Goal: Information Seeking & Learning: Learn about a topic

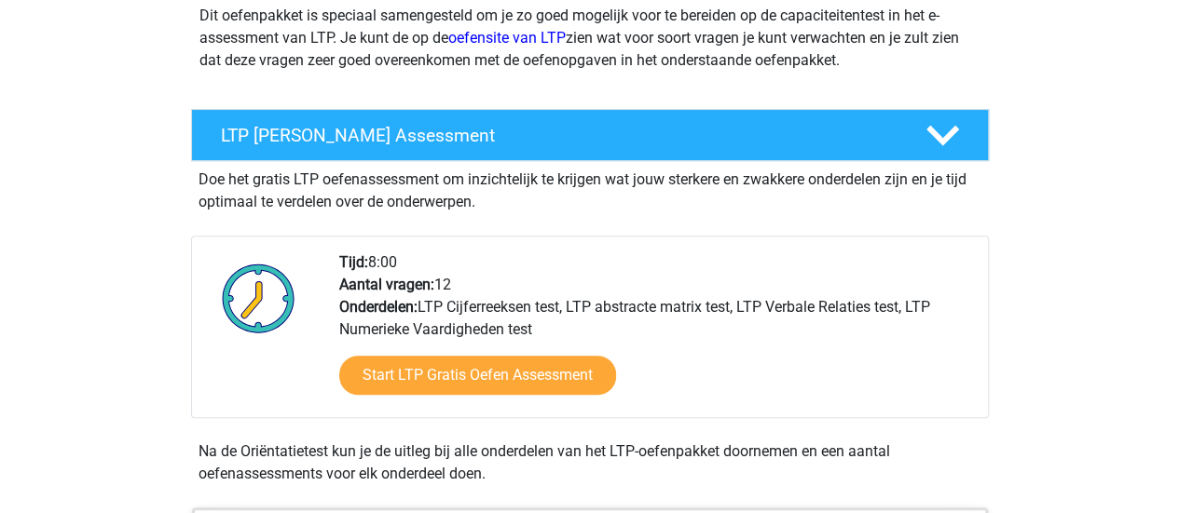
scroll to position [280, 0]
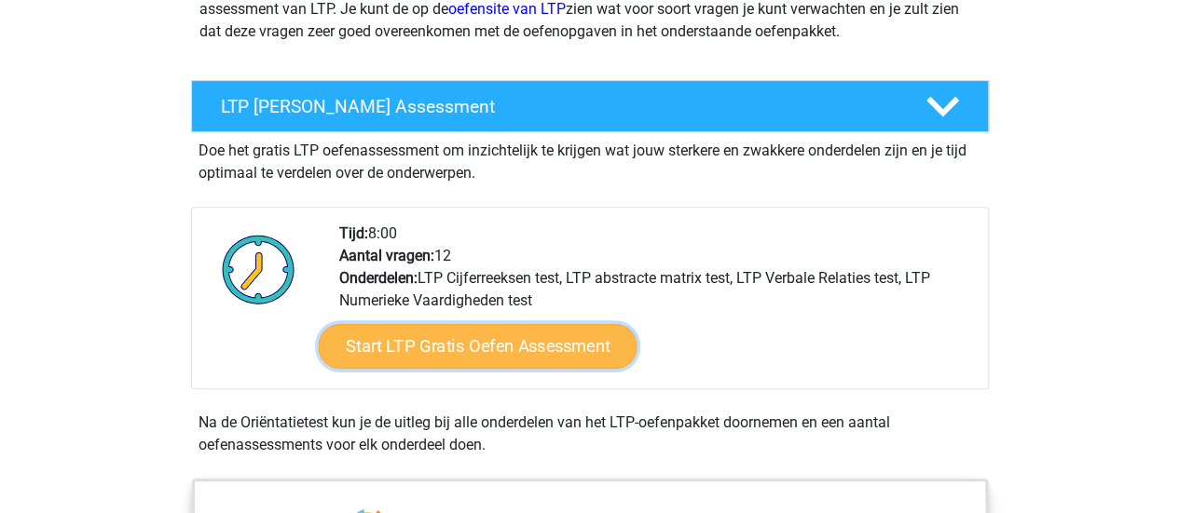
click at [520, 341] on link "Start LTP Gratis Oefen Assessment" at bounding box center [477, 346] width 319 height 45
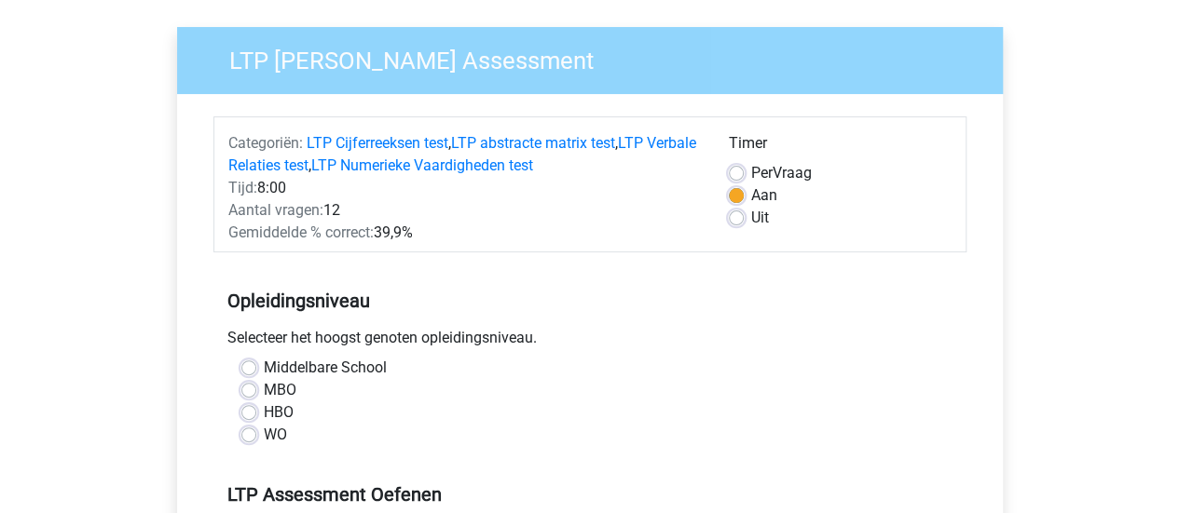
scroll to position [280, 0]
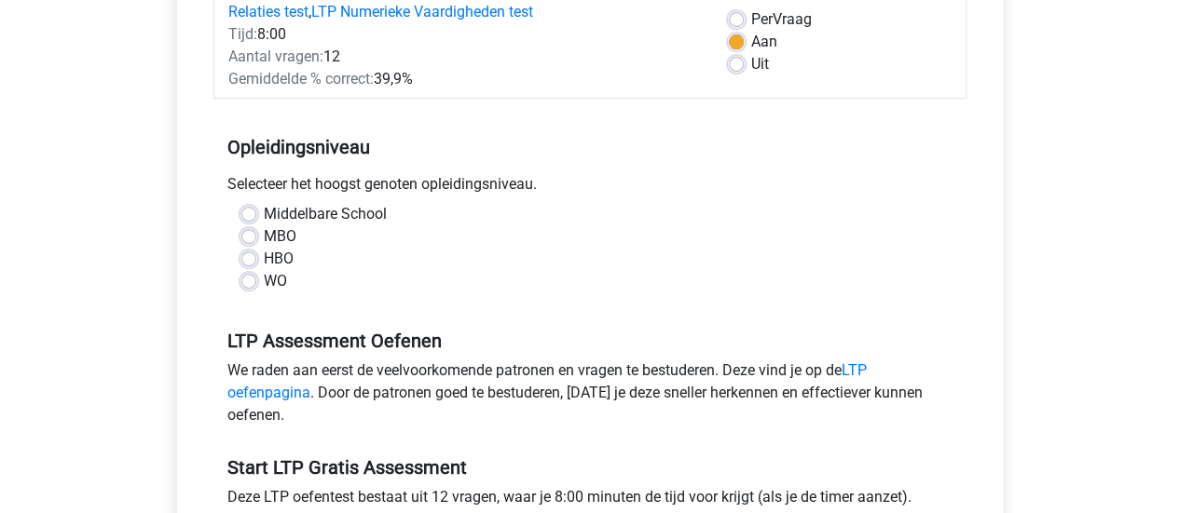
click at [264, 256] on label "HBO" at bounding box center [279, 259] width 30 height 22
click at [245, 256] on input "HBO" at bounding box center [248, 257] width 15 height 19
radio input "true"
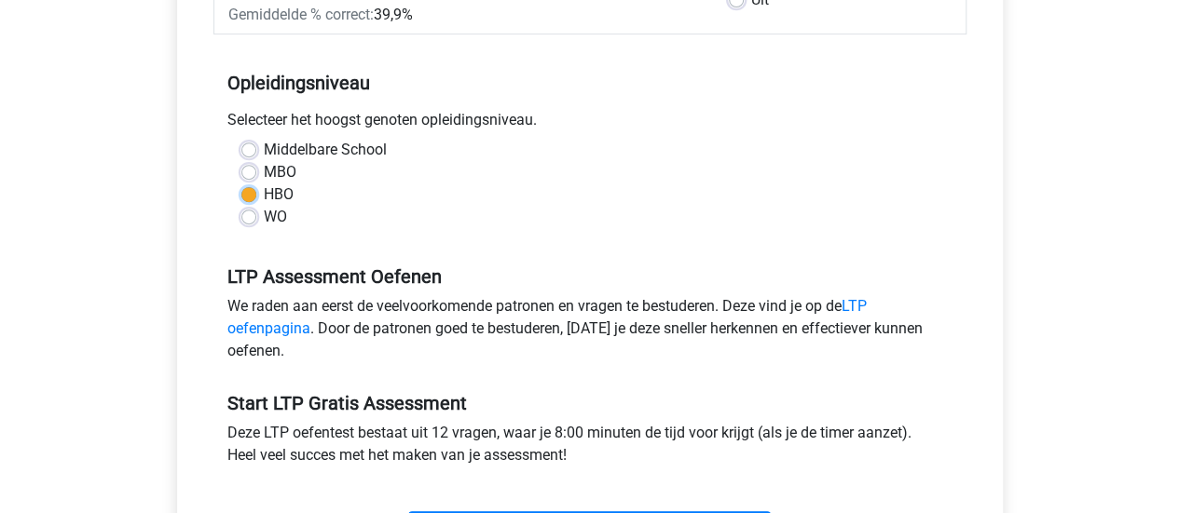
scroll to position [373, 0]
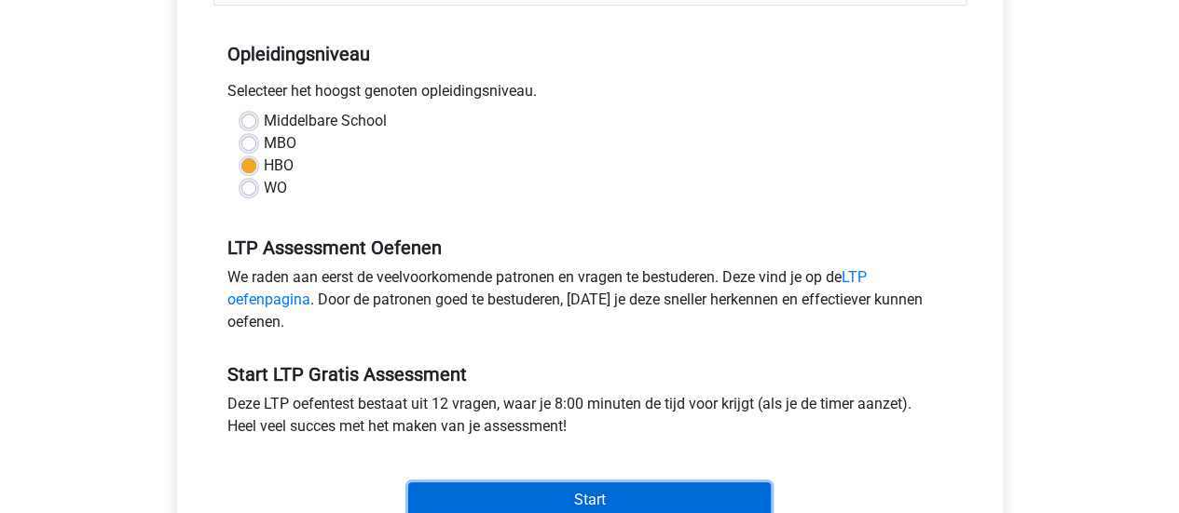
click at [608, 497] on input "Start" at bounding box center [589, 500] width 362 height 35
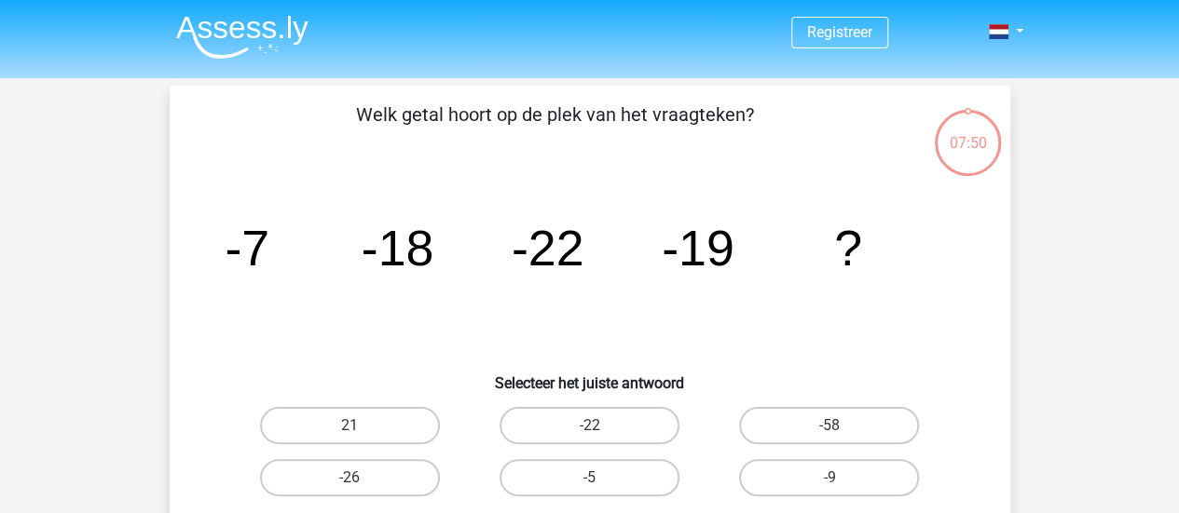
scroll to position [93, 0]
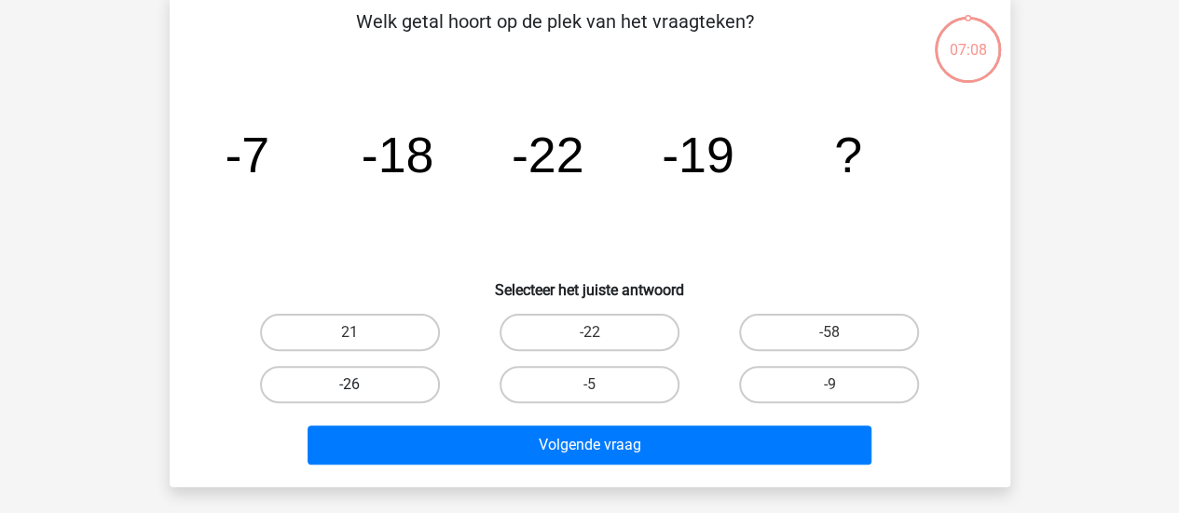
click at [388, 398] on label "-26" at bounding box center [350, 384] width 180 height 37
click at [362, 397] on input "-26" at bounding box center [355, 391] width 12 height 12
radio input "true"
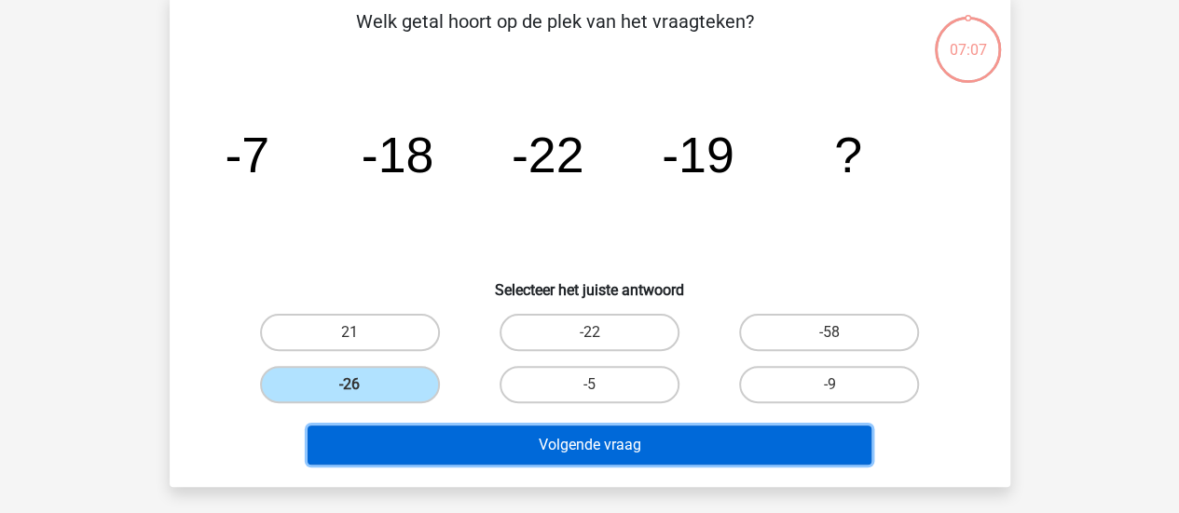
click at [540, 438] on button "Volgende vraag" at bounding box center [589, 445] width 564 height 39
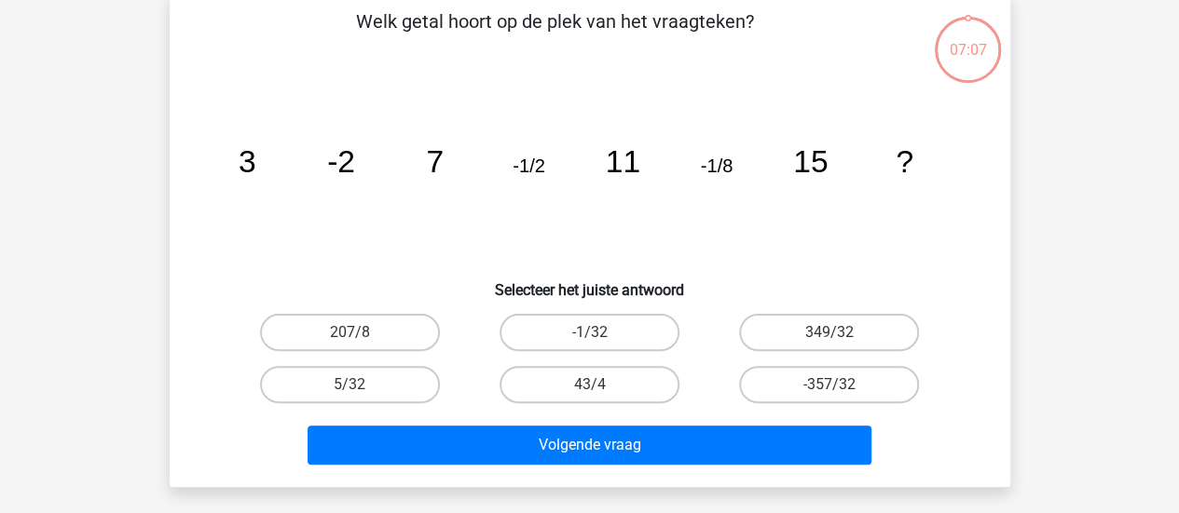
scroll to position [86, 0]
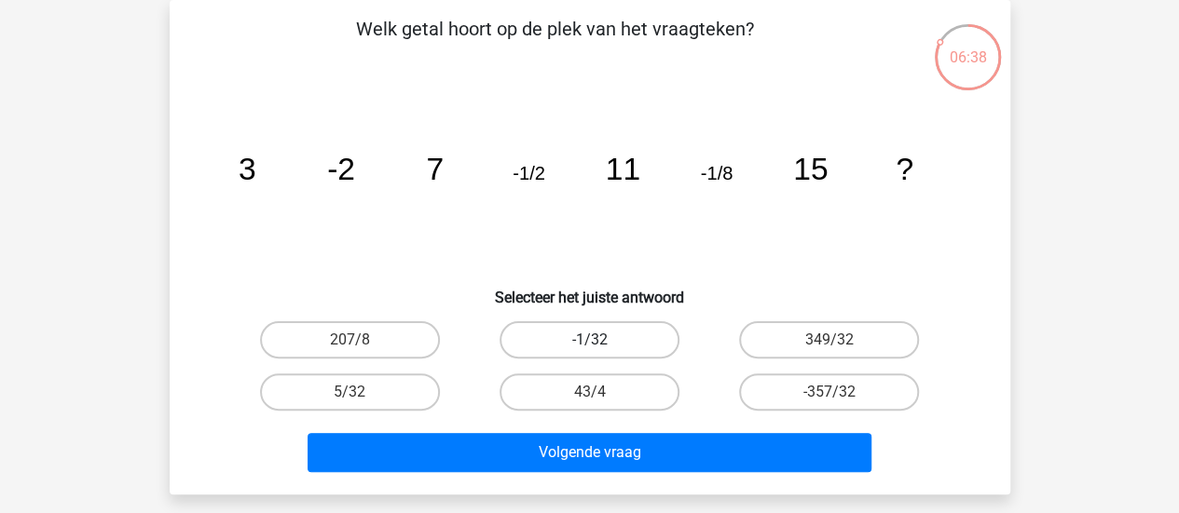
click at [649, 331] on label "-1/32" at bounding box center [589, 339] width 180 height 37
click at [601, 340] on input "-1/32" at bounding box center [595, 346] width 12 height 12
radio input "true"
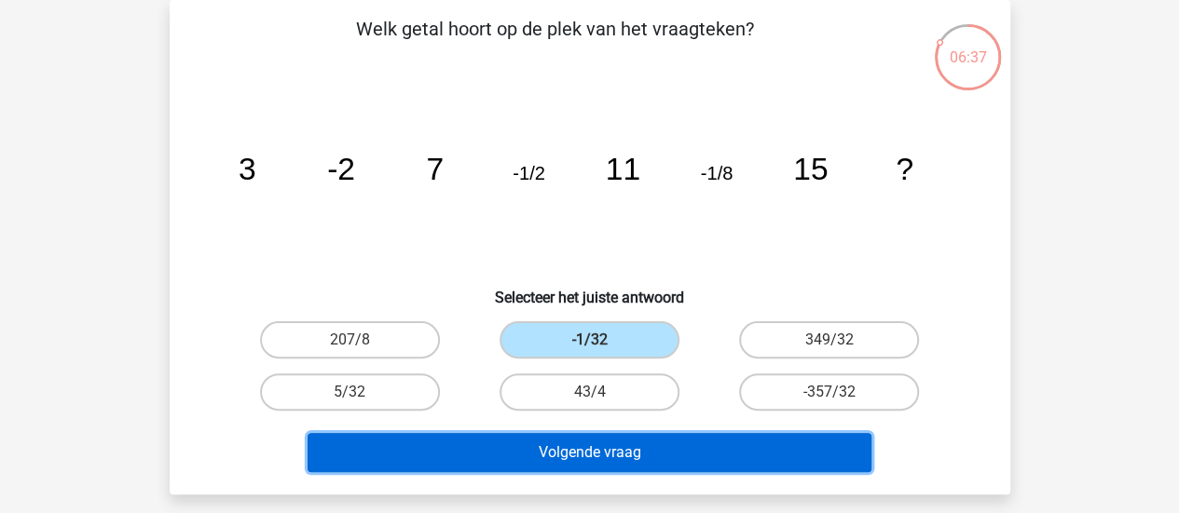
click at [636, 458] on button "Volgende vraag" at bounding box center [589, 452] width 564 height 39
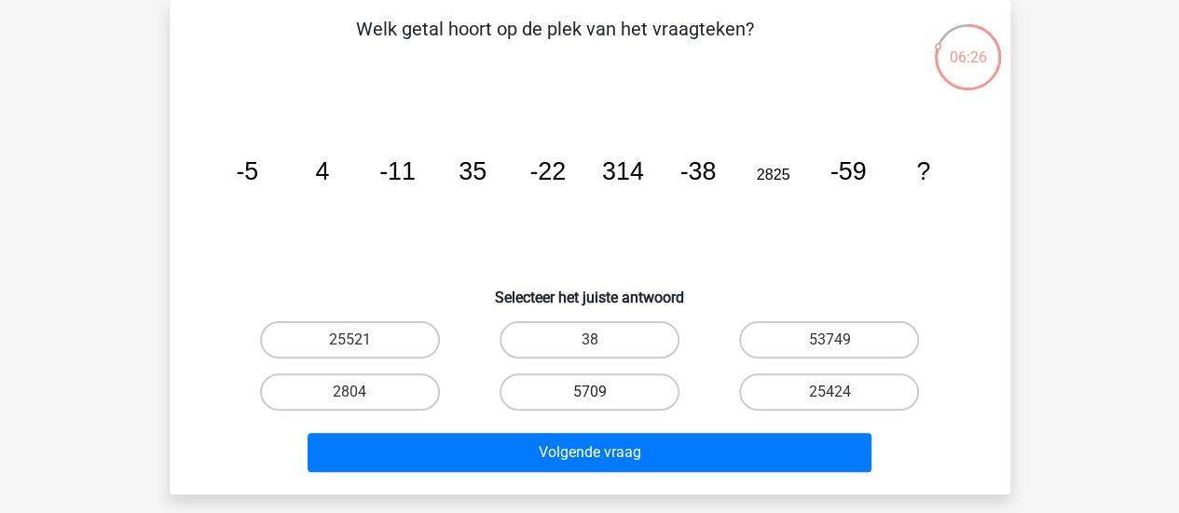
click at [591, 389] on label "5709" at bounding box center [589, 392] width 180 height 37
click at [591, 392] on input "5709" at bounding box center [595, 398] width 12 height 12
radio input "true"
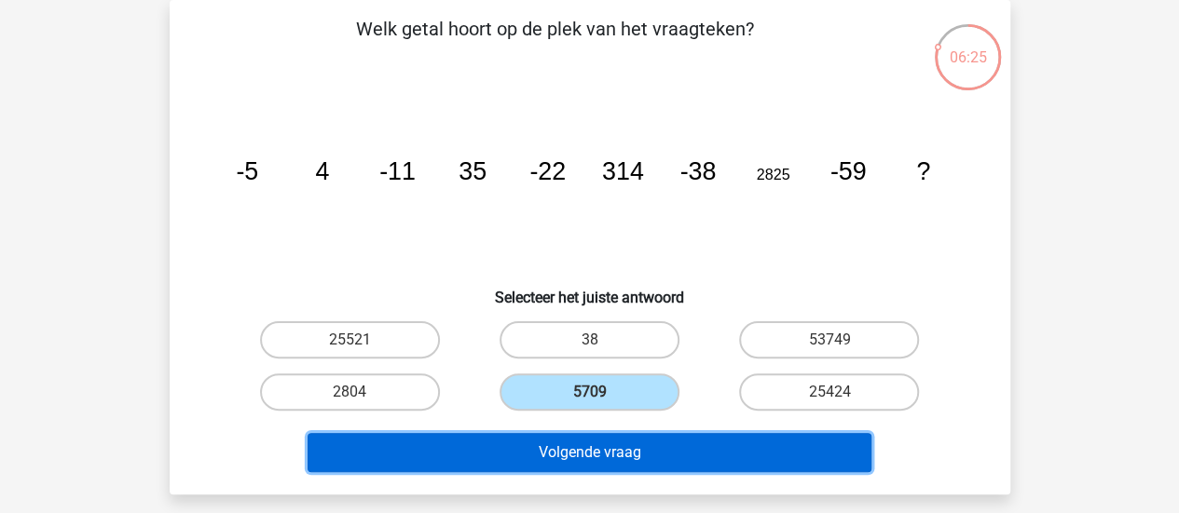
click at [643, 454] on button "Volgende vraag" at bounding box center [589, 452] width 564 height 39
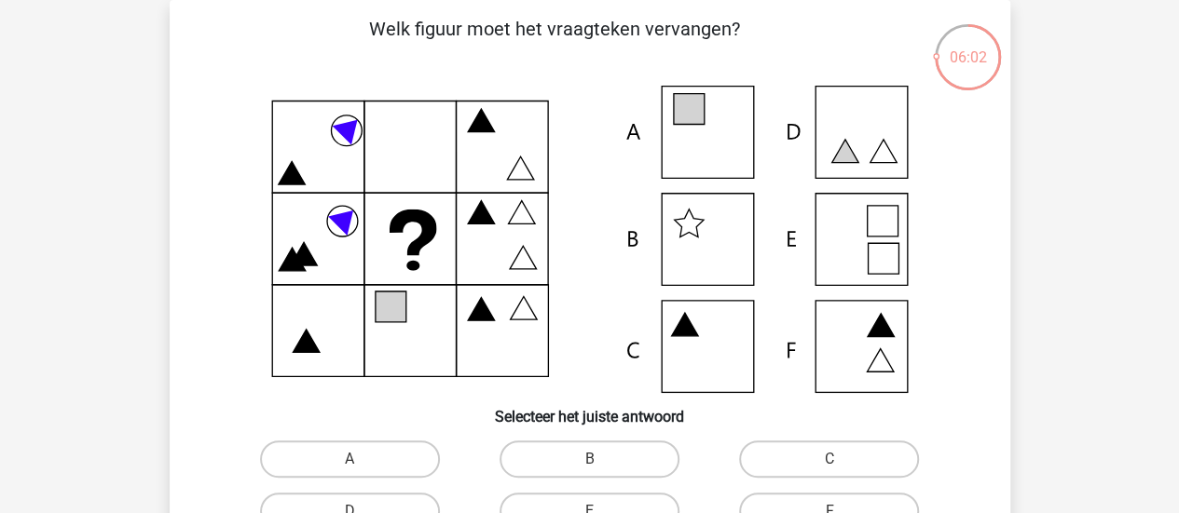
click at [721, 130] on icon at bounding box center [589, 239] width 751 height 307
click at [368, 466] on label "A" at bounding box center [350, 459] width 180 height 37
click at [362, 466] on input "A" at bounding box center [355, 465] width 12 height 12
radio input "true"
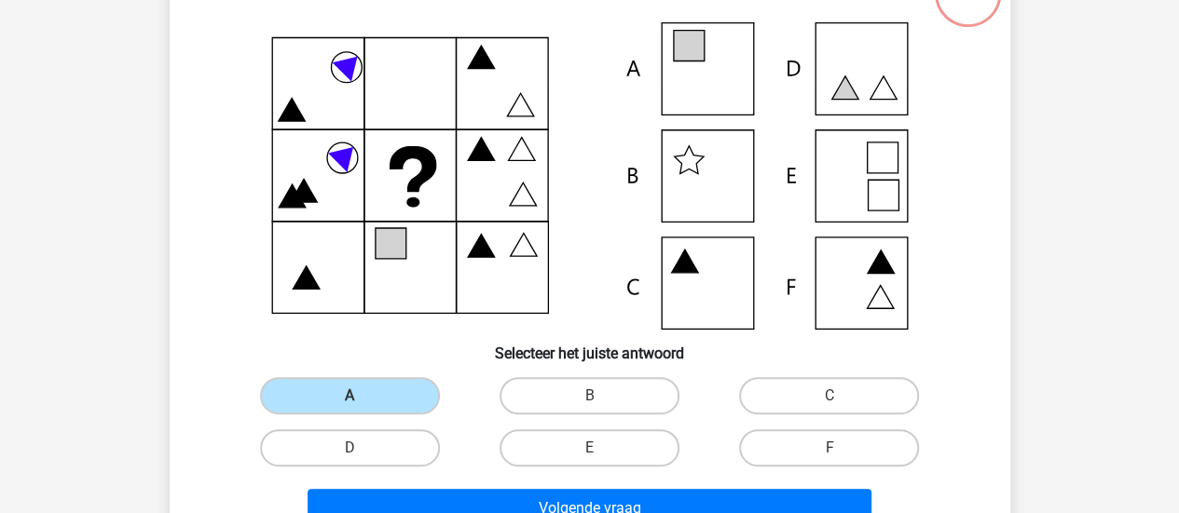
scroll to position [179, 0]
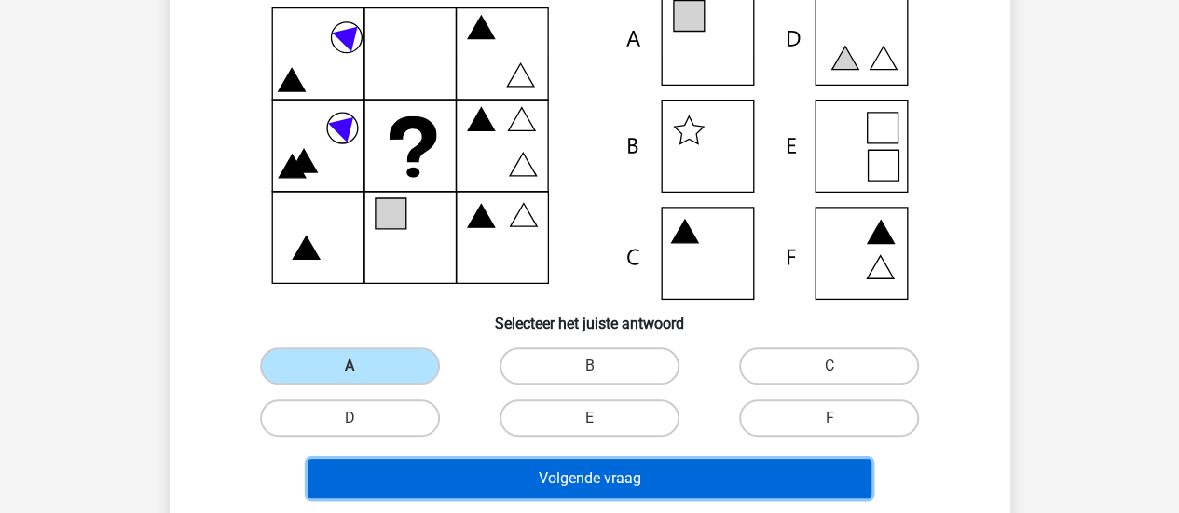
click at [596, 478] on button "Volgende vraag" at bounding box center [589, 478] width 564 height 39
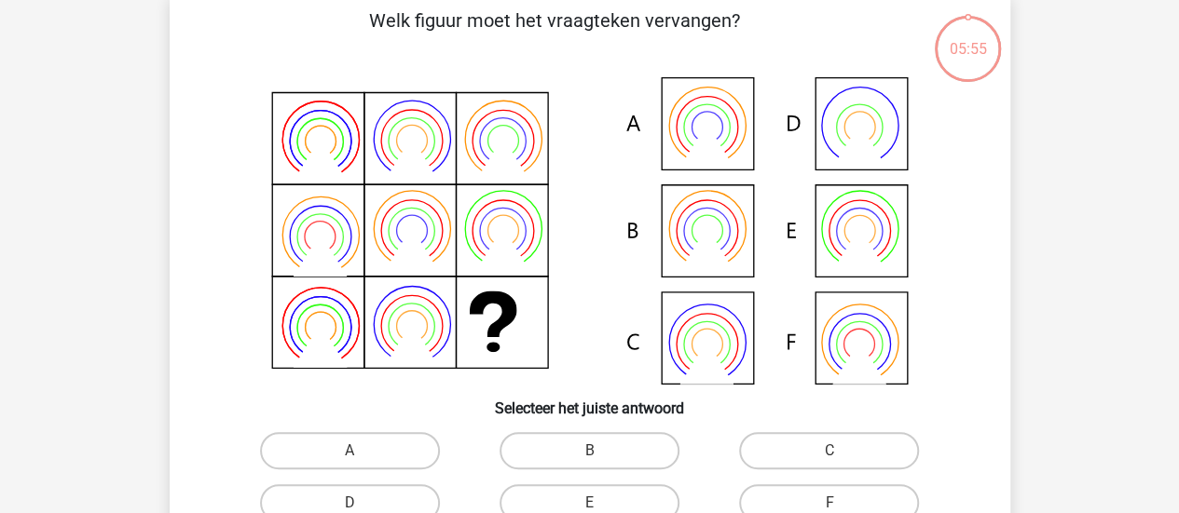
scroll to position [86, 0]
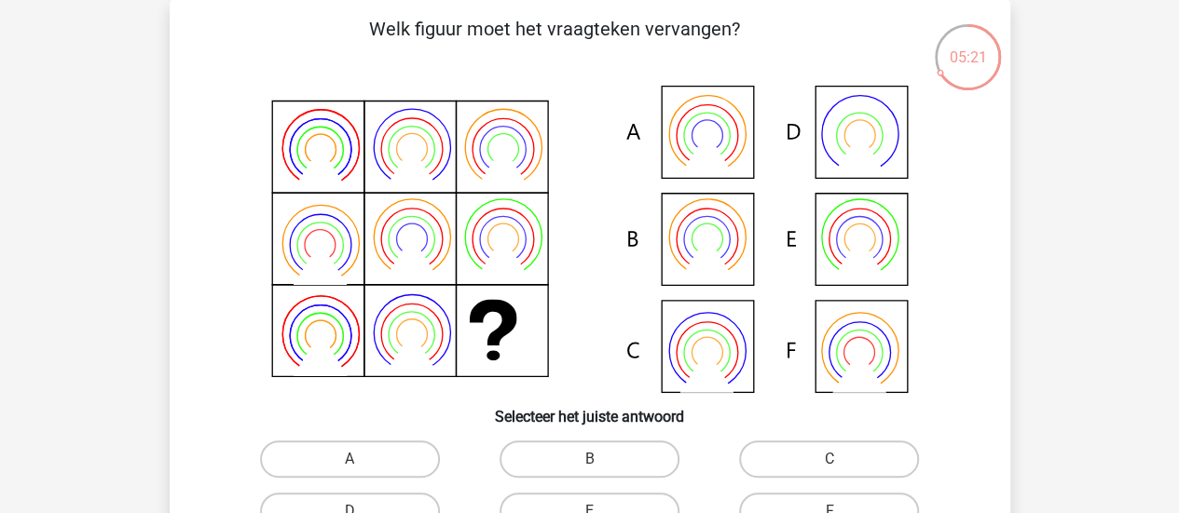
click at [710, 148] on icon at bounding box center [705, 153] width 53 height 43
click at [386, 467] on label "A" at bounding box center [350, 459] width 180 height 37
click at [362, 467] on input "A" at bounding box center [355, 465] width 12 height 12
radio input "true"
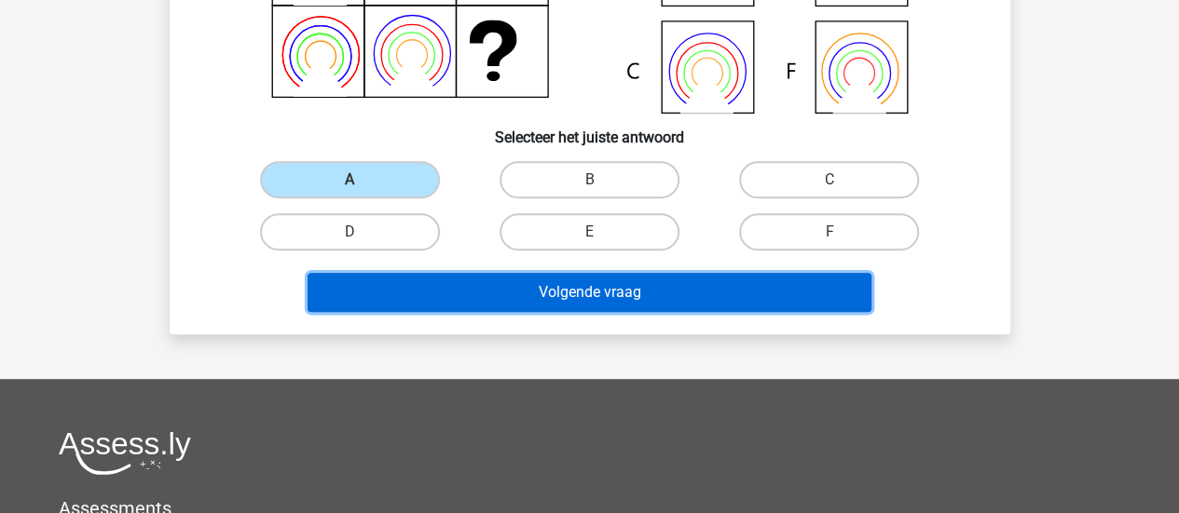
click at [737, 293] on button "Volgende vraag" at bounding box center [589, 292] width 564 height 39
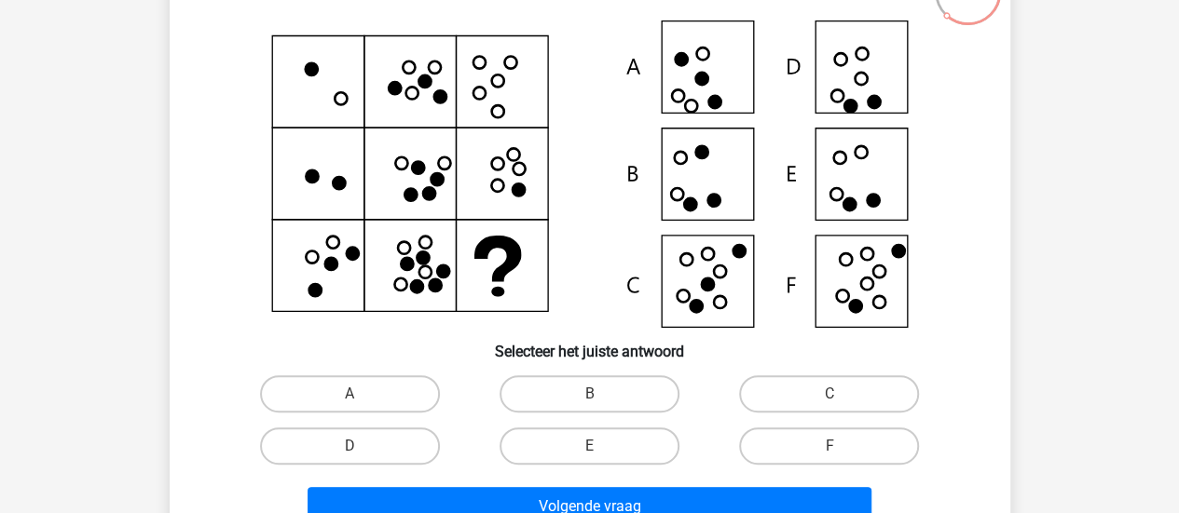
scroll to position [179, 0]
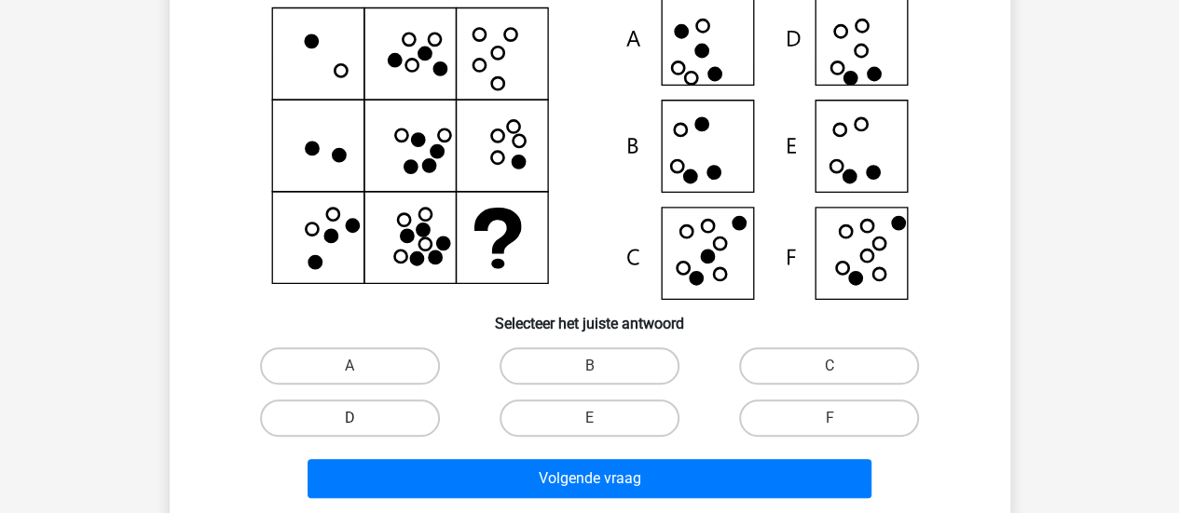
click at [404, 417] on label "D" at bounding box center [350, 418] width 180 height 37
click at [362, 418] on input "D" at bounding box center [355, 424] width 12 height 12
radio input "true"
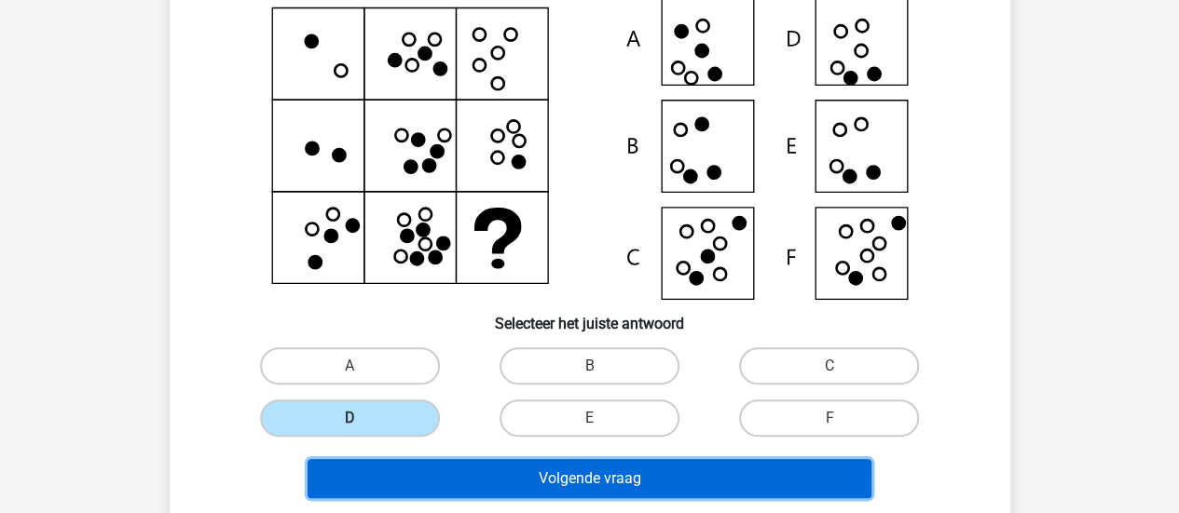
click at [556, 477] on button "Volgende vraag" at bounding box center [589, 478] width 564 height 39
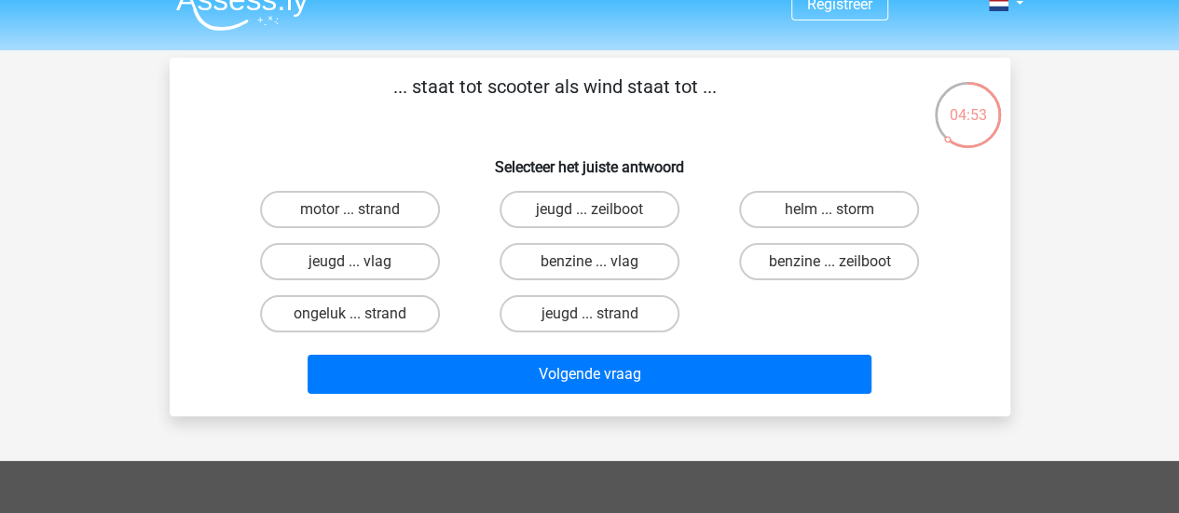
scroll to position [0, 0]
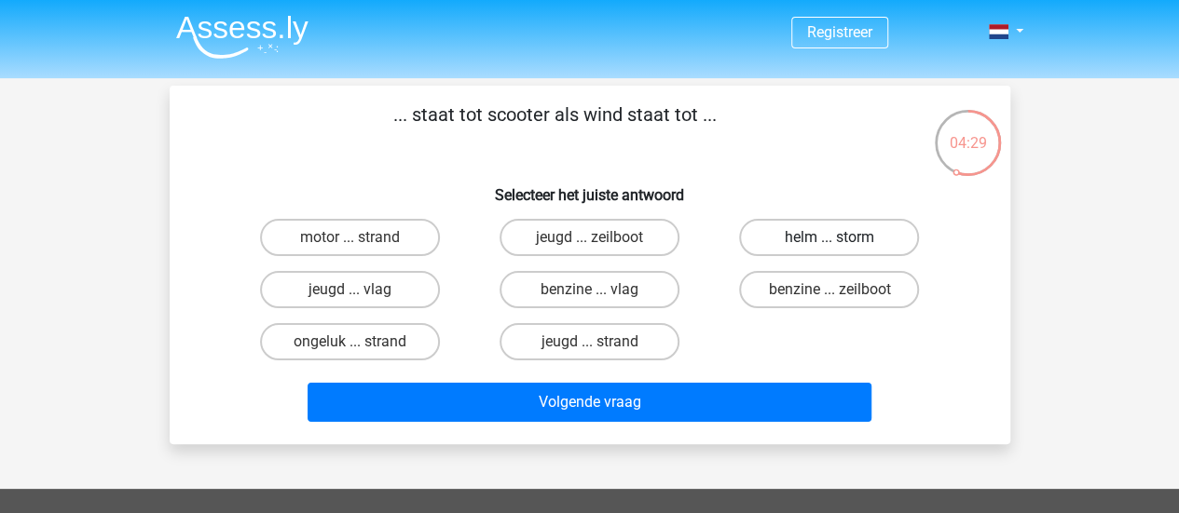
click at [827, 239] on label "helm ... storm" at bounding box center [829, 237] width 180 height 37
click at [829, 239] on input "helm ... storm" at bounding box center [835, 244] width 12 height 12
radio input "true"
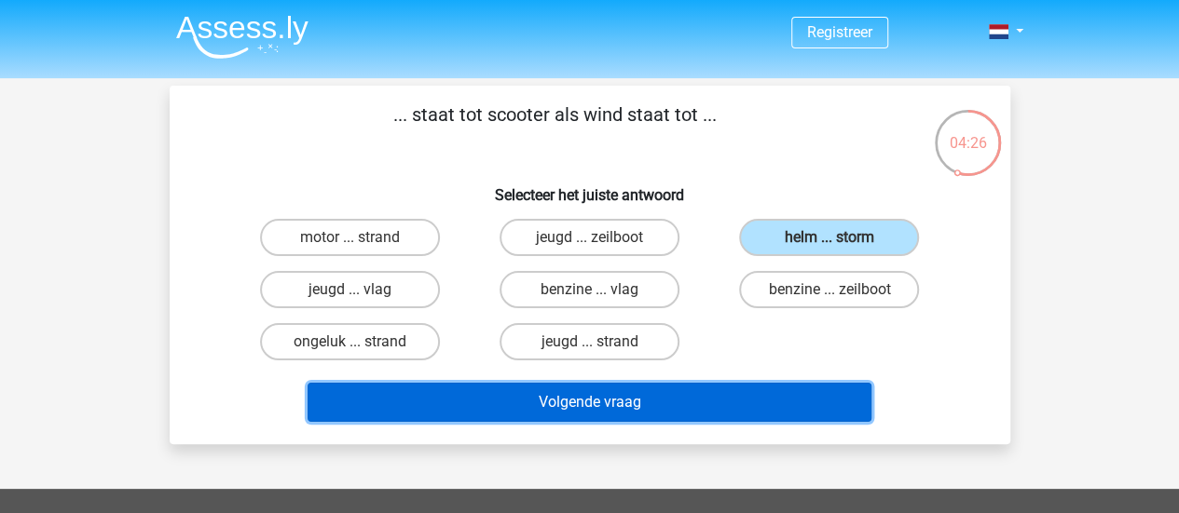
click at [589, 407] on button "Volgende vraag" at bounding box center [589, 402] width 564 height 39
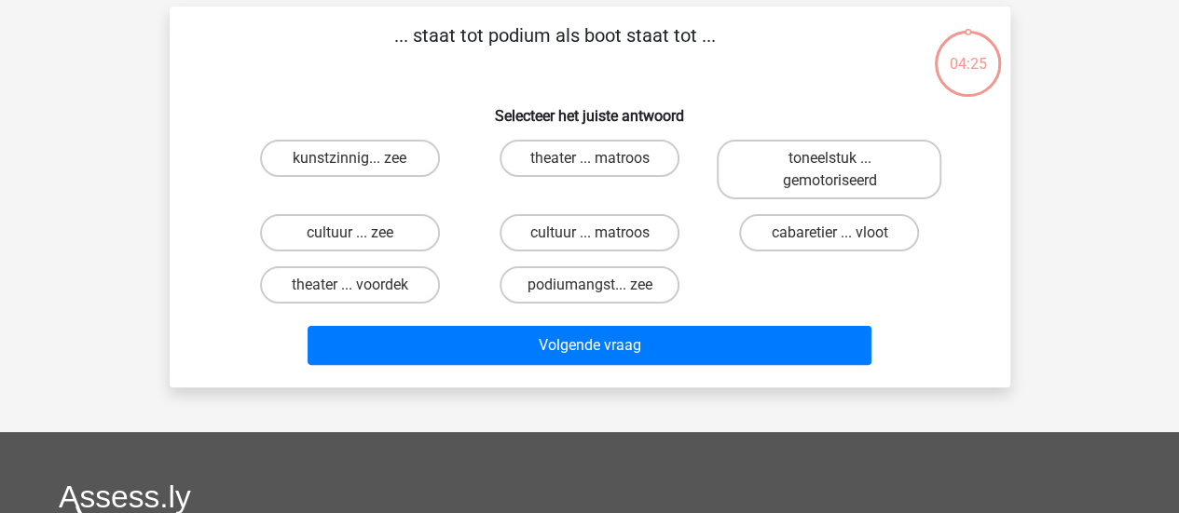
scroll to position [86, 0]
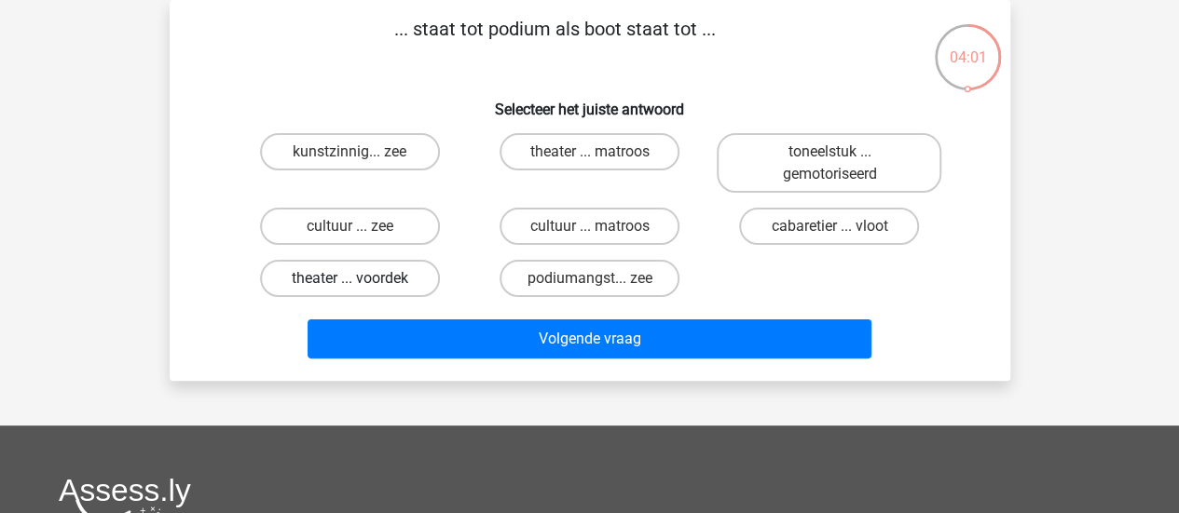
click at [362, 284] on label "theater ... voordek" at bounding box center [350, 278] width 180 height 37
click at [362, 284] on input "theater ... voordek" at bounding box center [355, 285] width 12 height 12
radio input "true"
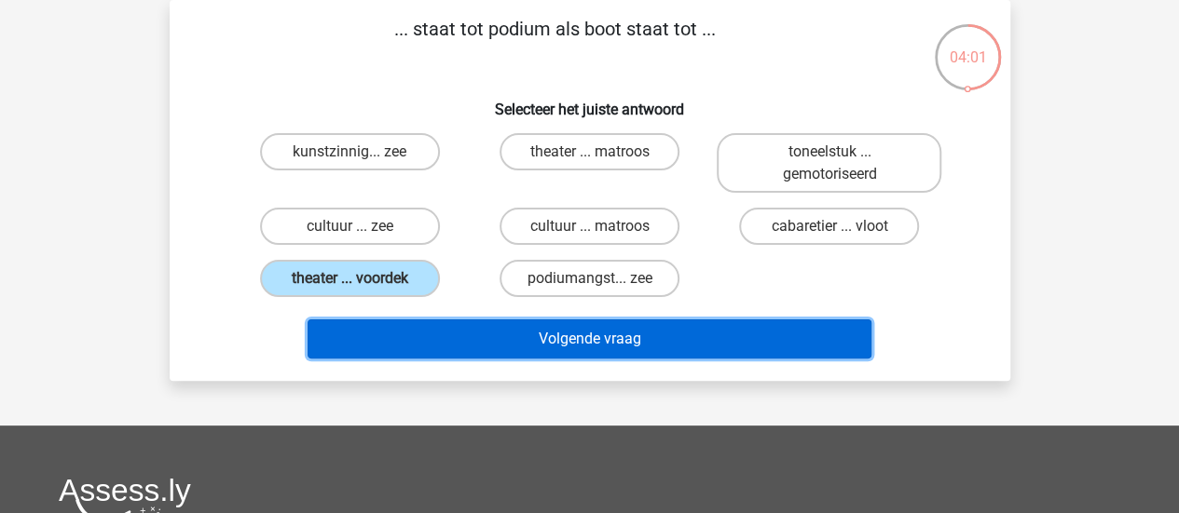
click at [638, 348] on button "Volgende vraag" at bounding box center [589, 339] width 564 height 39
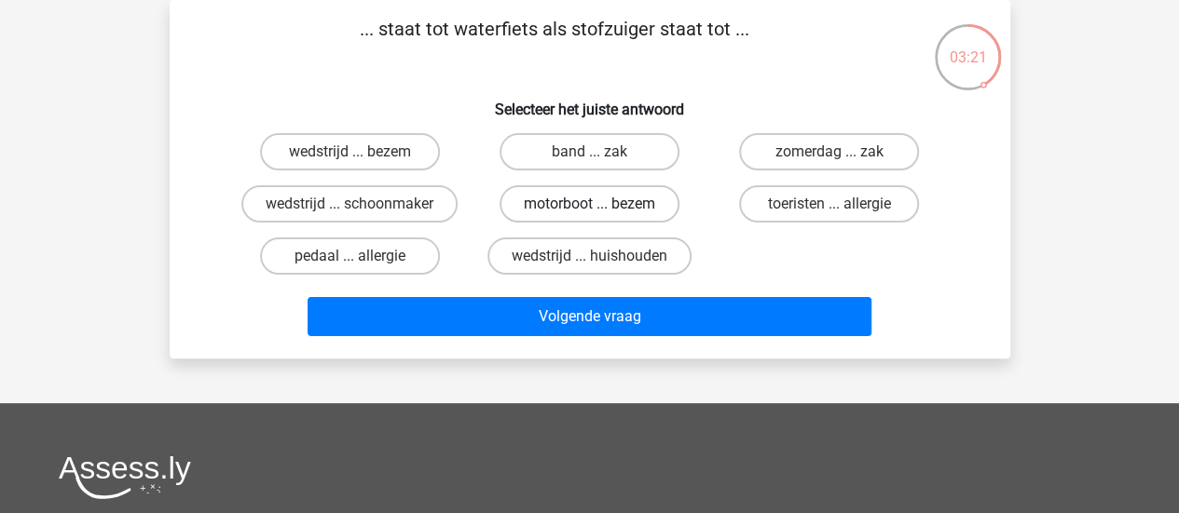
click at [591, 198] on label "motorboot ... bezem" at bounding box center [589, 203] width 180 height 37
click at [591, 204] on input "motorboot ... bezem" at bounding box center [595, 210] width 12 height 12
radio input "true"
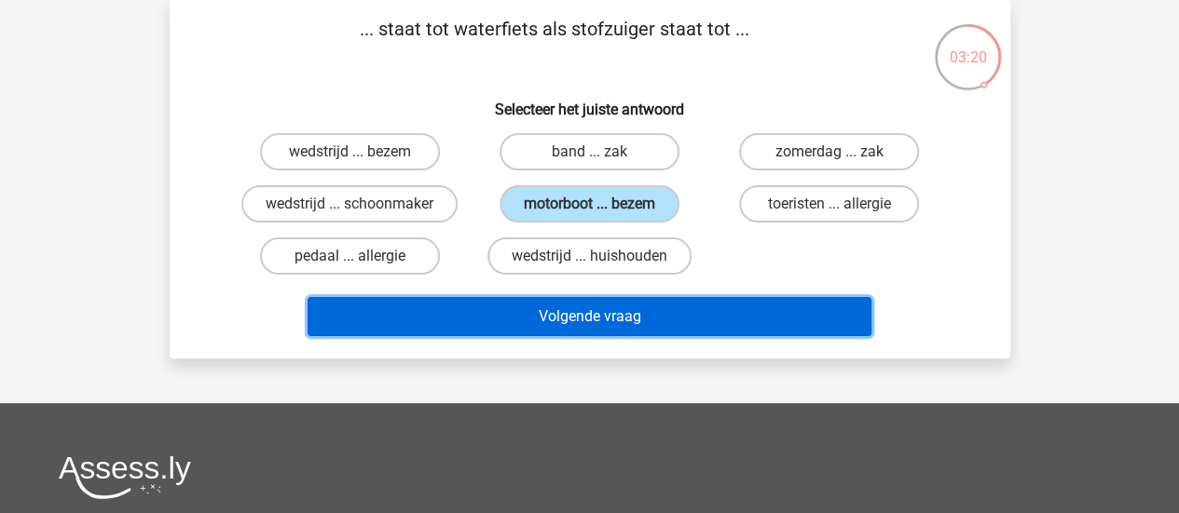
click at [654, 312] on button "Volgende vraag" at bounding box center [589, 316] width 564 height 39
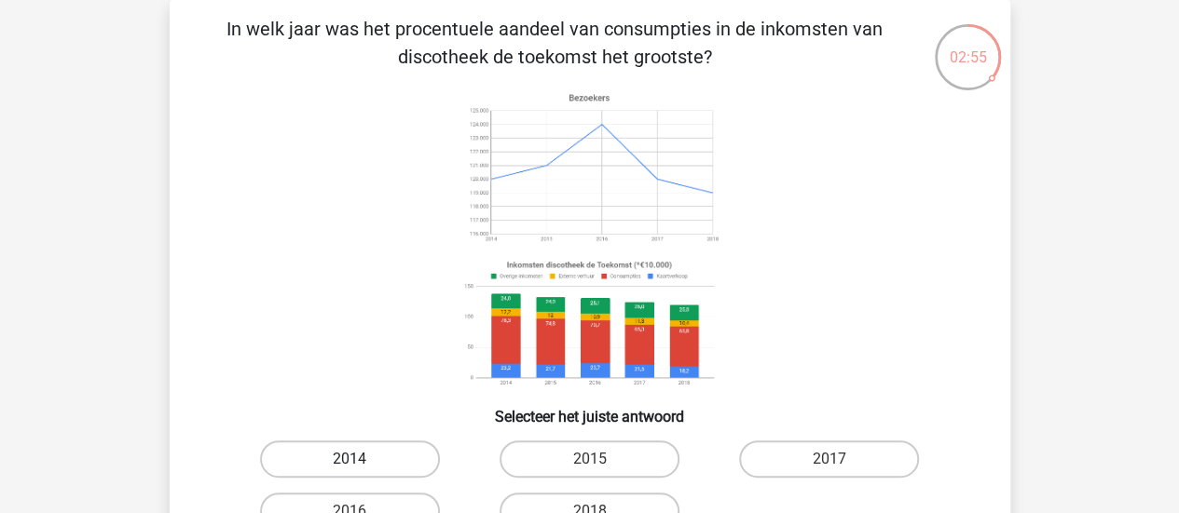
click at [415, 457] on label "2014" at bounding box center [350, 459] width 180 height 37
click at [362, 459] on input "2014" at bounding box center [355, 465] width 12 height 12
radio input "true"
click at [415, 456] on label "2014" at bounding box center [350, 459] width 180 height 37
click at [362, 459] on input "2014" at bounding box center [355, 465] width 12 height 12
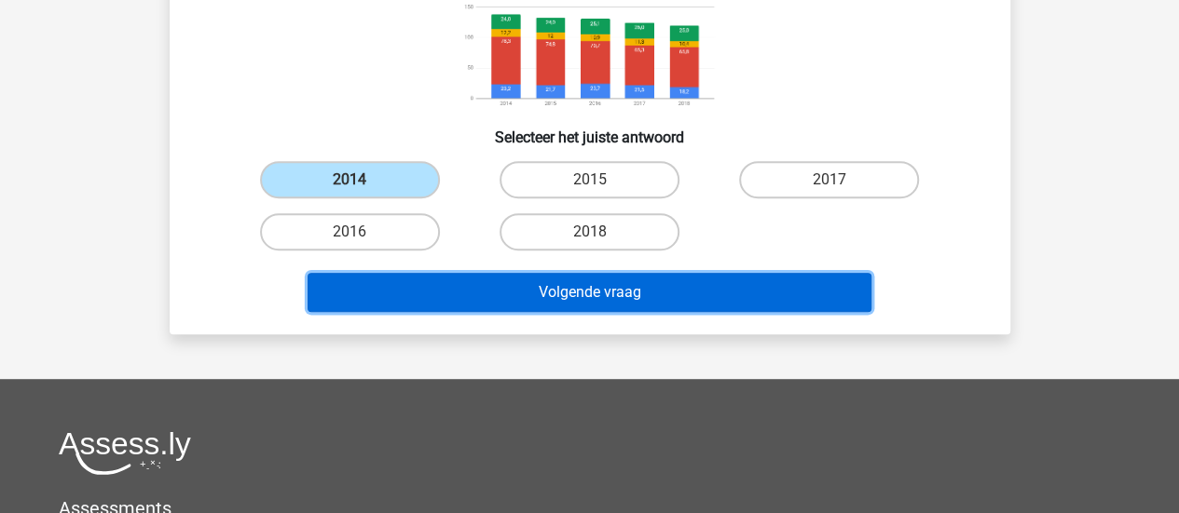
click at [718, 299] on button "Volgende vraag" at bounding box center [589, 292] width 564 height 39
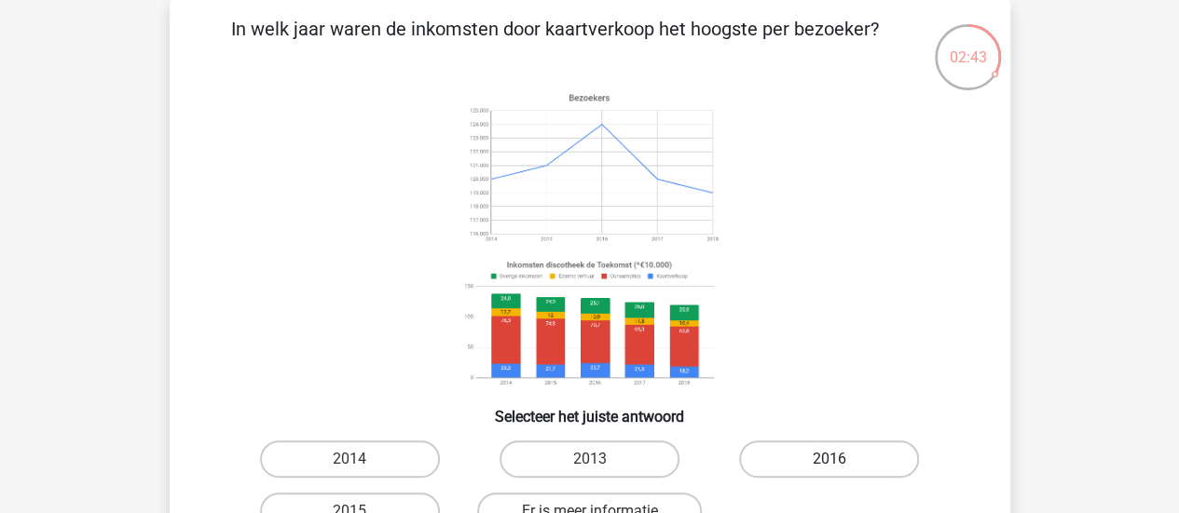
click at [853, 449] on label "2016" at bounding box center [829, 459] width 180 height 37
click at [841, 459] on input "2016" at bounding box center [835, 465] width 12 height 12
radio input "true"
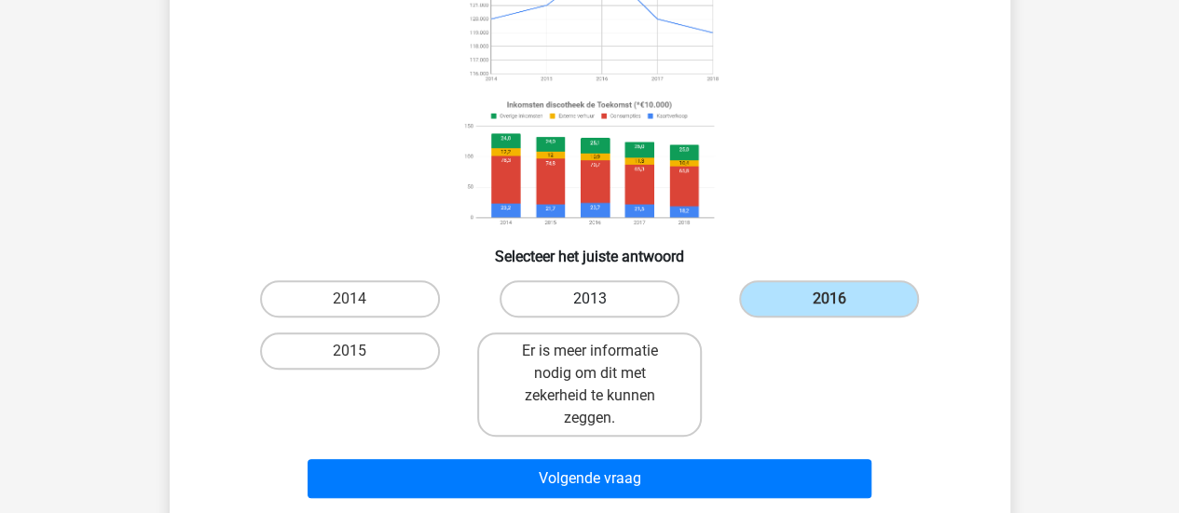
scroll to position [365, 0]
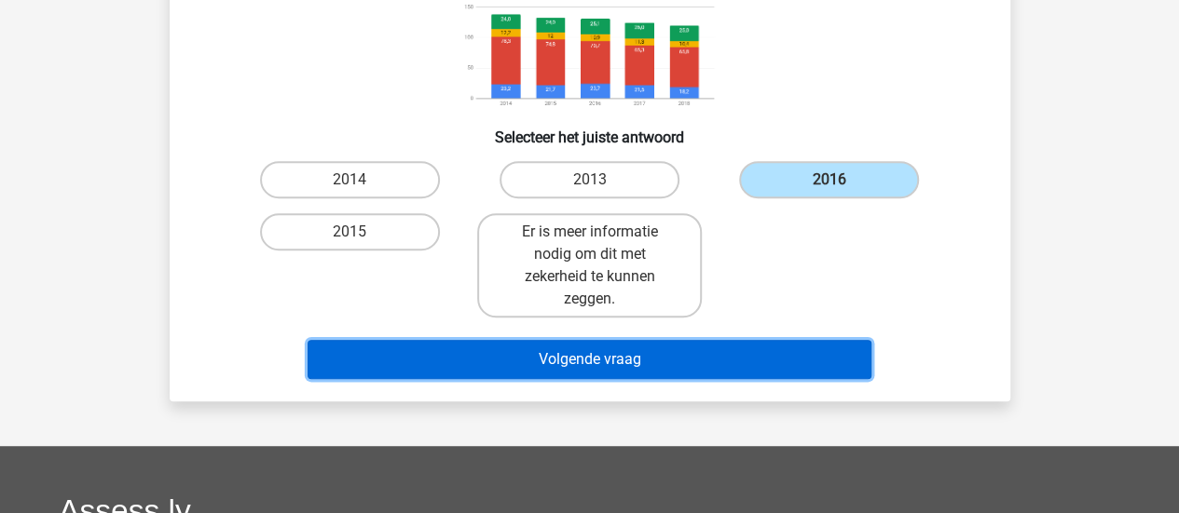
click at [631, 361] on button "Volgende vraag" at bounding box center [589, 359] width 564 height 39
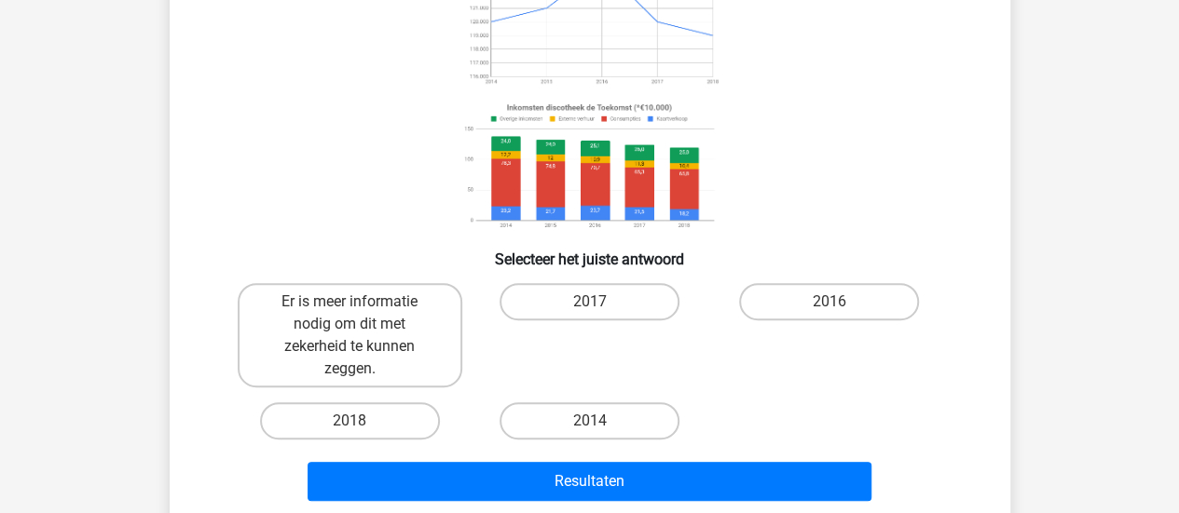
scroll to position [272, 0]
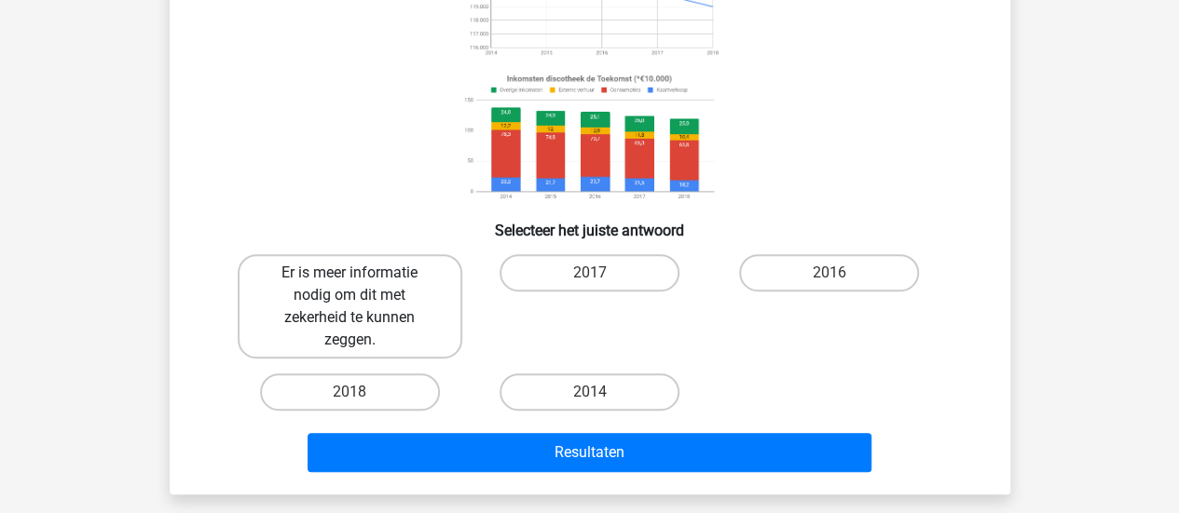
click at [346, 317] on label "Er is meer informatie nodig om dit met zekerheid te kunnen zeggen." at bounding box center [350, 306] width 225 height 104
click at [349, 285] on input "Er is meer informatie nodig om dit met zekerheid te kunnen zeggen." at bounding box center [355, 279] width 12 height 12
radio input "true"
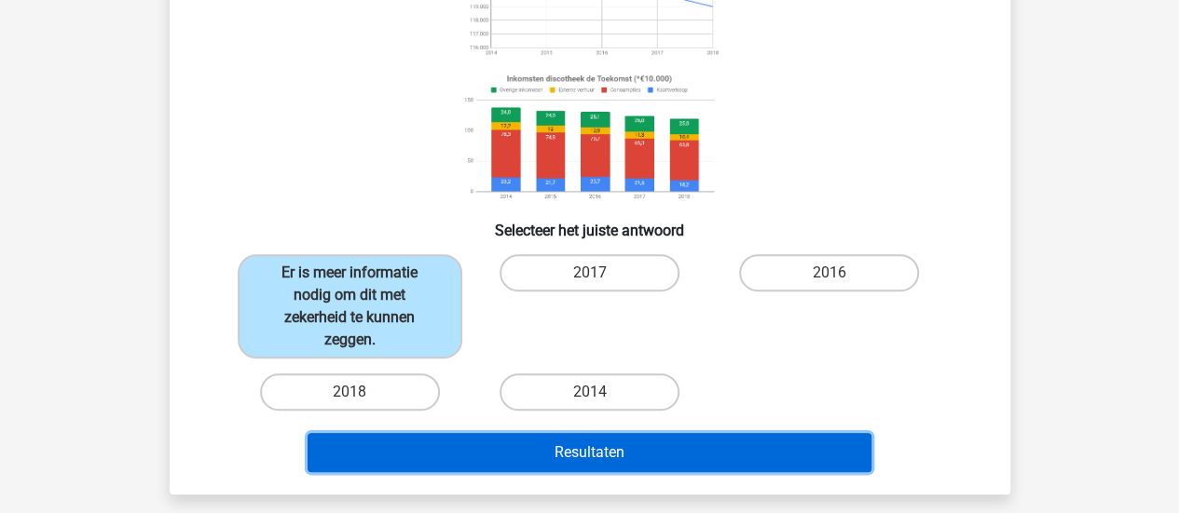
click at [635, 455] on button "Resultaten" at bounding box center [589, 452] width 564 height 39
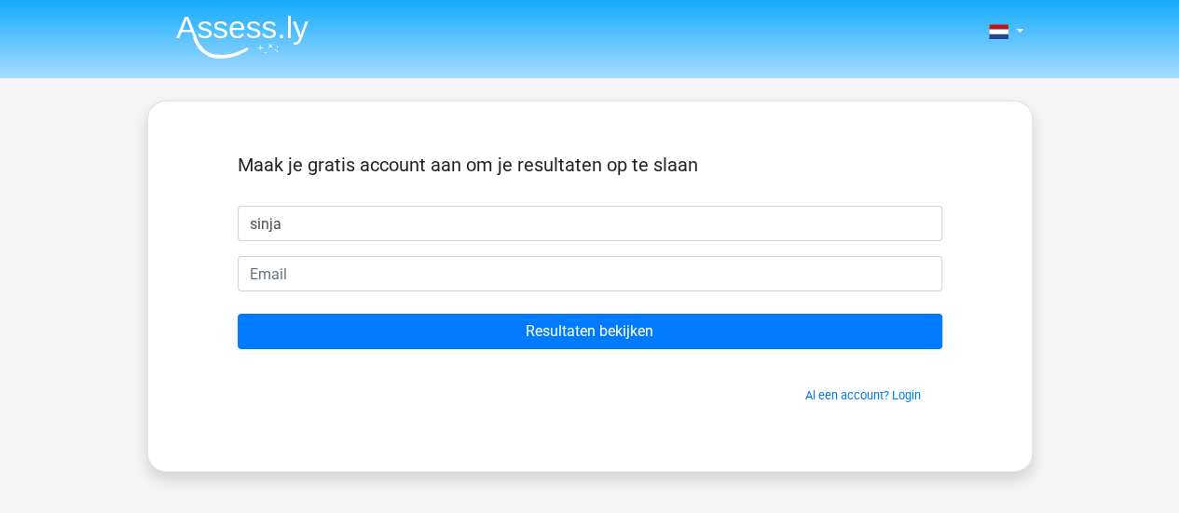
type input "sinja"
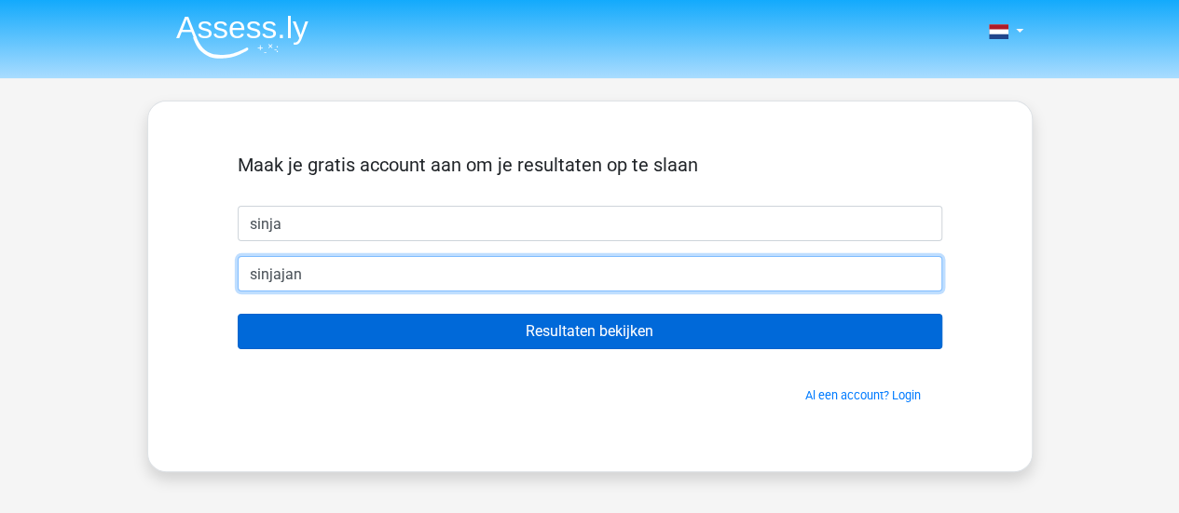
type input "[EMAIL_ADDRESS][DOMAIN_NAME]"
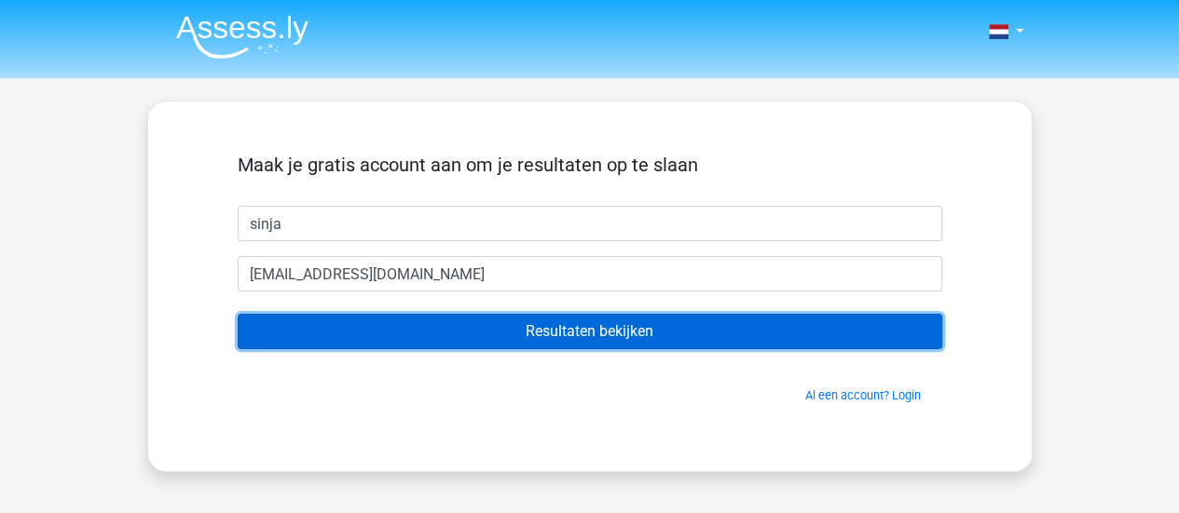
click at [548, 336] on input "Resultaten bekijken" at bounding box center [590, 331] width 704 height 35
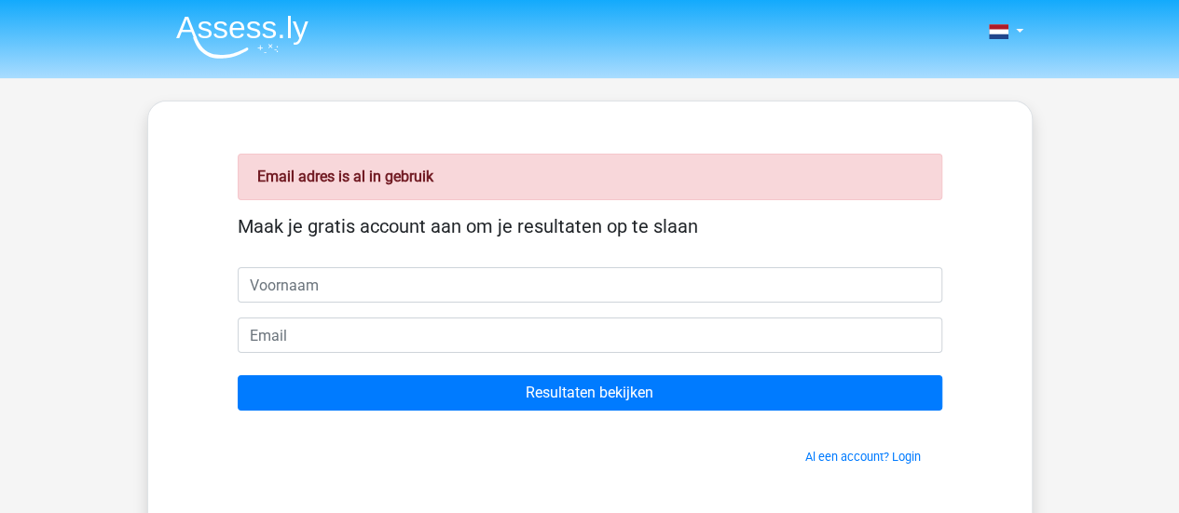
scroll to position [93, 0]
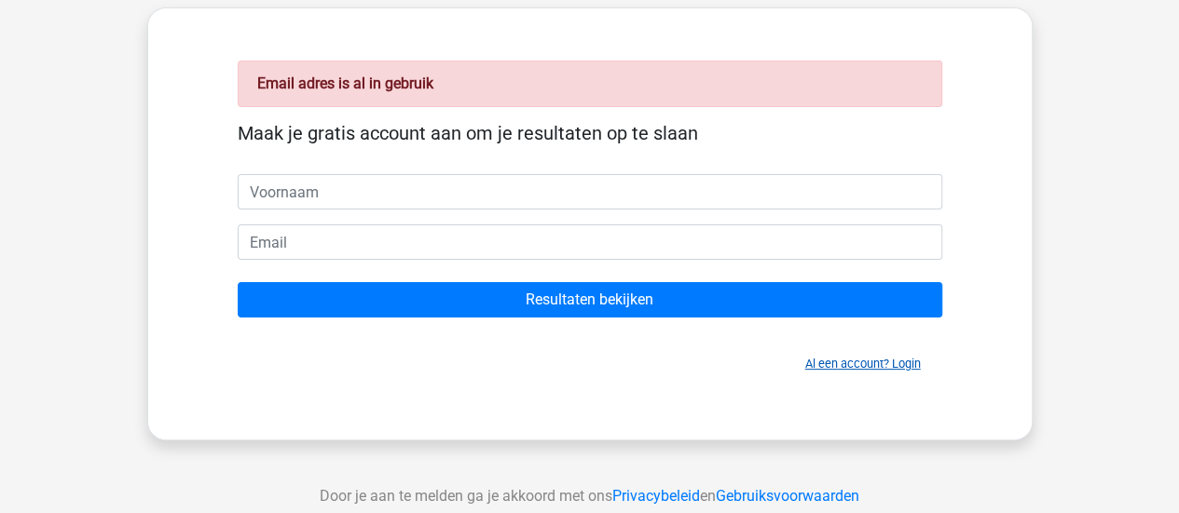
click at [894, 361] on link "Al een account? Login" at bounding box center [863, 364] width 116 height 14
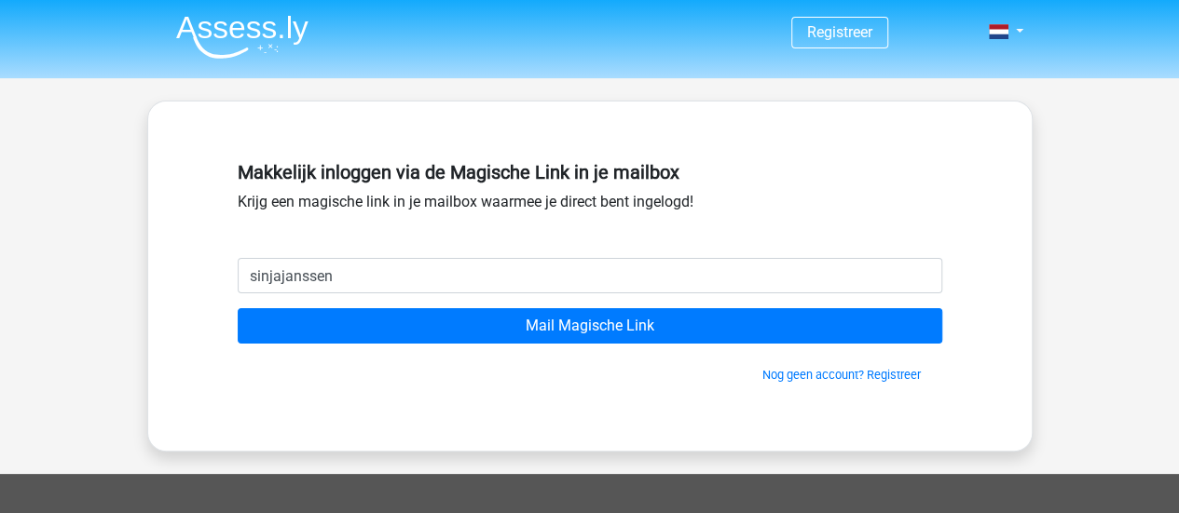
type input "sinjajanssen@gmail.com"
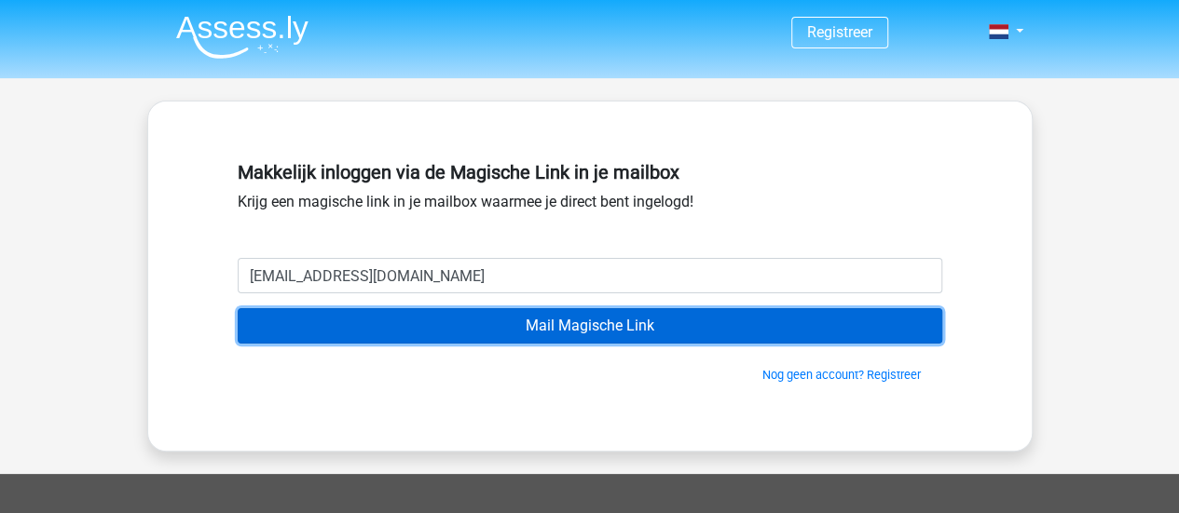
drag, startPoint x: 587, startPoint y: 321, endPoint x: 621, endPoint y: 233, distance: 95.0
click at [587, 321] on input "Mail Magische Link" at bounding box center [590, 325] width 704 height 35
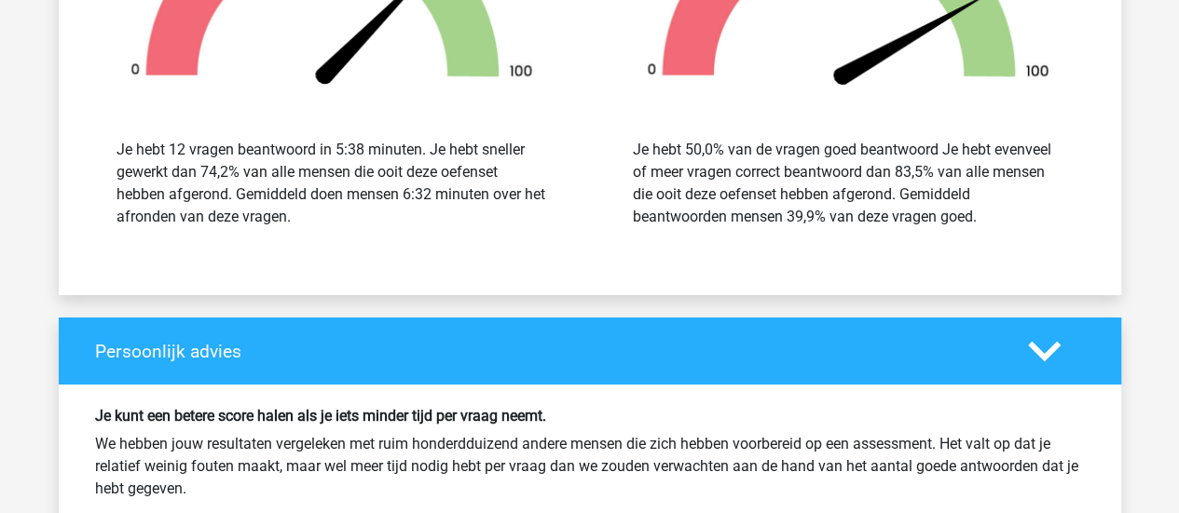
scroll to position [3448, 0]
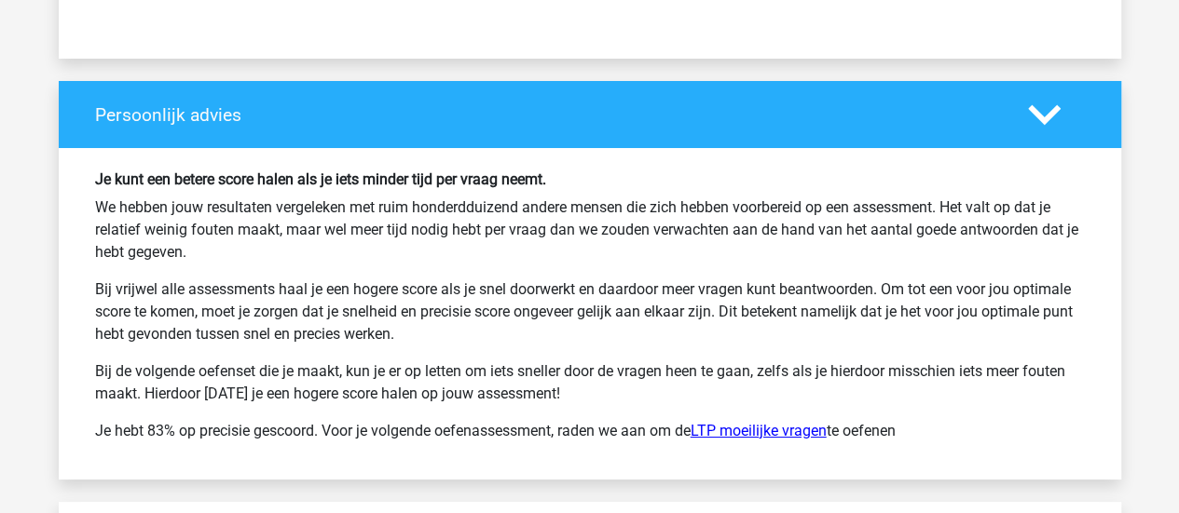
click at [753, 422] on link "LTP moeilijke vragen" at bounding box center [758, 431] width 136 height 18
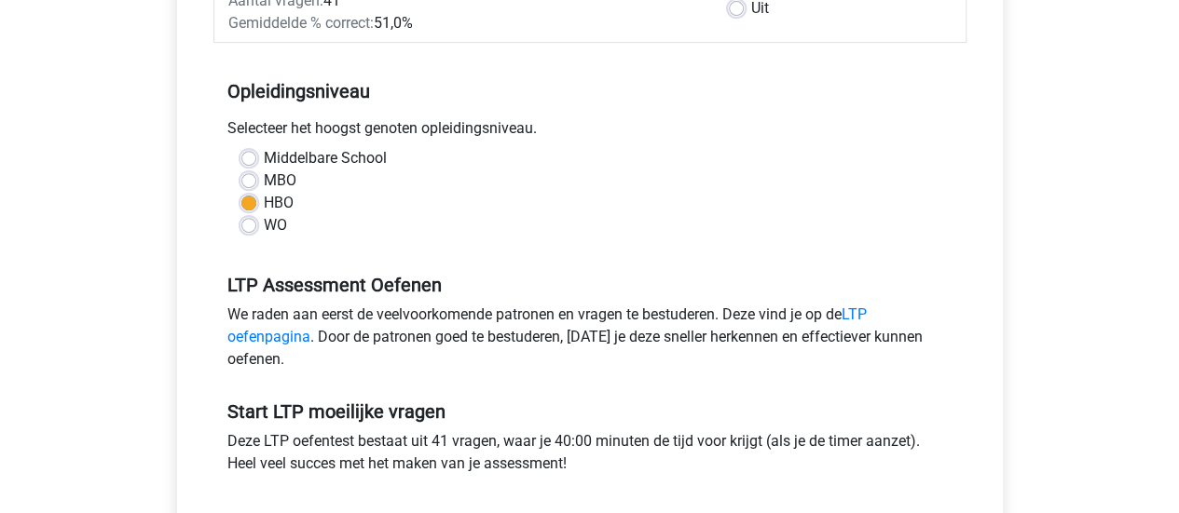
scroll to position [466, 0]
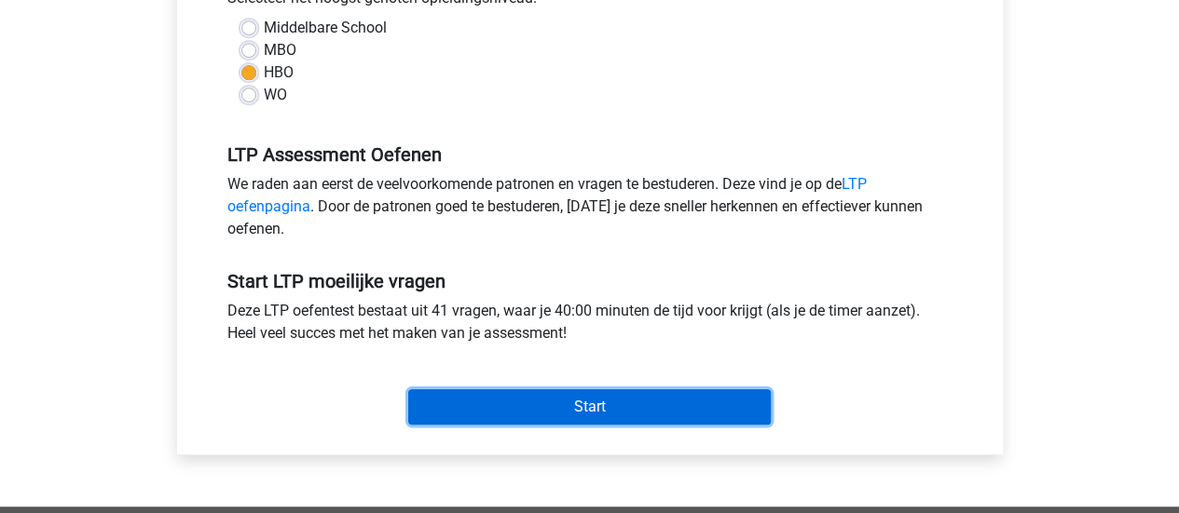
click at [589, 413] on input "Start" at bounding box center [589, 406] width 362 height 35
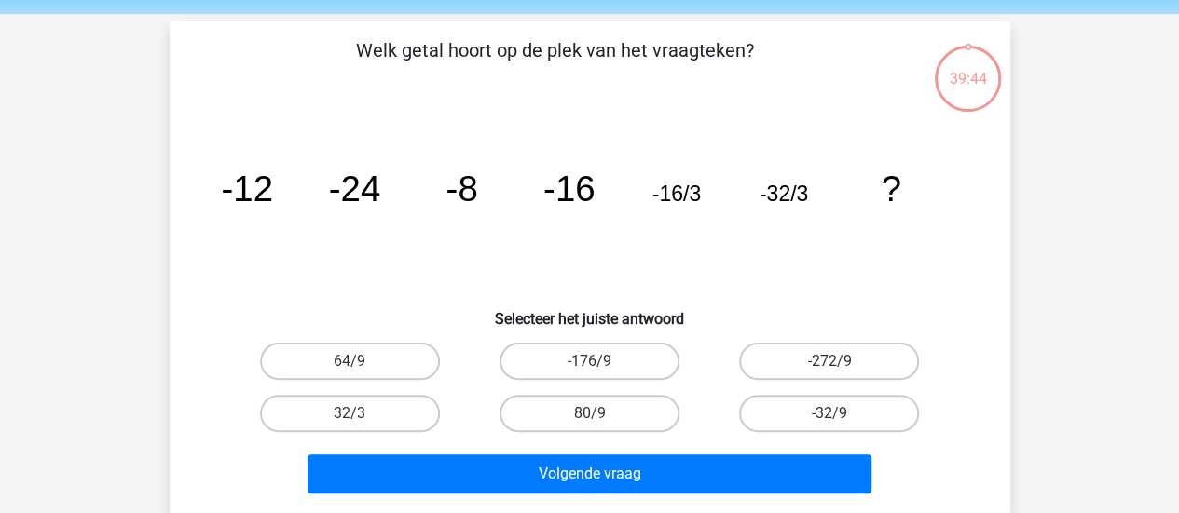
scroll to position [93, 0]
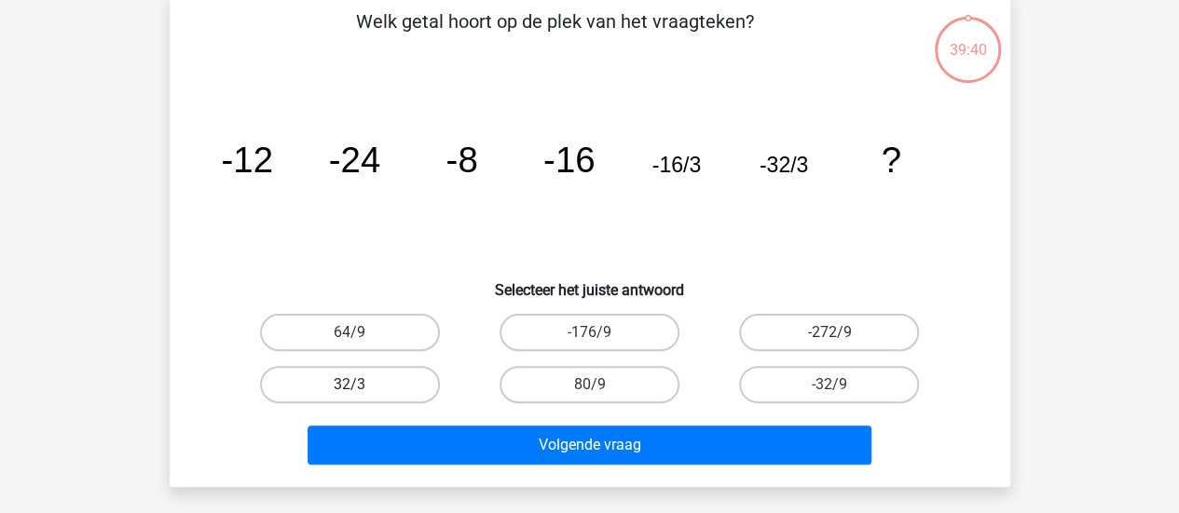
drag, startPoint x: 352, startPoint y: 387, endPoint x: 371, endPoint y: 394, distance: 20.1
click at [345, 393] on div "32/3" at bounding box center [350, 384] width 225 height 37
click at [365, 378] on label "32/3" at bounding box center [350, 384] width 180 height 37
click at [362, 385] on input "32/3" at bounding box center [355, 391] width 12 height 12
radio input "true"
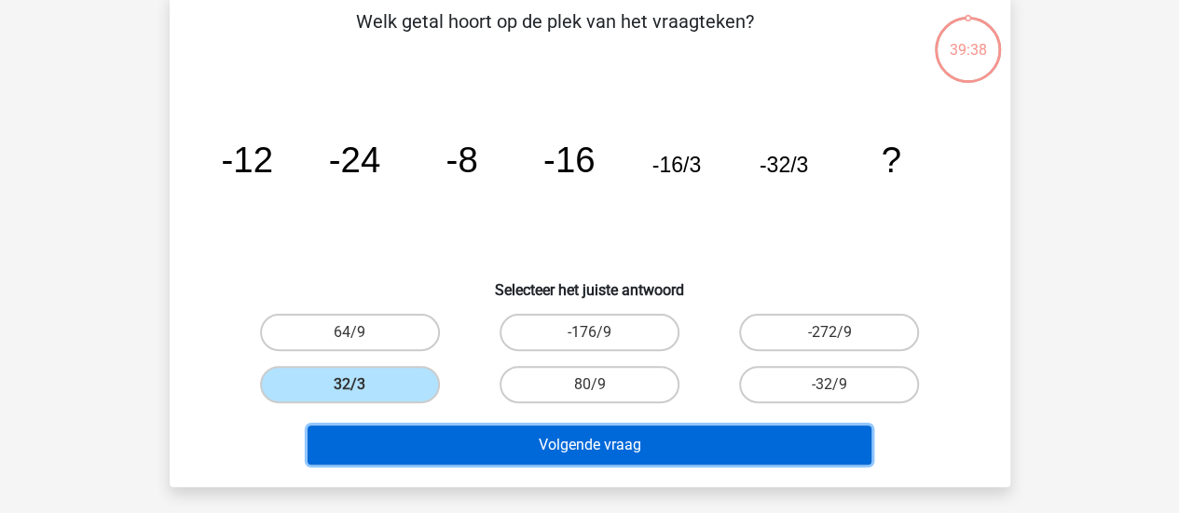
click at [619, 460] on button "Volgende vraag" at bounding box center [589, 445] width 564 height 39
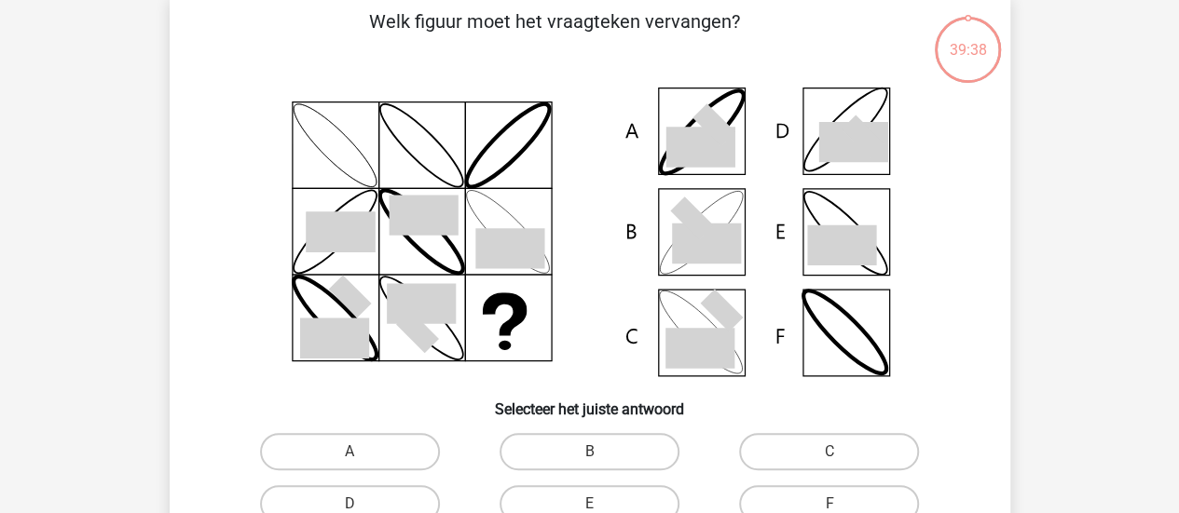
scroll to position [86, 0]
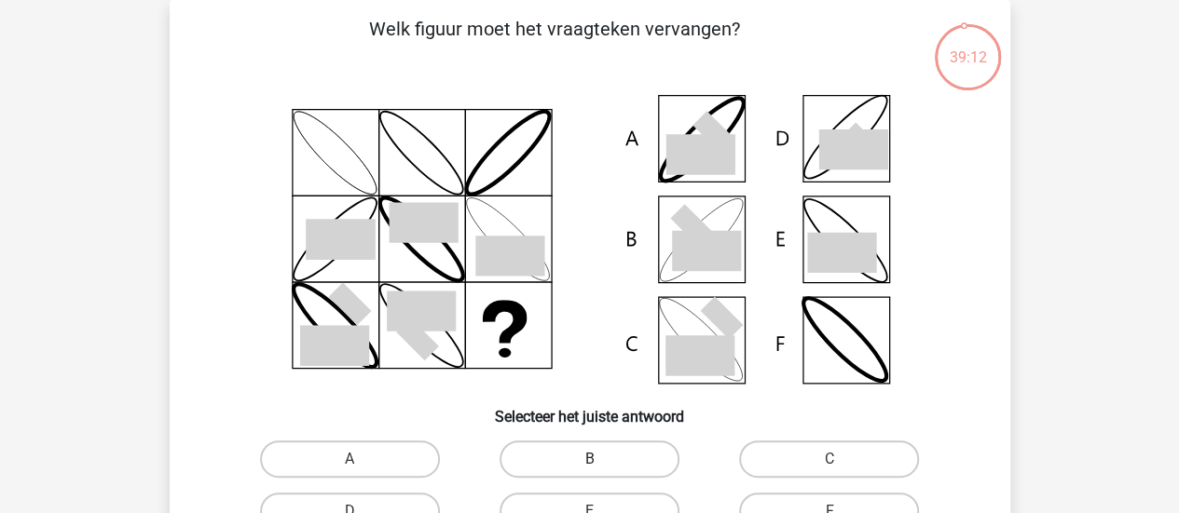
click at [579, 474] on label "B" at bounding box center [589, 459] width 180 height 37
click at [589, 471] on input "B" at bounding box center [595, 465] width 12 height 12
radio input "true"
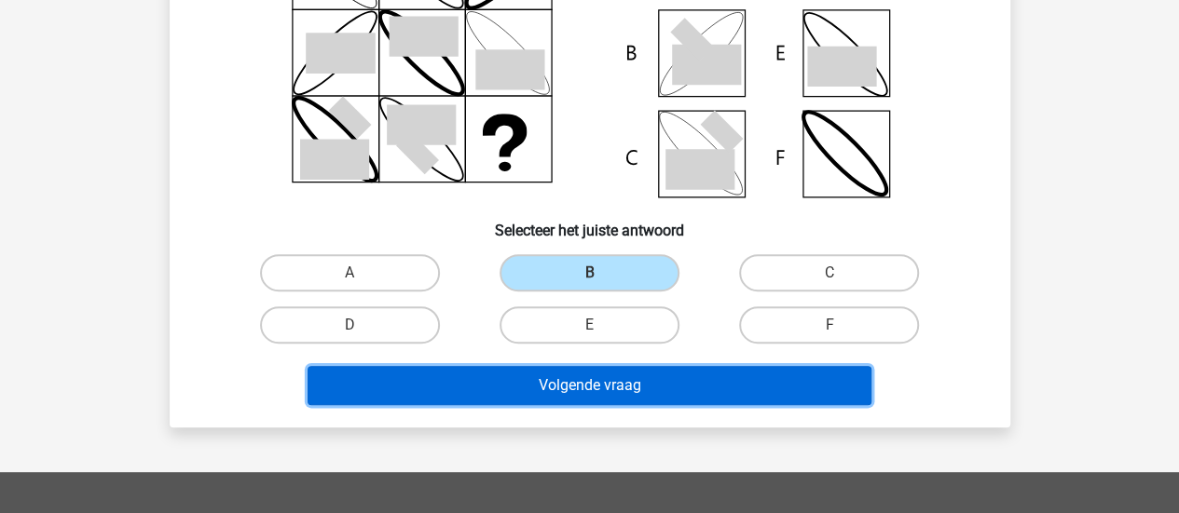
click at [656, 389] on button "Volgende vraag" at bounding box center [589, 385] width 564 height 39
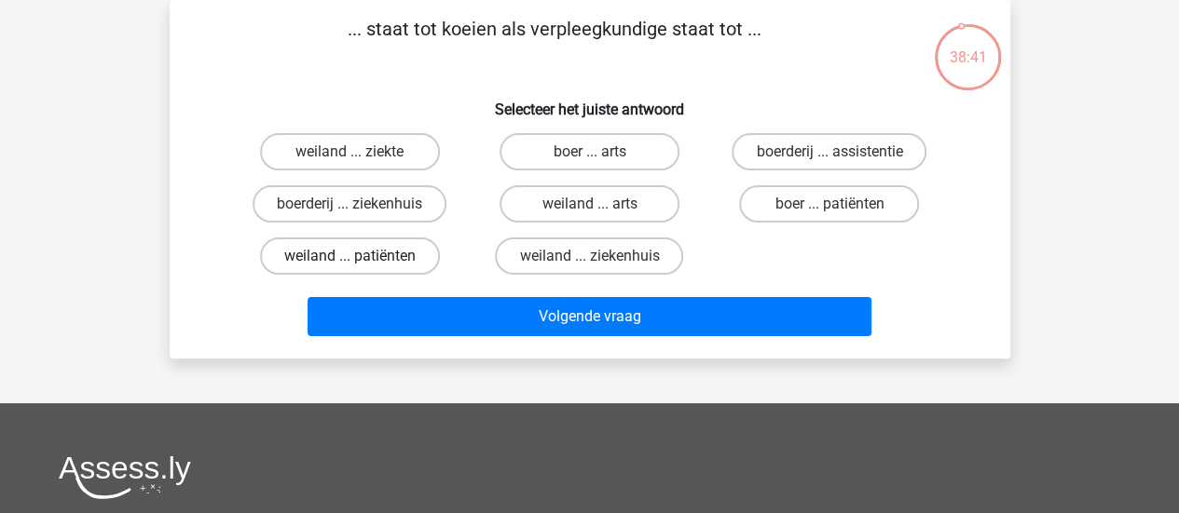
click at [382, 258] on label "weiland ... patiënten" at bounding box center [350, 256] width 180 height 37
click at [362, 258] on input "weiland ... patiënten" at bounding box center [355, 262] width 12 height 12
radio input "true"
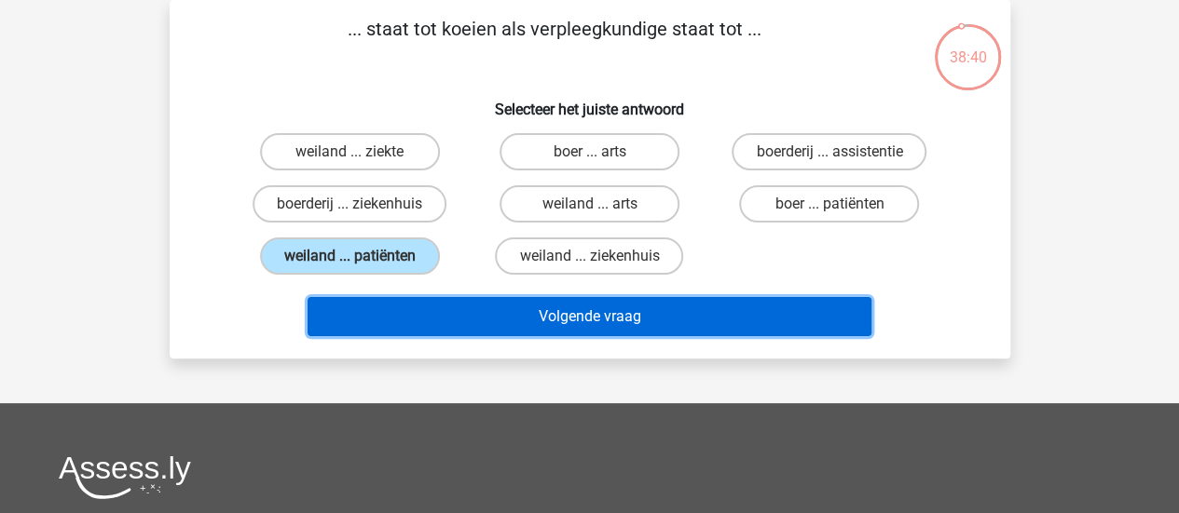
click at [658, 318] on button "Volgende vraag" at bounding box center [589, 316] width 564 height 39
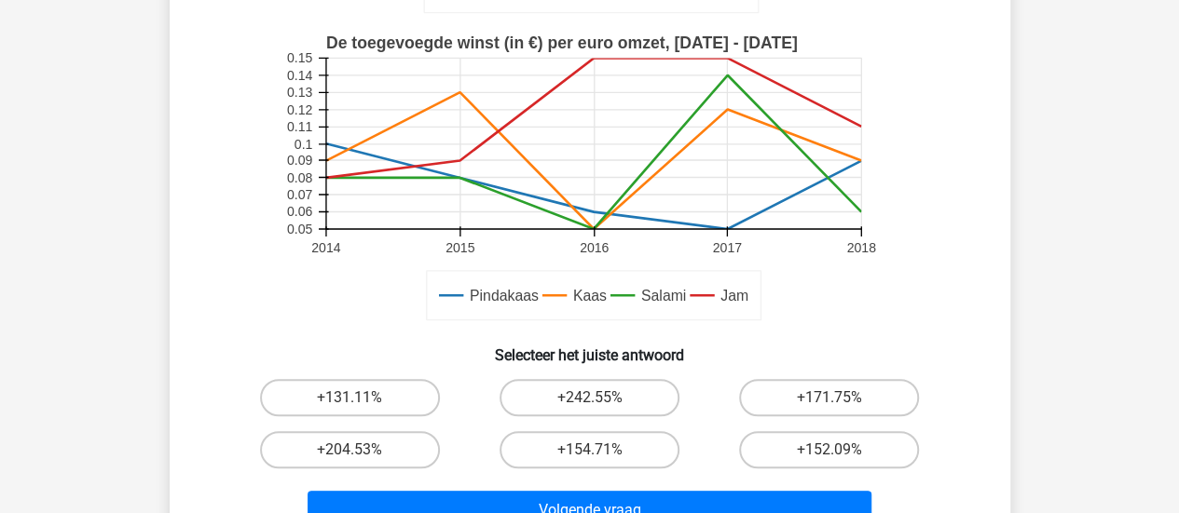
scroll to position [559, 0]
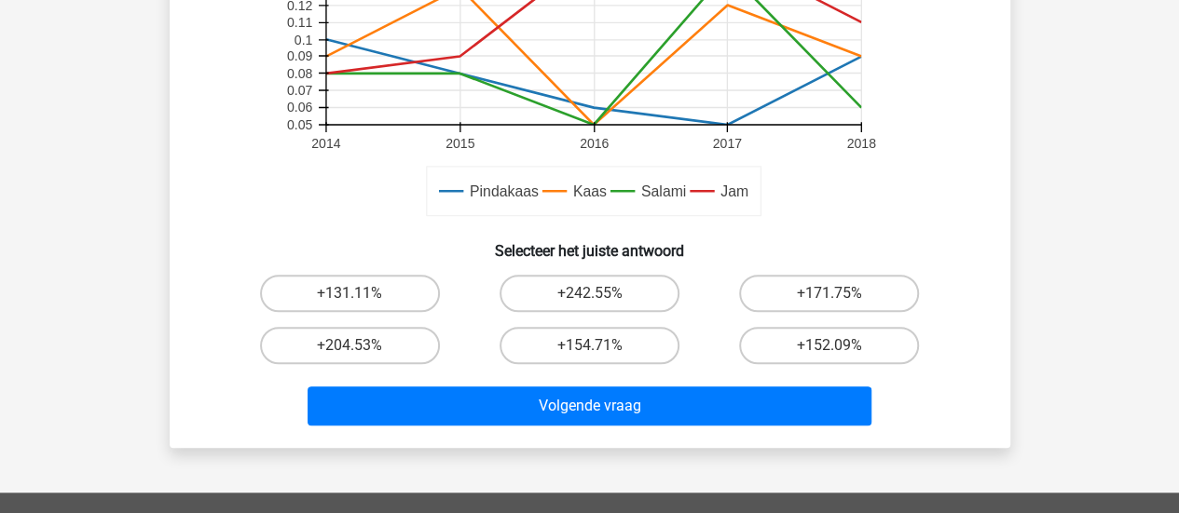
click at [600, 355] on input "+154.71%" at bounding box center [595, 352] width 12 height 12
radio input "true"
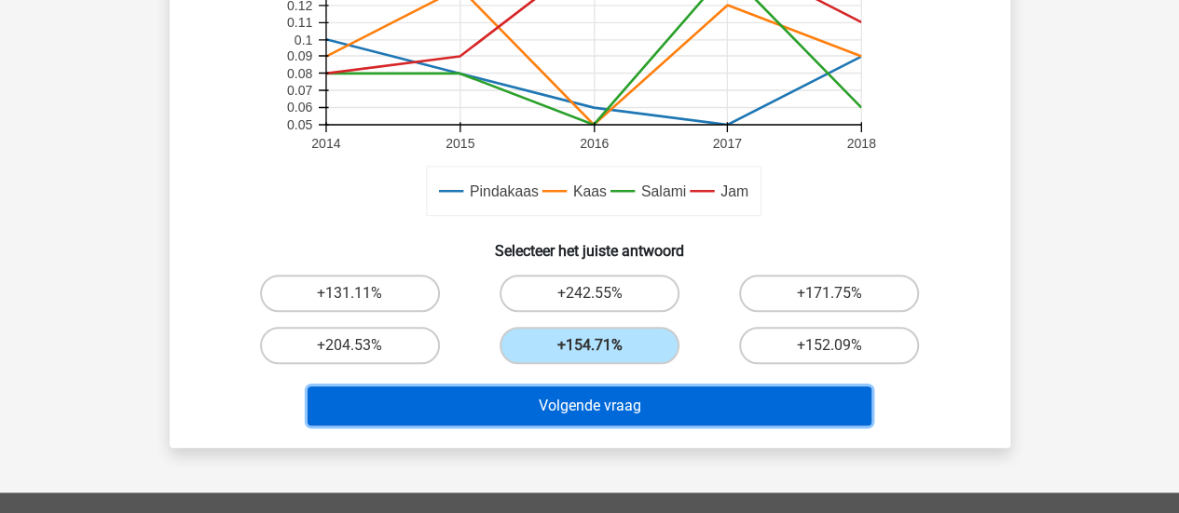
click at [630, 402] on button "Volgende vraag" at bounding box center [589, 406] width 564 height 39
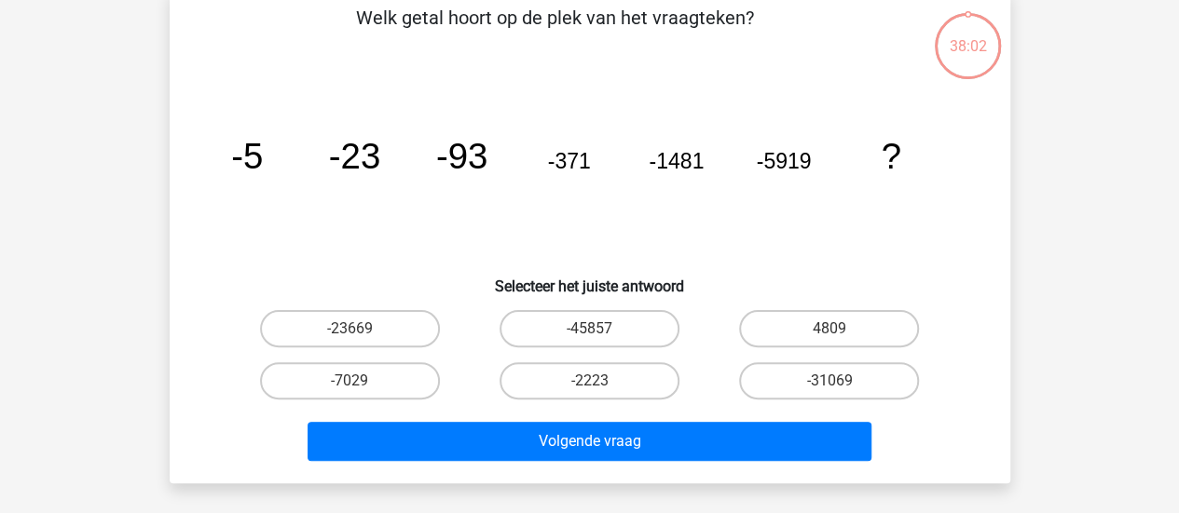
scroll to position [86, 0]
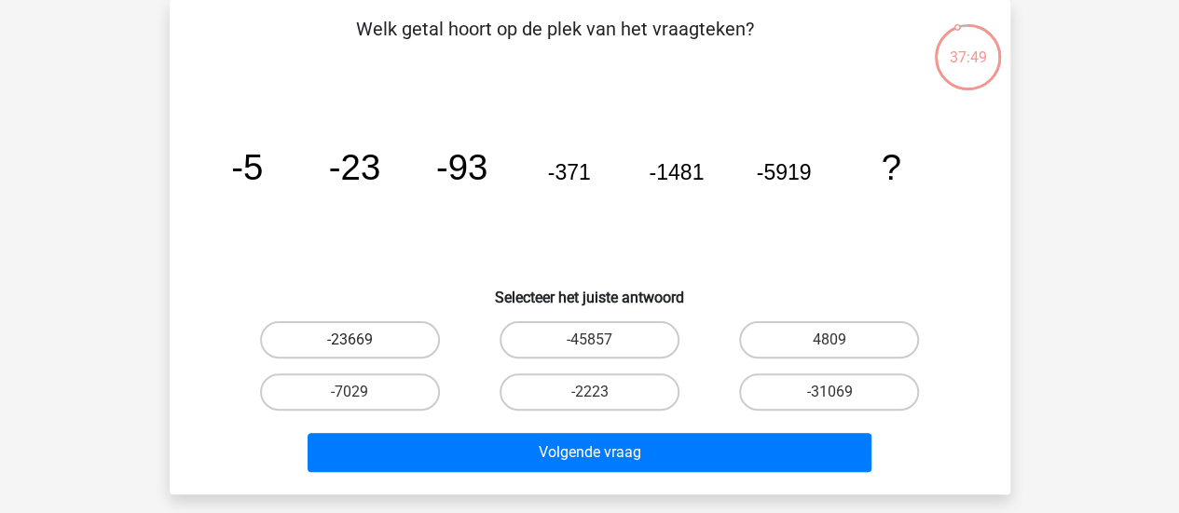
click at [368, 337] on label "-23669" at bounding box center [350, 339] width 180 height 37
click at [362, 340] on input "-23669" at bounding box center [355, 346] width 12 height 12
radio input "true"
click at [362, 385] on label "-7029" at bounding box center [350, 392] width 180 height 37
click at [362, 392] on input "-7029" at bounding box center [355, 398] width 12 height 12
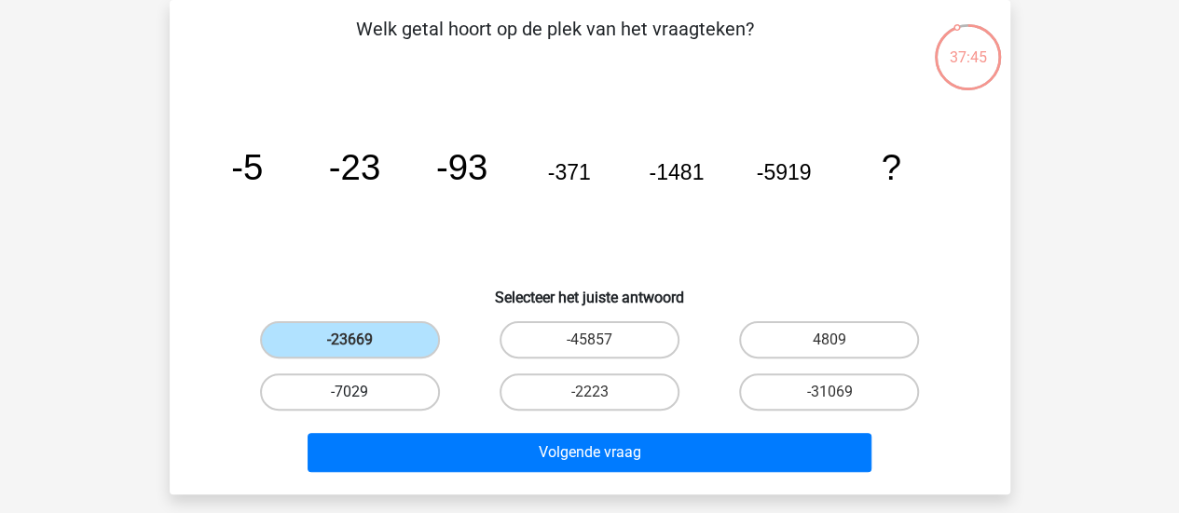
radio input "true"
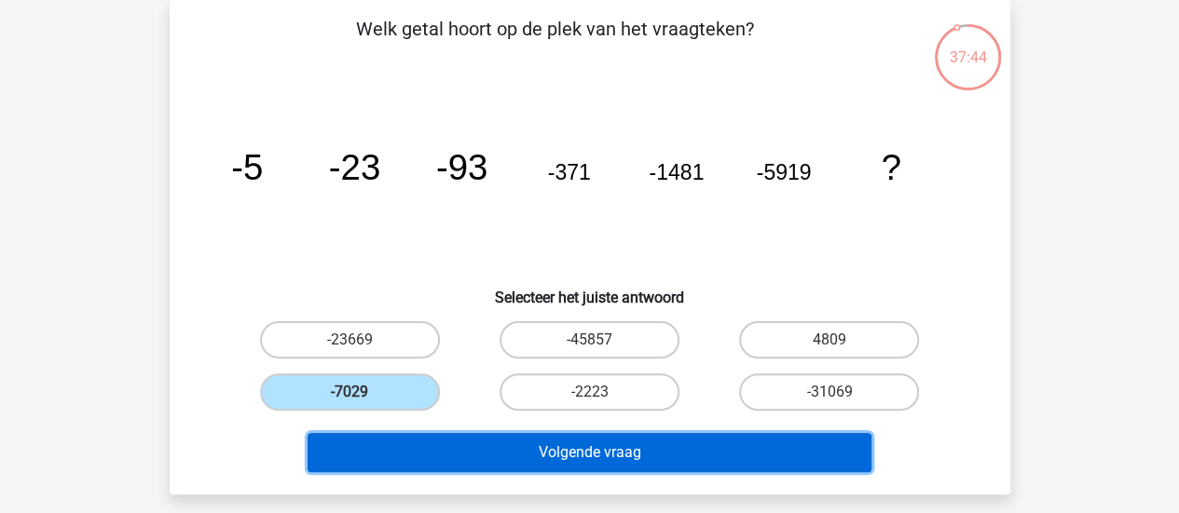
click at [552, 438] on button "Volgende vraag" at bounding box center [589, 452] width 564 height 39
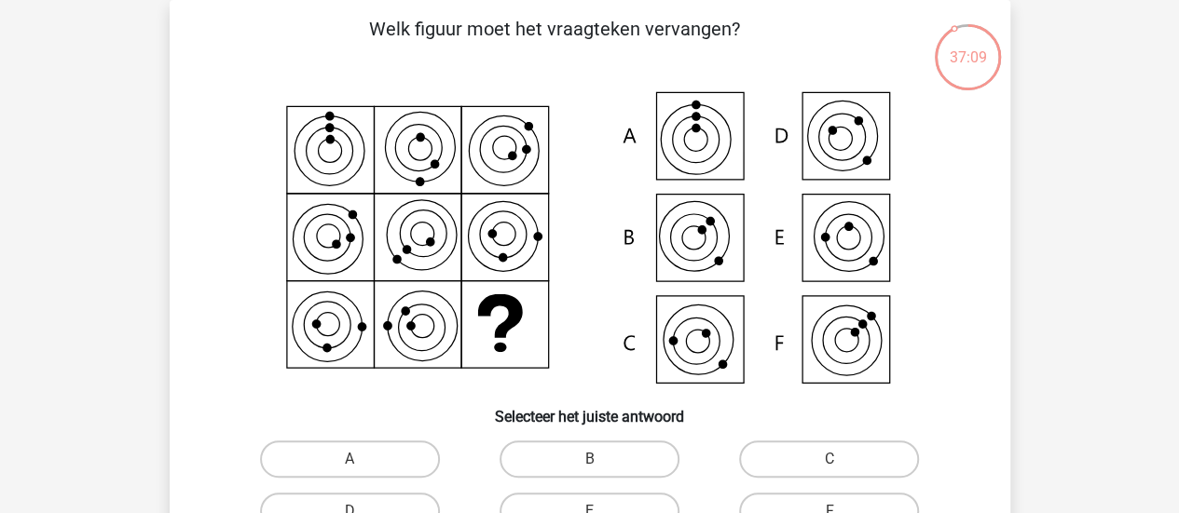
click at [695, 155] on icon at bounding box center [589, 239] width 751 height 307
click at [346, 458] on label "A" at bounding box center [350, 459] width 180 height 37
click at [349, 459] on input "A" at bounding box center [355, 465] width 12 height 12
radio input "true"
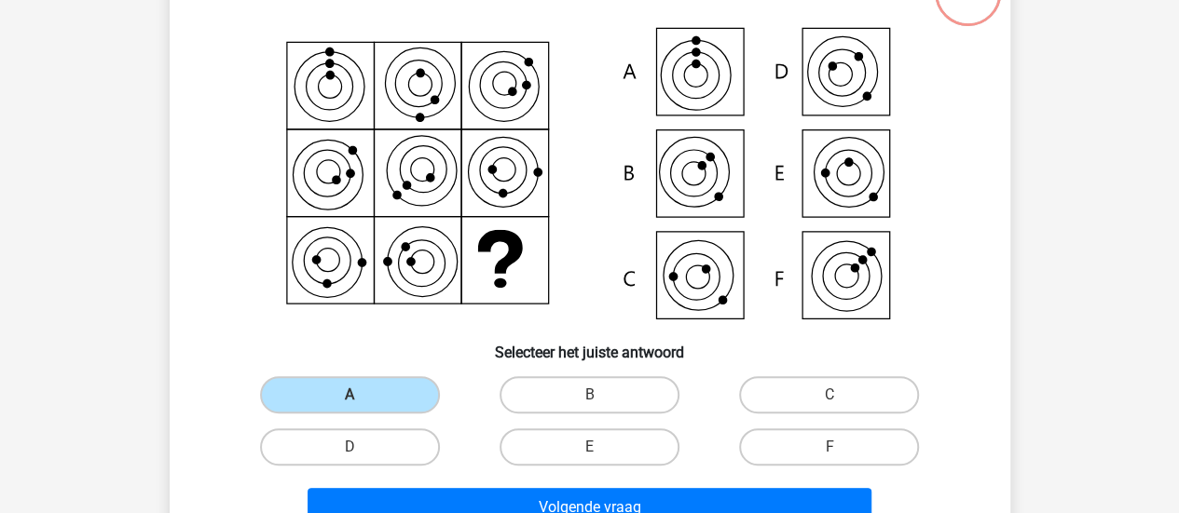
scroll to position [179, 0]
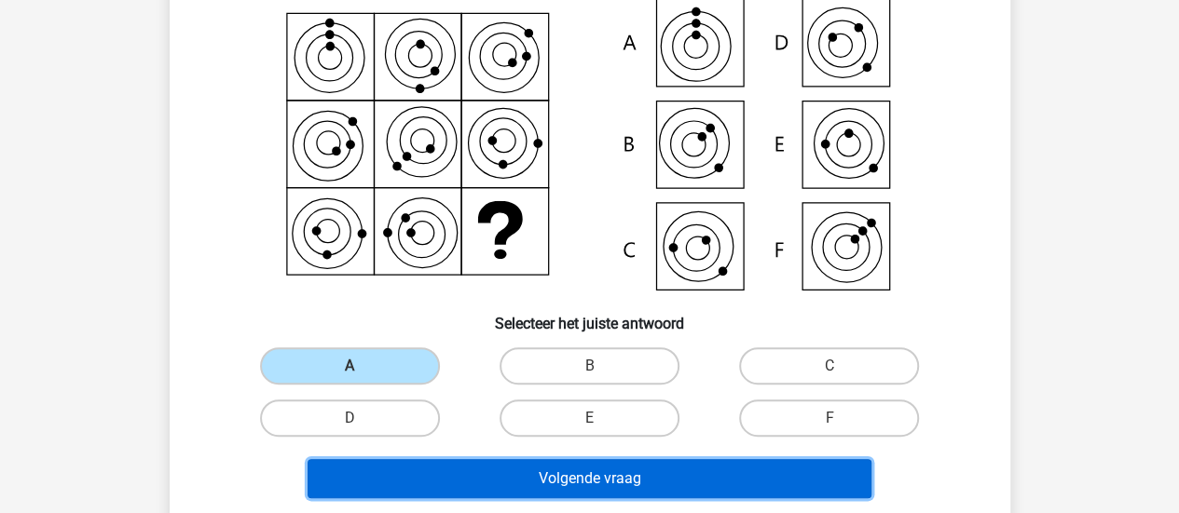
click at [651, 480] on button "Volgende vraag" at bounding box center [589, 478] width 564 height 39
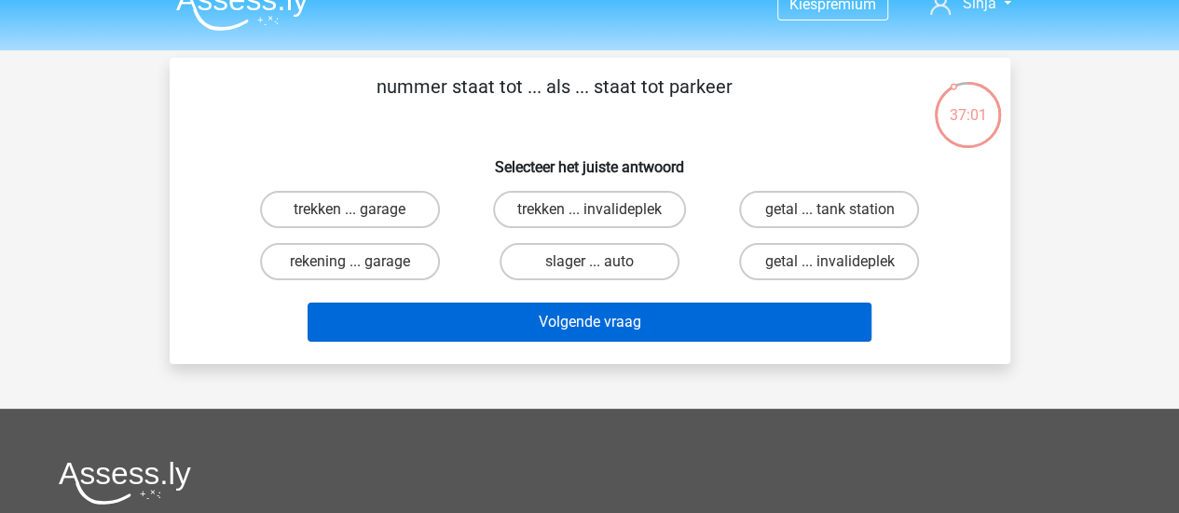
scroll to position [0, 0]
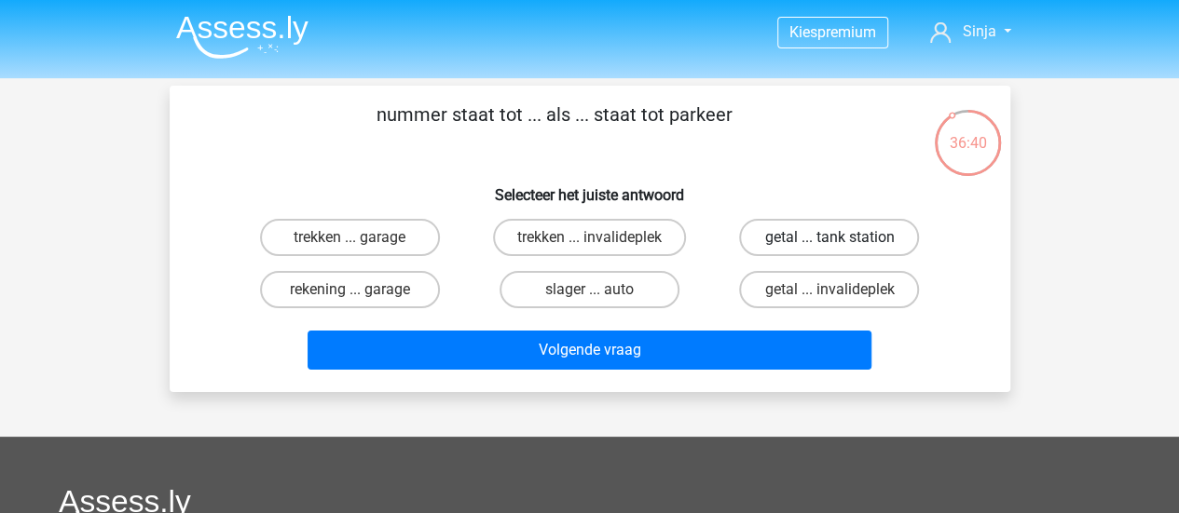
click at [811, 243] on label "getal ... tank station" at bounding box center [829, 237] width 180 height 37
click at [829, 243] on input "getal ... tank station" at bounding box center [835, 244] width 12 height 12
radio input "true"
click at [854, 290] on label "getal ... invalideplek" at bounding box center [829, 289] width 180 height 37
click at [841, 290] on input "getal ... invalideplek" at bounding box center [835, 296] width 12 height 12
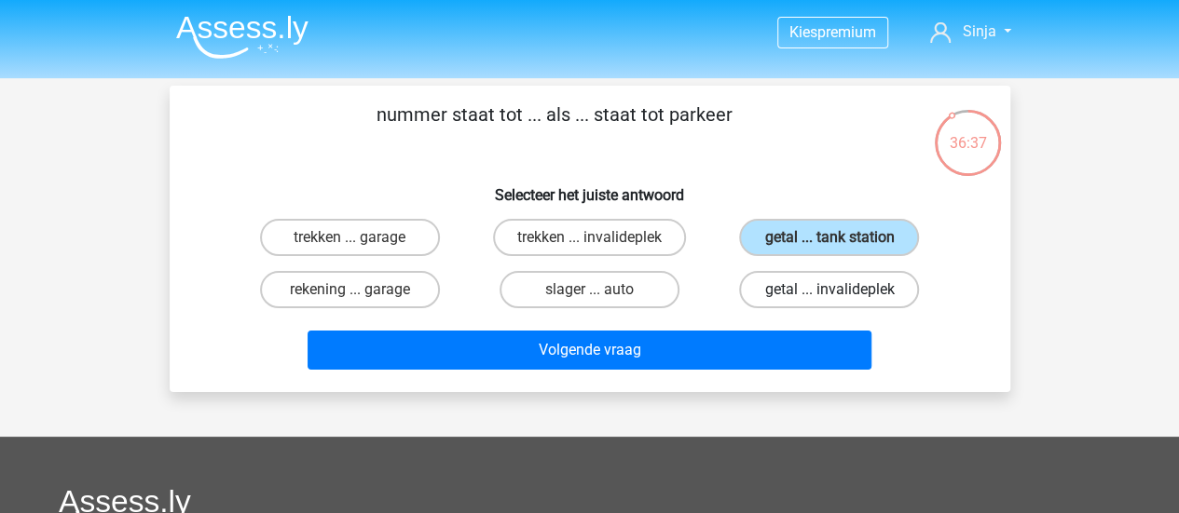
radio input "true"
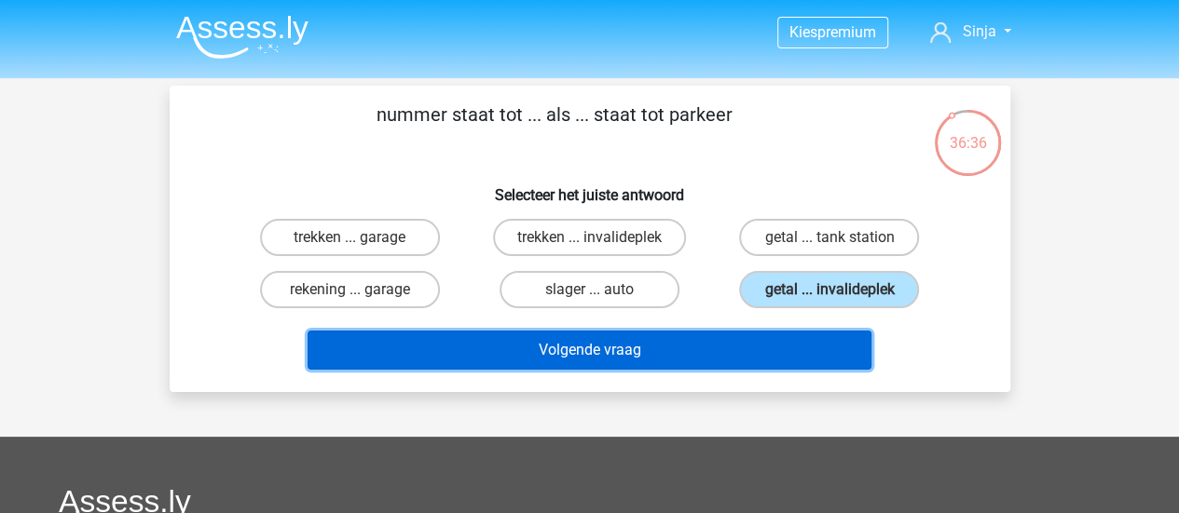
click at [676, 353] on button "Volgende vraag" at bounding box center [589, 350] width 564 height 39
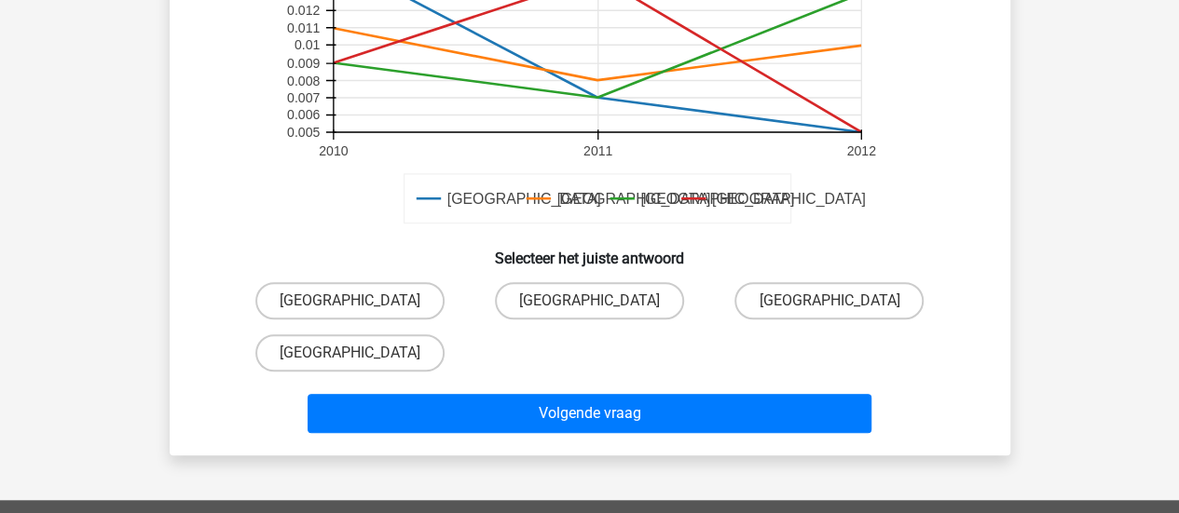
scroll to position [552, 0]
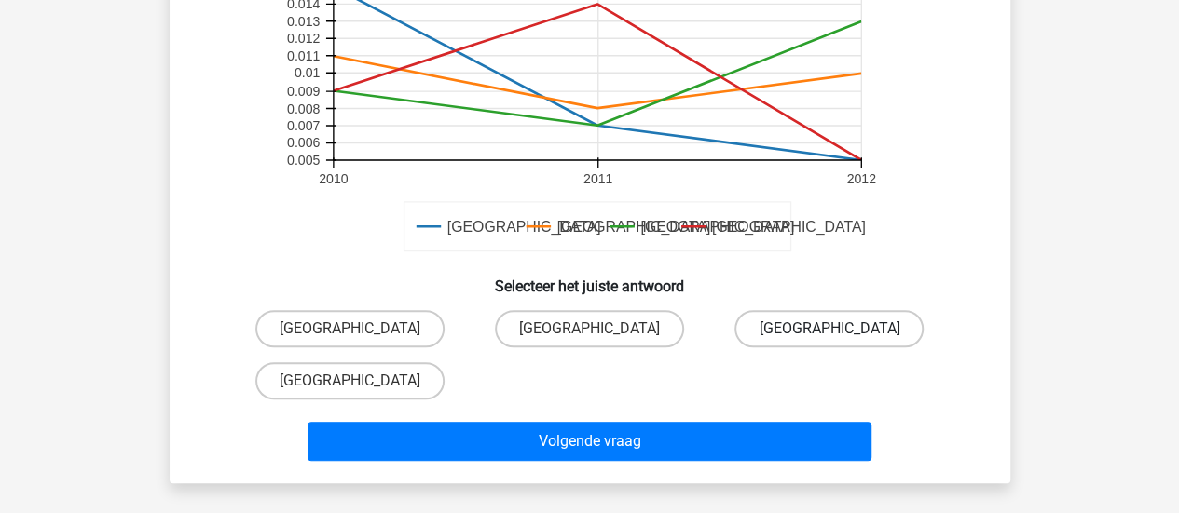
click at [855, 329] on label "Barcelona" at bounding box center [828, 328] width 189 height 37
click at [841, 329] on input "Barcelona" at bounding box center [835, 335] width 12 height 12
radio input "true"
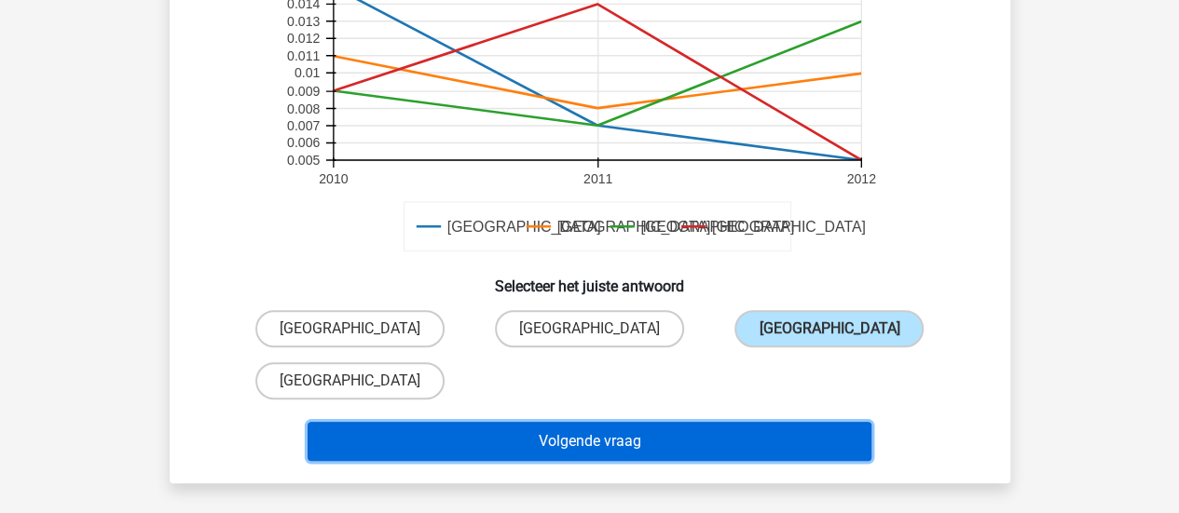
click at [612, 454] on button "Volgende vraag" at bounding box center [589, 441] width 564 height 39
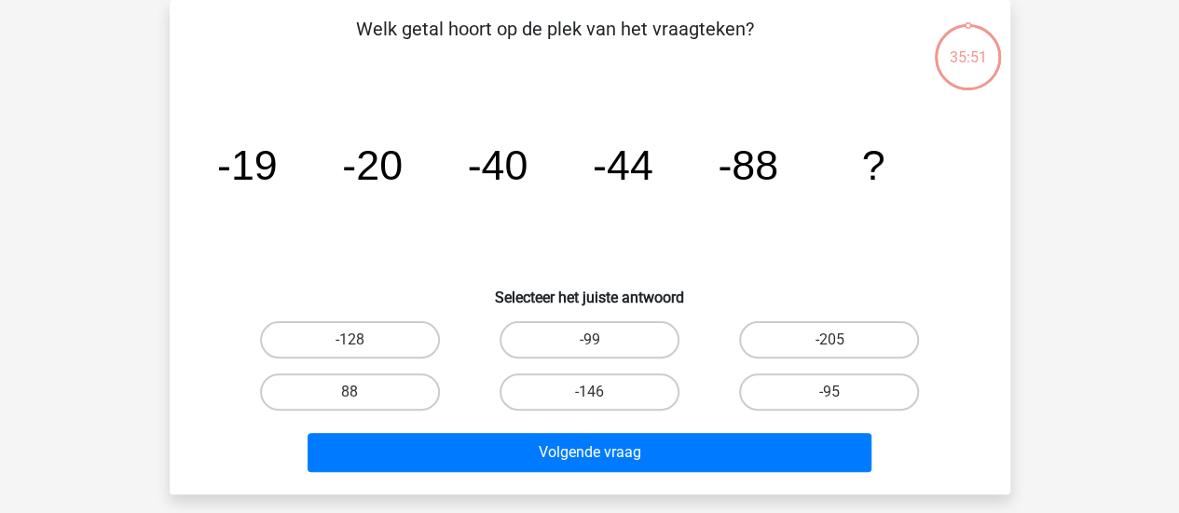
scroll to position [86, 0]
click at [610, 387] on label "-146" at bounding box center [589, 392] width 180 height 37
click at [601, 392] on input "-146" at bounding box center [595, 398] width 12 height 12
radio input "true"
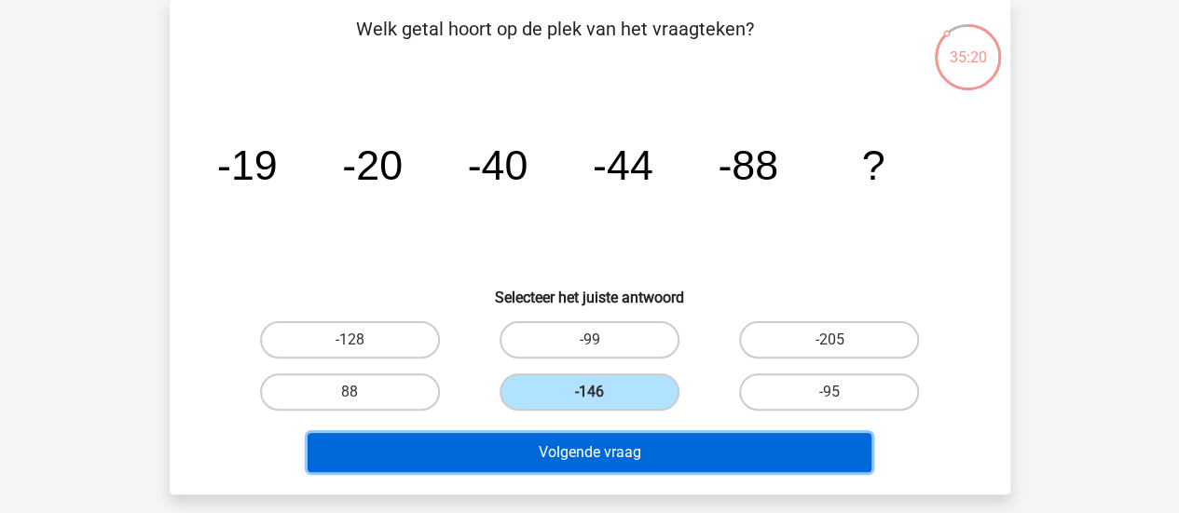
click at [676, 457] on button "Volgende vraag" at bounding box center [589, 452] width 564 height 39
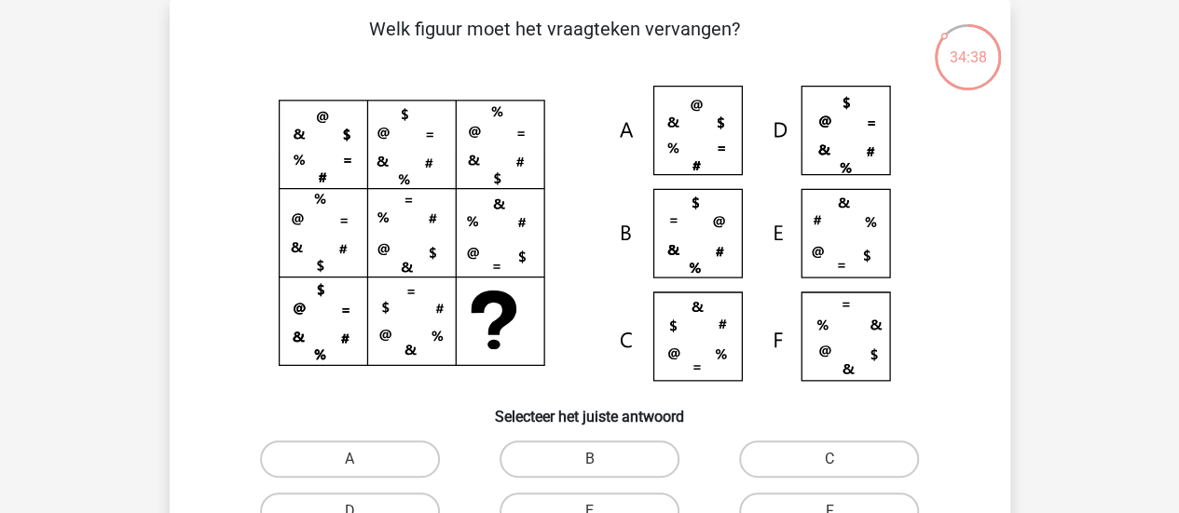
click at [715, 126] on icon at bounding box center [589, 239] width 751 height 307
click at [418, 465] on label "A" at bounding box center [350, 459] width 180 height 37
click at [362, 465] on input "A" at bounding box center [355, 465] width 12 height 12
radio input "true"
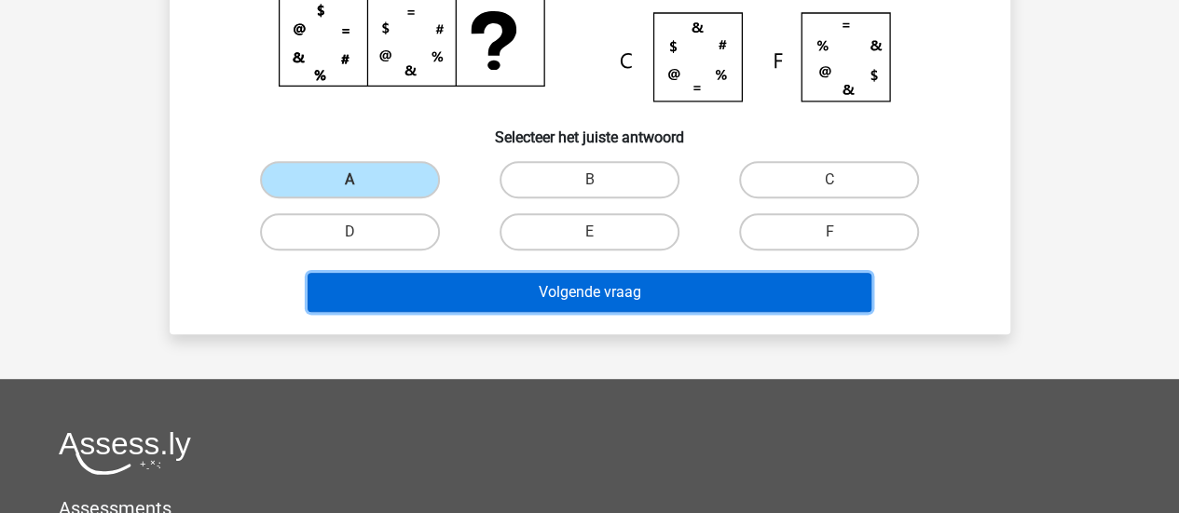
click at [629, 307] on button "Volgende vraag" at bounding box center [589, 292] width 564 height 39
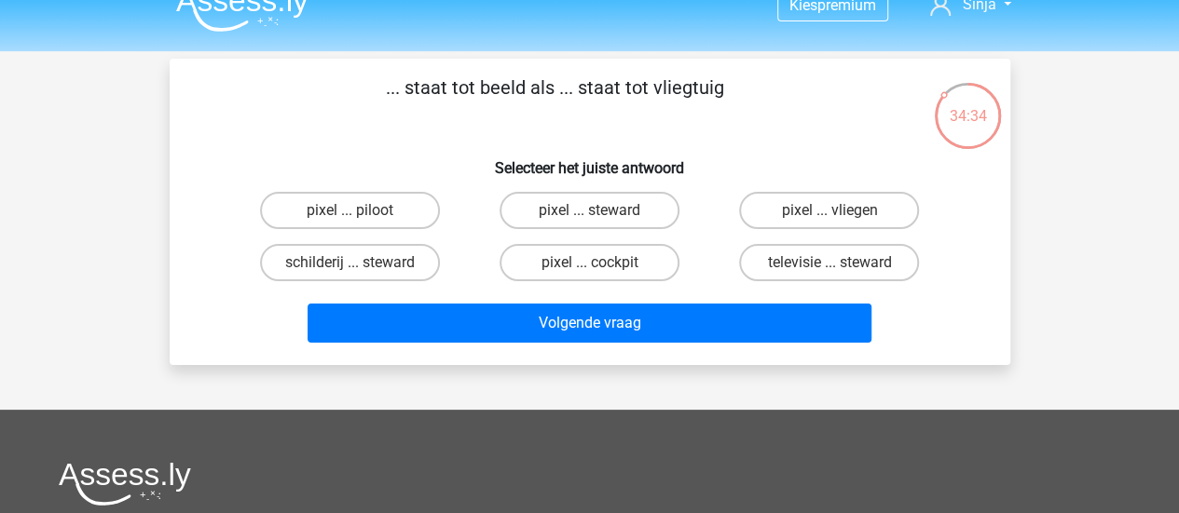
scroll to position [0, 0]
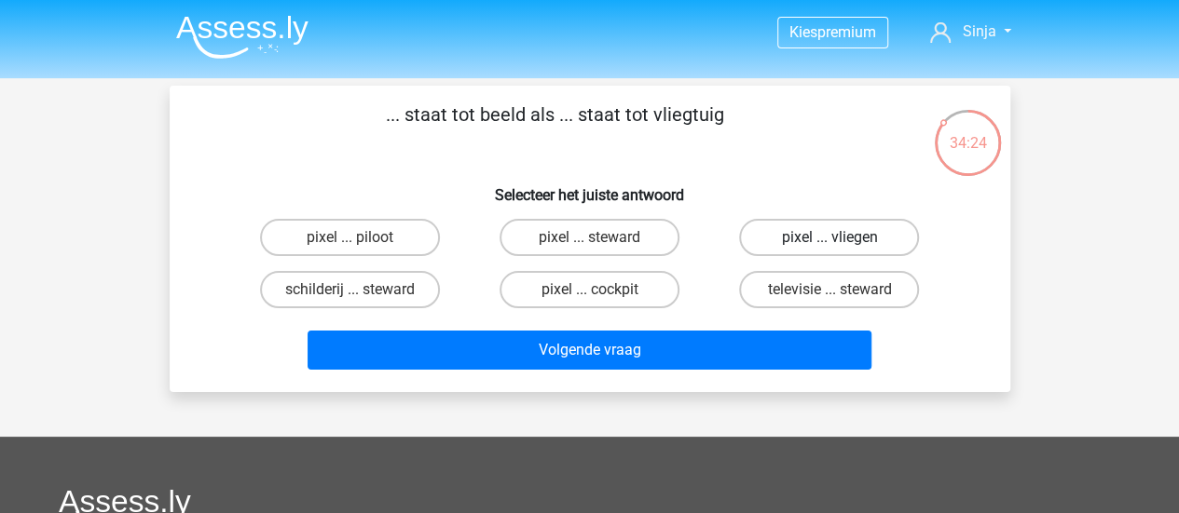
click at [856, 239] on label "pixel ... vliegen" at bounding box center [829, 237] width 180 height 37
click at [841, 239] on input "pixel ... vliegen" at bounding box center [835, 244] width 12 height 12
radio input "true"
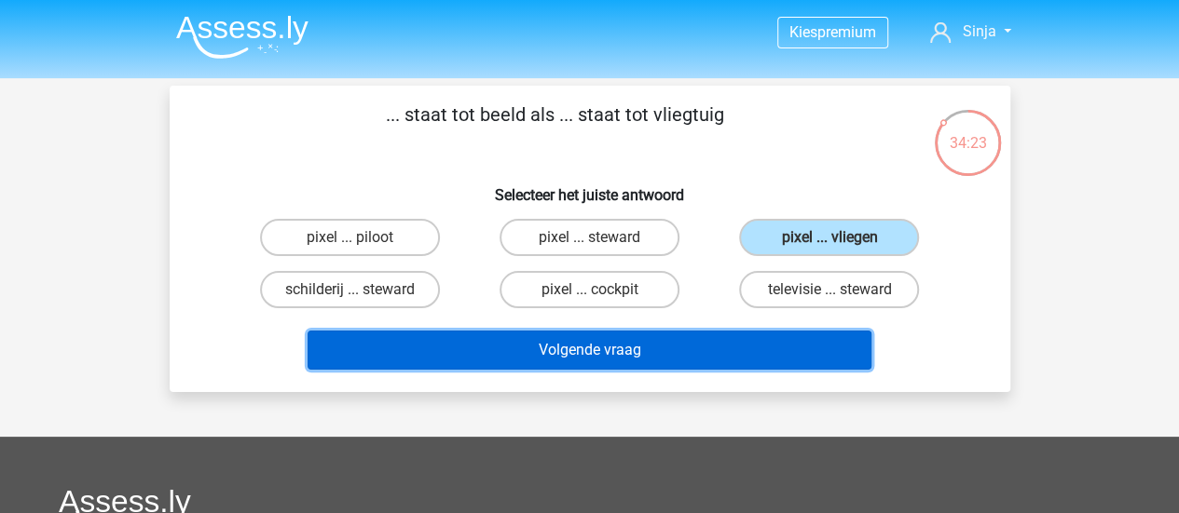
click at [560, 348] on button "Volgende vraag" at bounding box center [589, 350] width 564 height 39
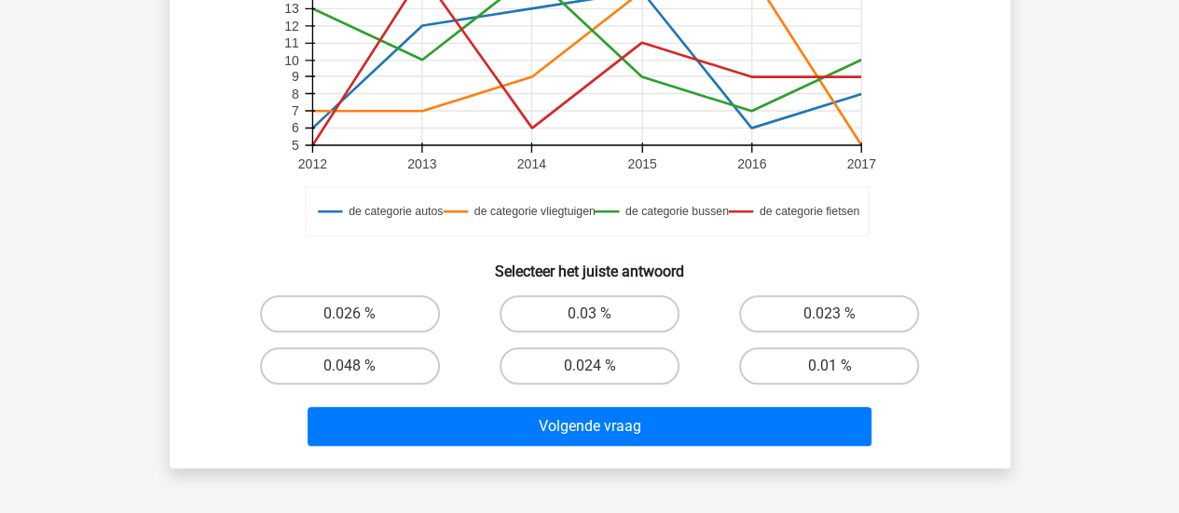
scroll to position [645, 0]
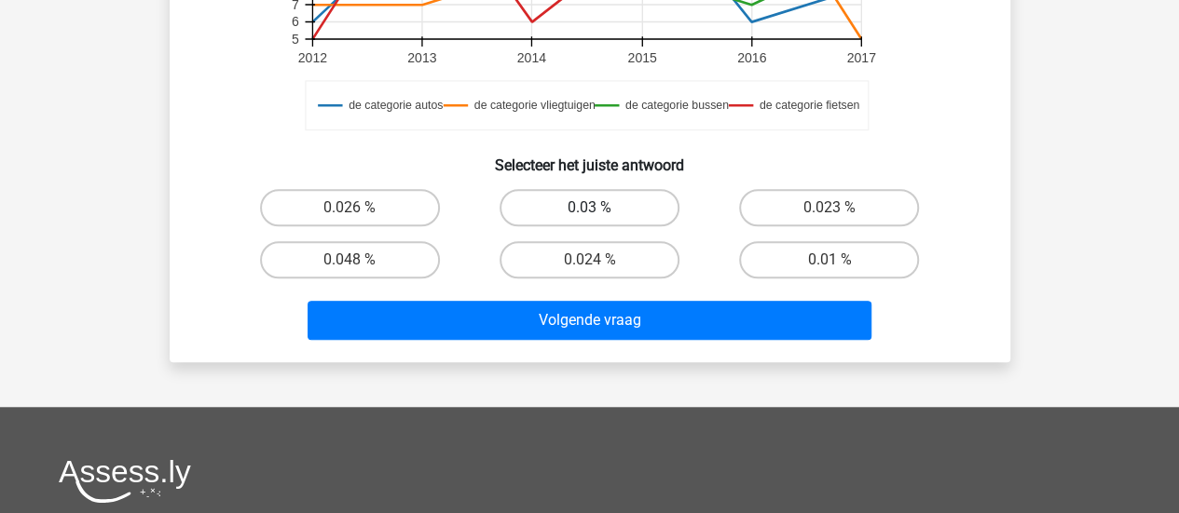
click at [621, 215] on label "0.03 %" at bounding box center [589, 207] width 180 height 37
click at [601, 215] on input "0.03 %" at bounding box center [595, 214] width 12 height 12
radio input "true"
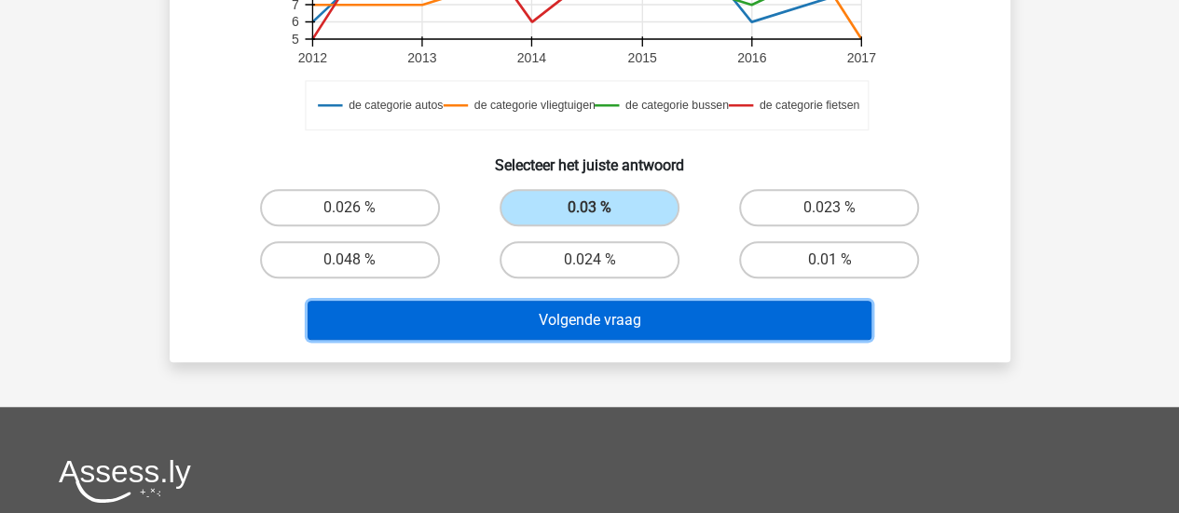
click at [639, 327] on button "Volgende vraag" at bounding box center [589, 320] width 564 height 39
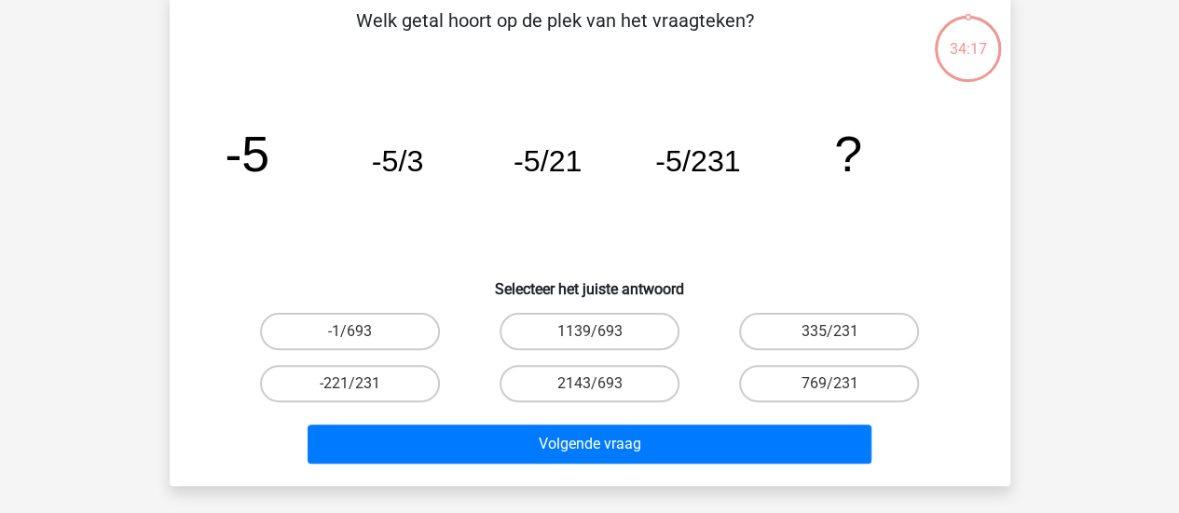
scroll to position [86, 0]
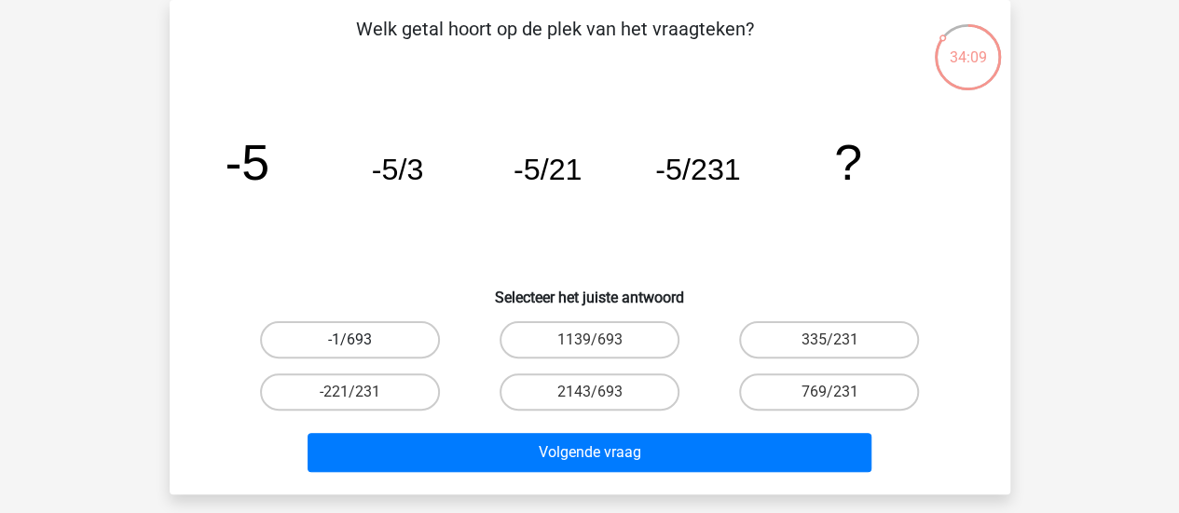
click at [376, 341] on label "-1/693" at bounding box center [350, 339] width 180 height 37
click at [362, 341] on input "-1/693" at bounding box center [355, 346] width 12 height 12
radio input "true"
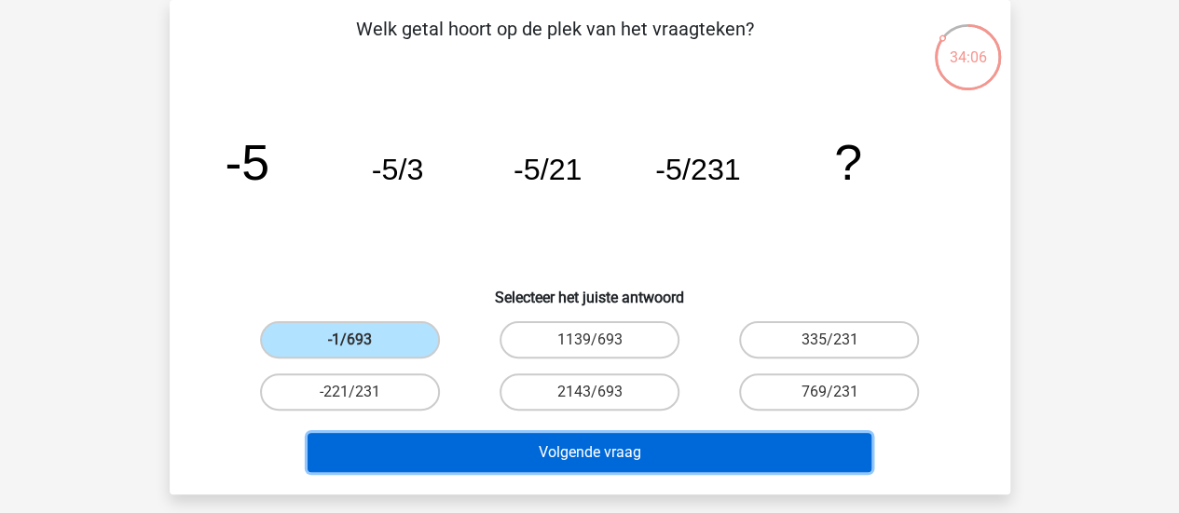
click at [565, 454] on button "Volgende vraag" at bounding box center [589, 452] width 564 height 39
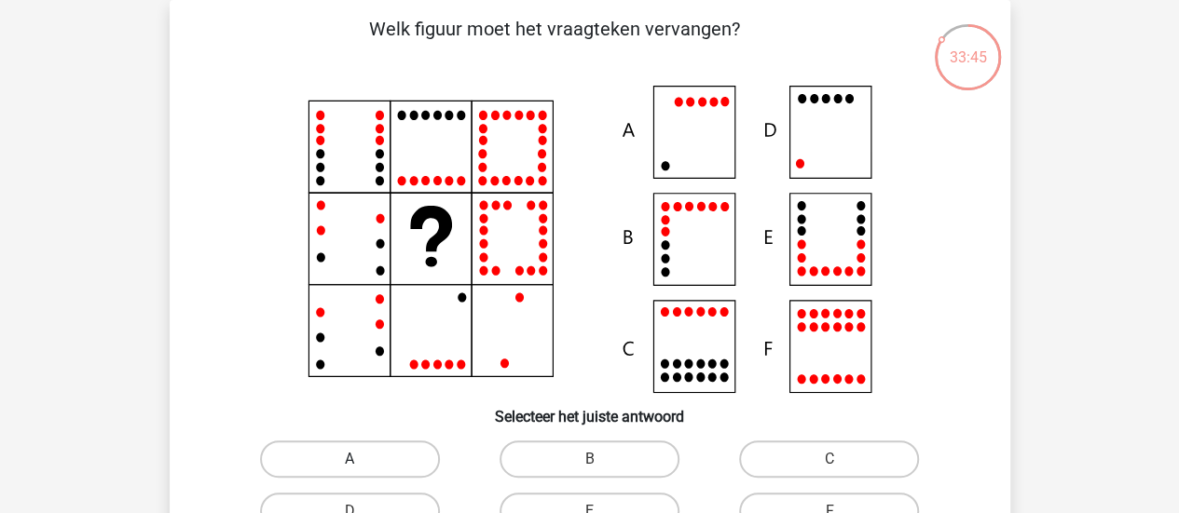
click at [338, 448] on label "A" at bounding box center [350, 459] width 180 height 37
click at [349, 459] on input "A" at bounding box center [355, 465] width 12 height 12
radio input "true"
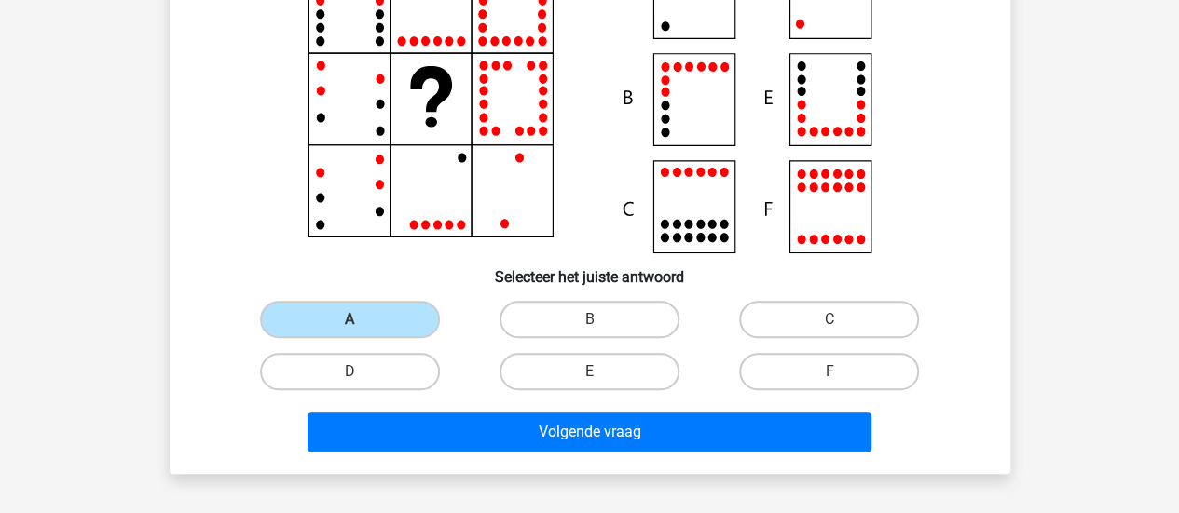
scroll to position [365, 0]
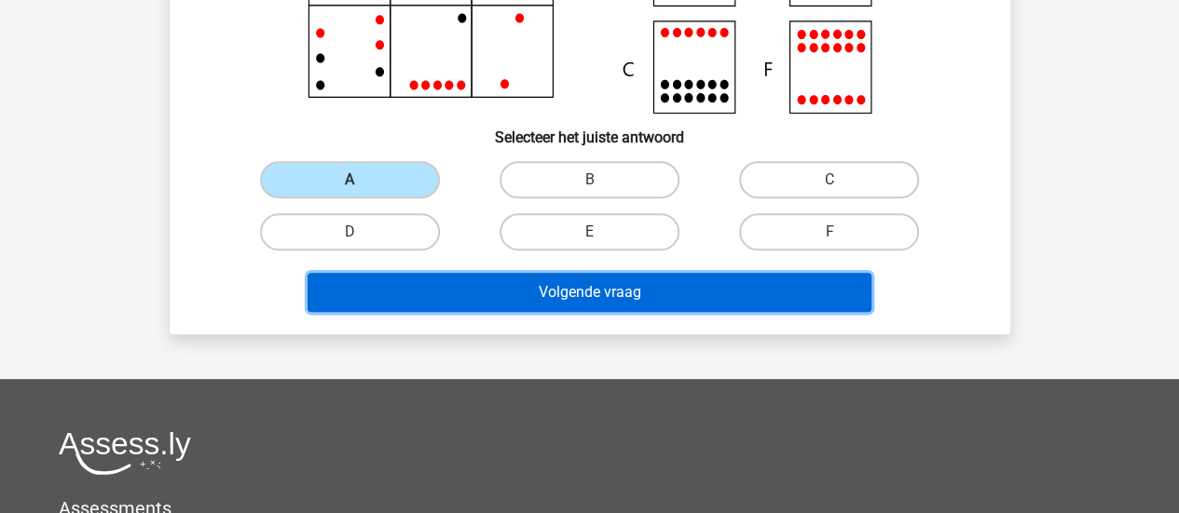
click at [559, 293] on button "Volgende vraag" at bounding box center [589, 292] width 564 height 39
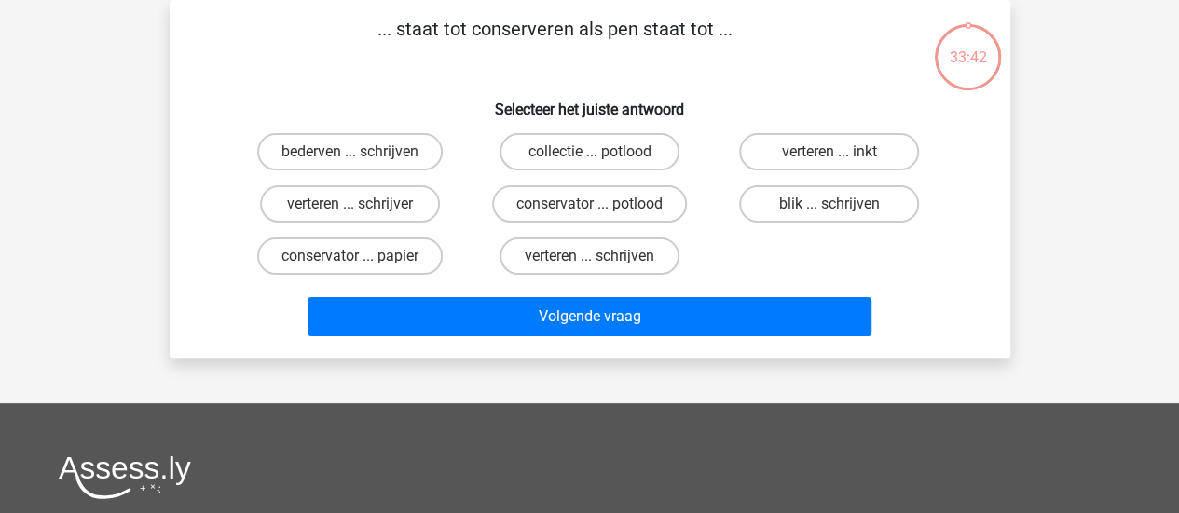
scroll to position [86, 0]
click at [839, 208] on input "blik ... schrijven" at bounding box center [835, 210] width 12 height 12
radio input "true"
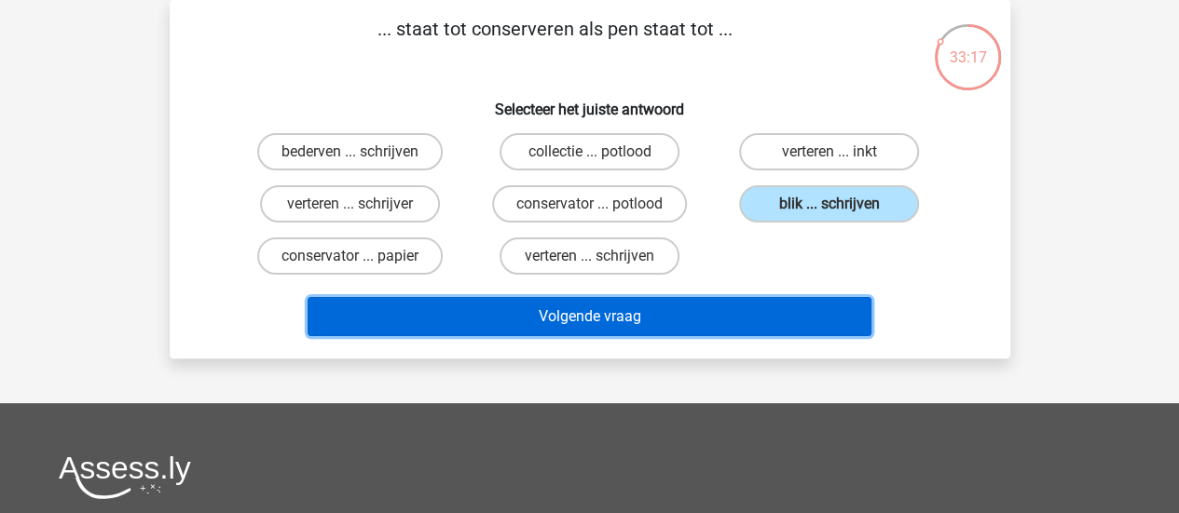
click at [580, 303] on button "Volgende vraag" at bounding box center [589, 316] width 564 height 39
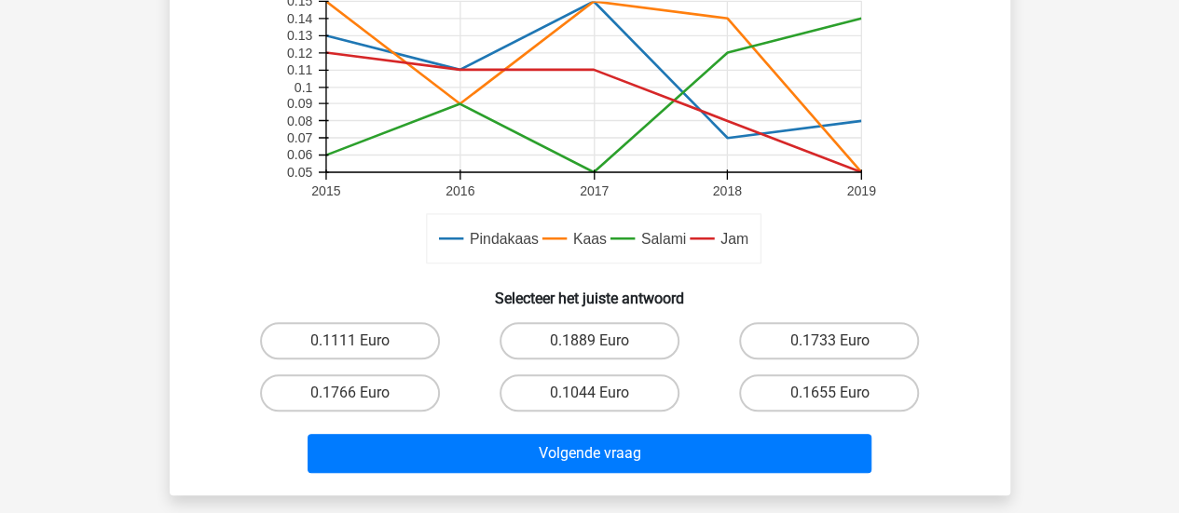
scroll to position [552, 0]
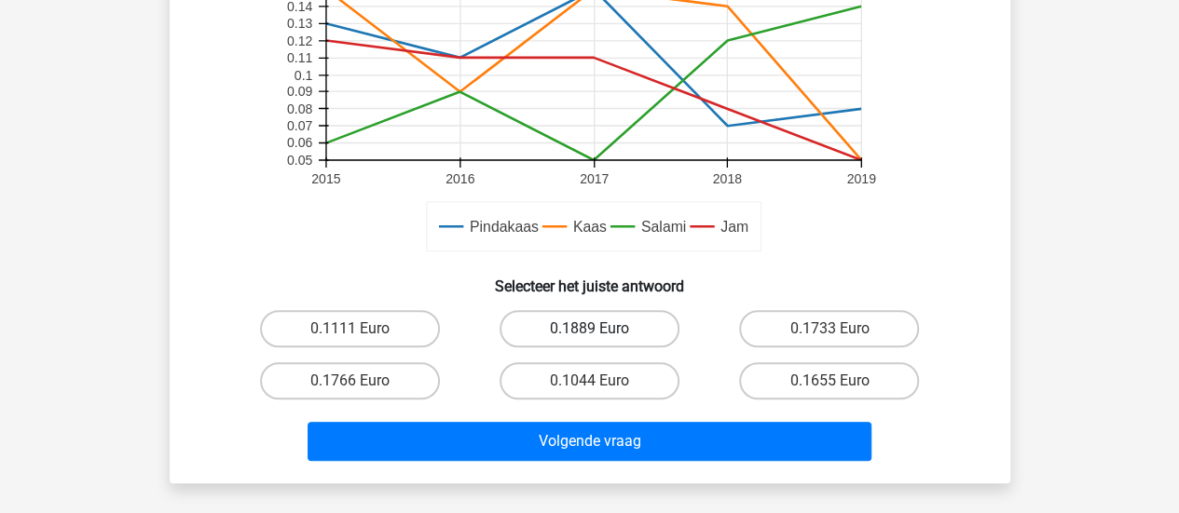
click at [615, 331] on label "0.1889 Euro" at bounding box center [589, 328] width 180 height 37
click at [601, 331] on input "0.1889 Euro" at bounding box center [595, 335] width 12 height 12
radio input "true"
click at [614, 333] on label "0.1889 Euro" at bounding box center [589, 328] width 180 height 37
click at [601, 333] on input "0.1889 Euro" at bounding box center [595, 335] width 12 height 12
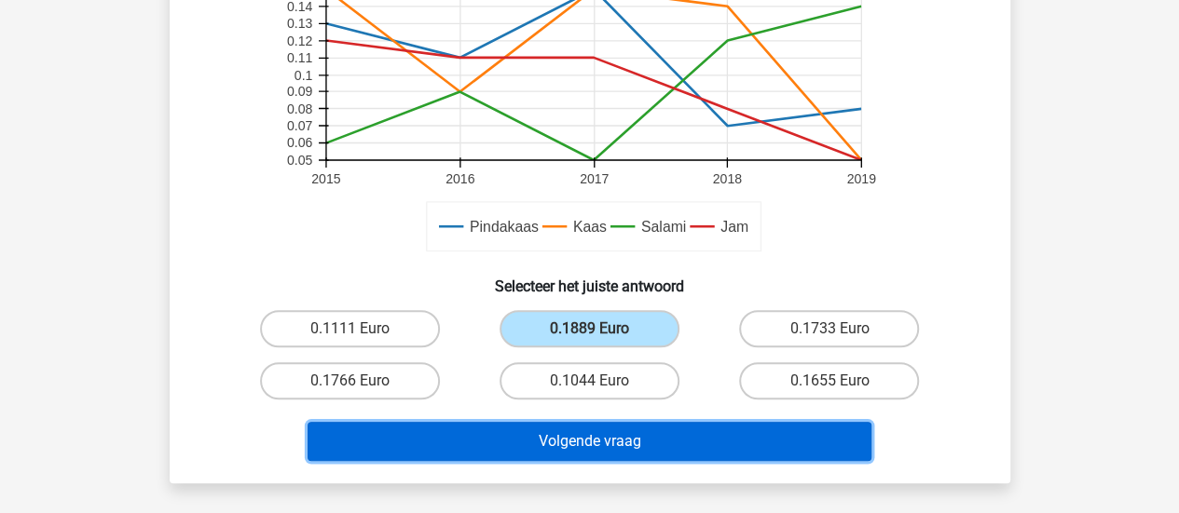
click at [614, 435] on button "Volgende vraag" at bounding box center [589, 441] width 564 height 39
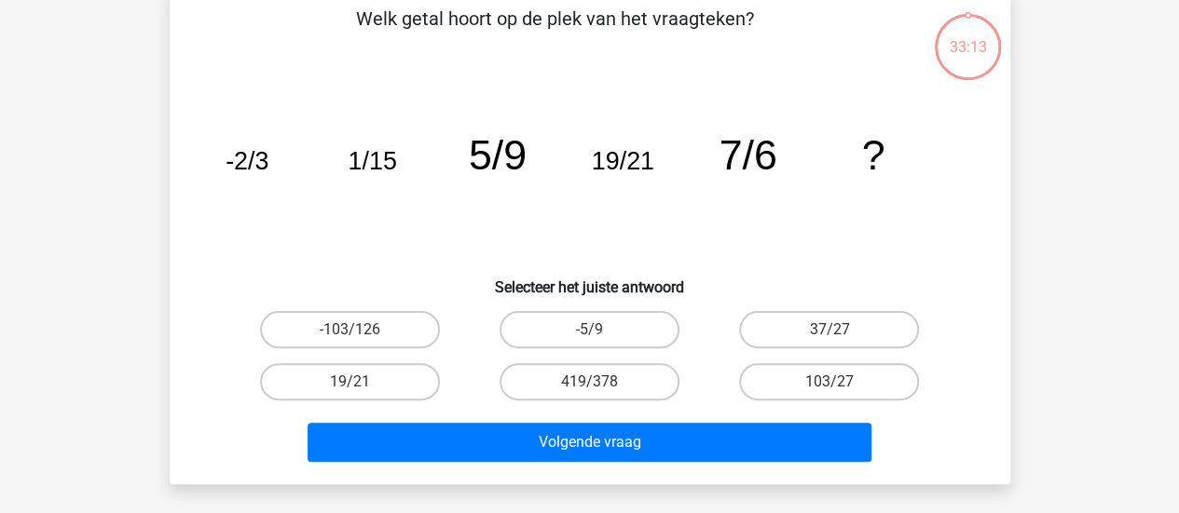
scroll to position [86, 0]
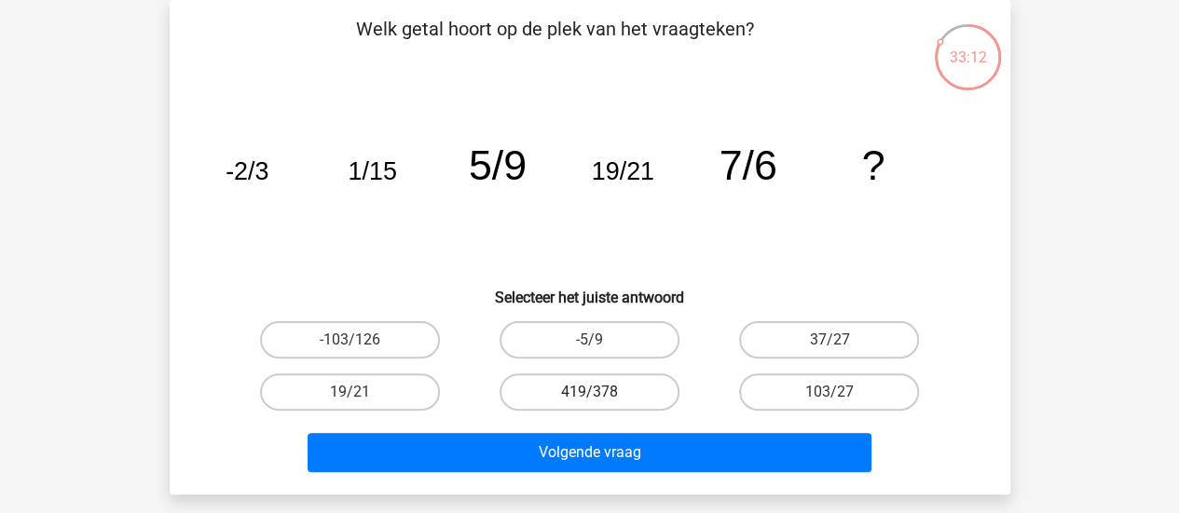
click at [615, 389] on label "419/378" at bounding box center [589, 392] width 180 height 37
click at [601, 392] on input "419/378" at bounding box center [595, 398] width 12 height 12
radio input "true"
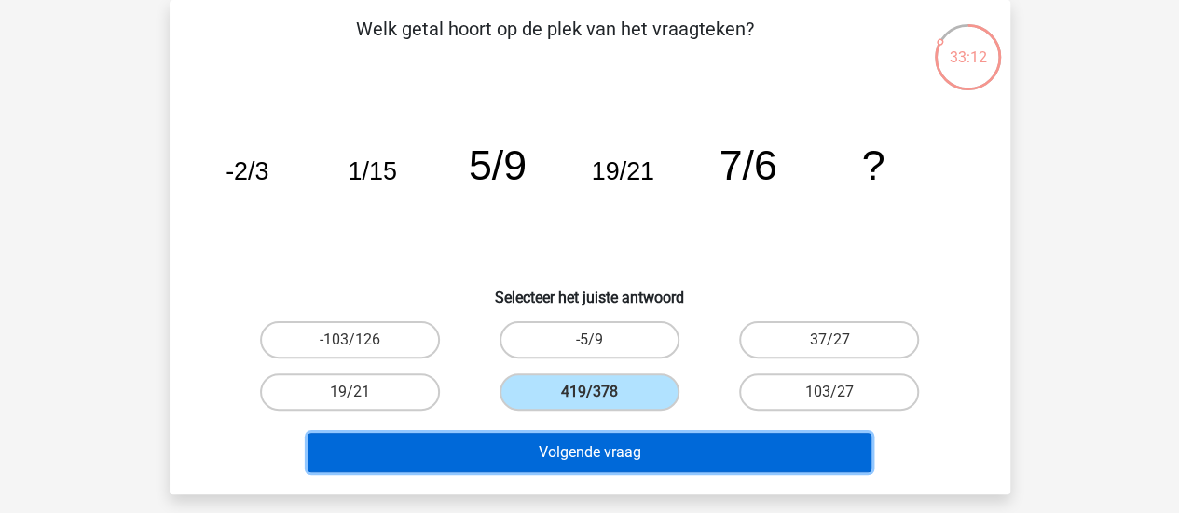
click at [723, 467] on button "Volgende vraag" at bounding box center [589, 452] width 564 height 39
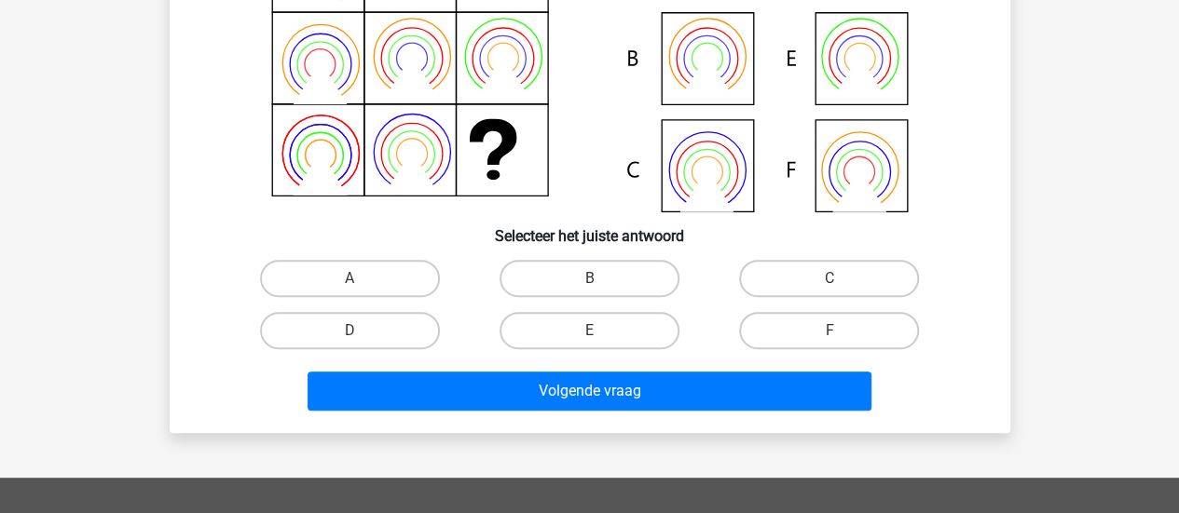
scroll to position [272, 0]
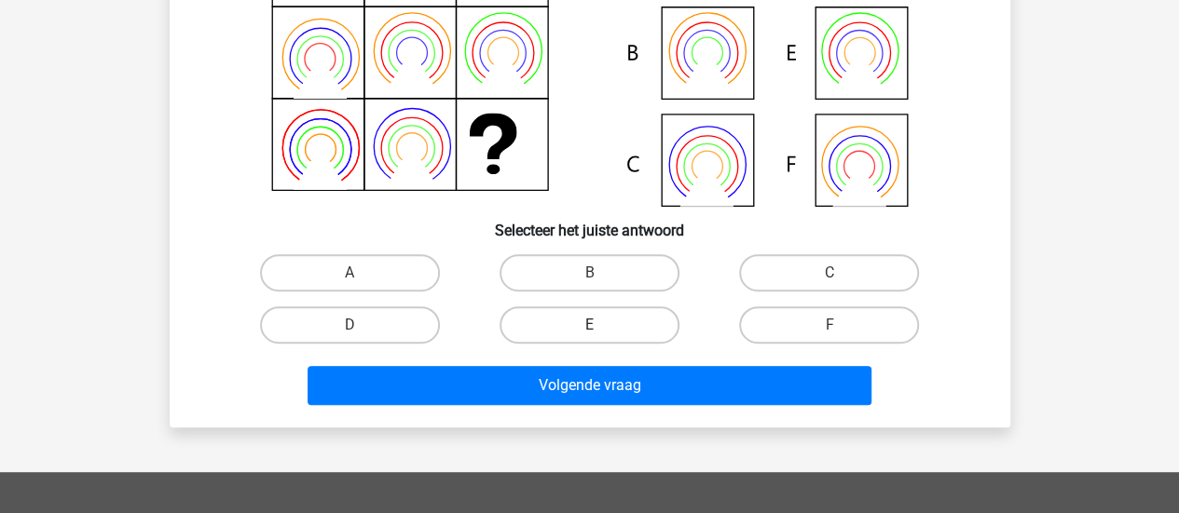
click at [596, 323] on label "E" at bounding box center [589, 325] width 180 height 37
click at [596, 325] on input "E" at bounding box center [595, 331] width 12 height 12
radio input "true"
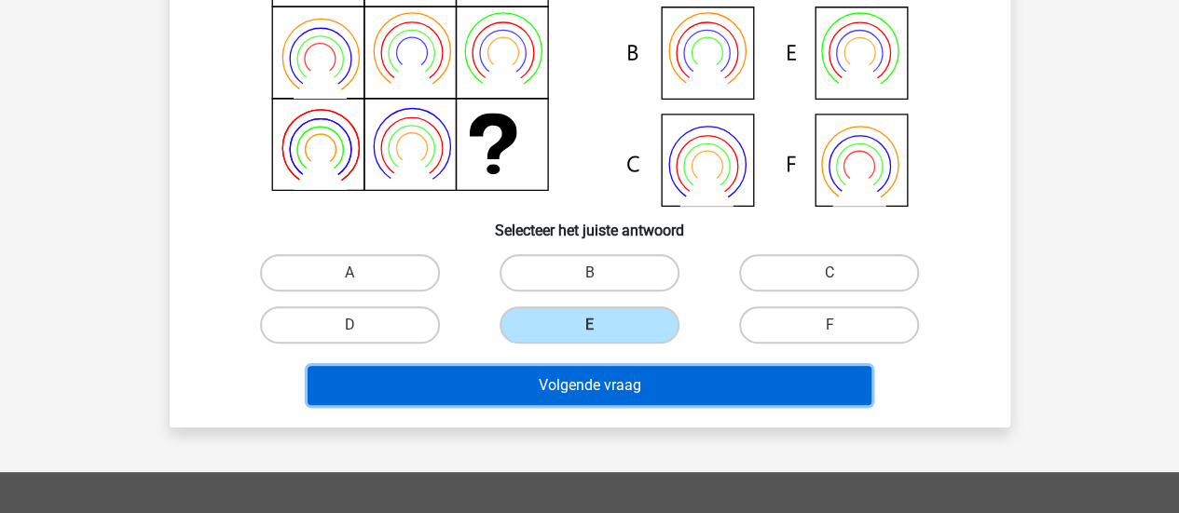
click at [612, 398] on button "Volgende vraag" at bounding box center [589, 385] width 564 height 39
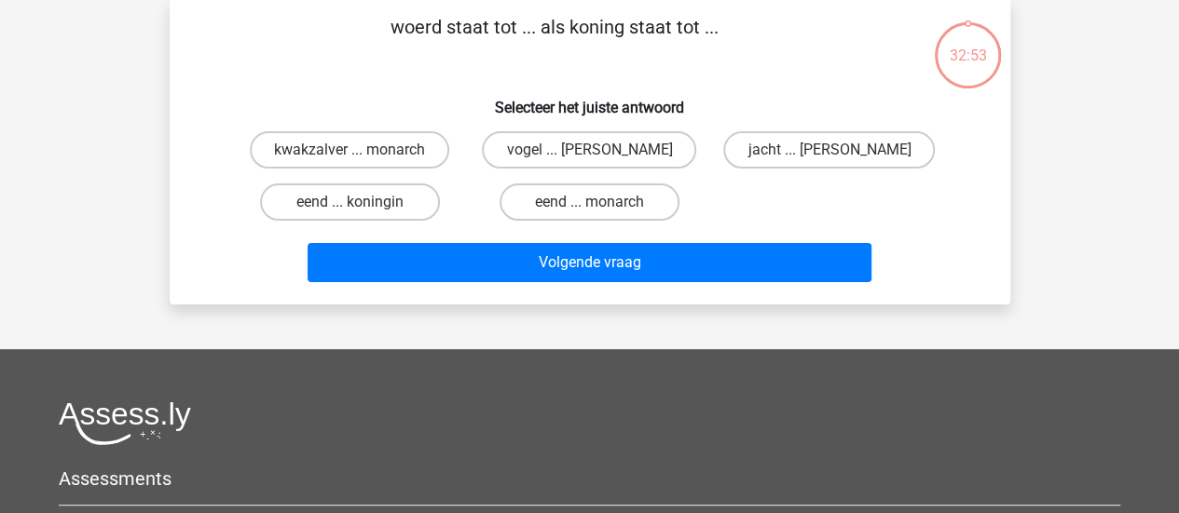
scroll to position [86, 0]
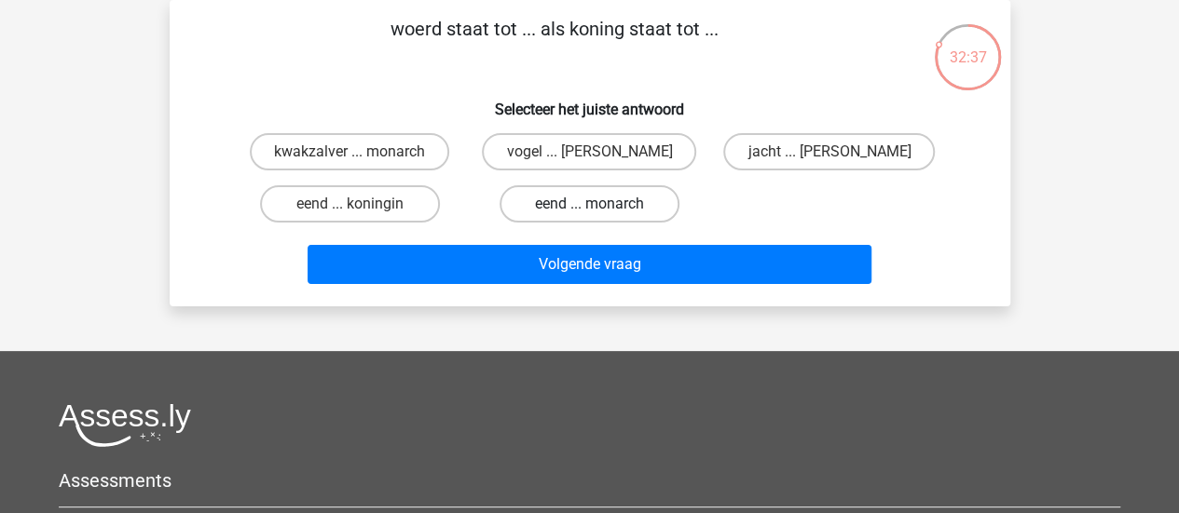
click at [621, 202] on label "eend ... monarch" at bounding box center [589, 203] width 180 height 37
click at [601, 204] on input "eend ... monarch" at bounding box center [595, 210] width 12 height 12
radio input "true"
click at [355, 163] on input "kwakzalver ... monarch" at bounding box center [355, 158] width 12 height 12
radio input "true"
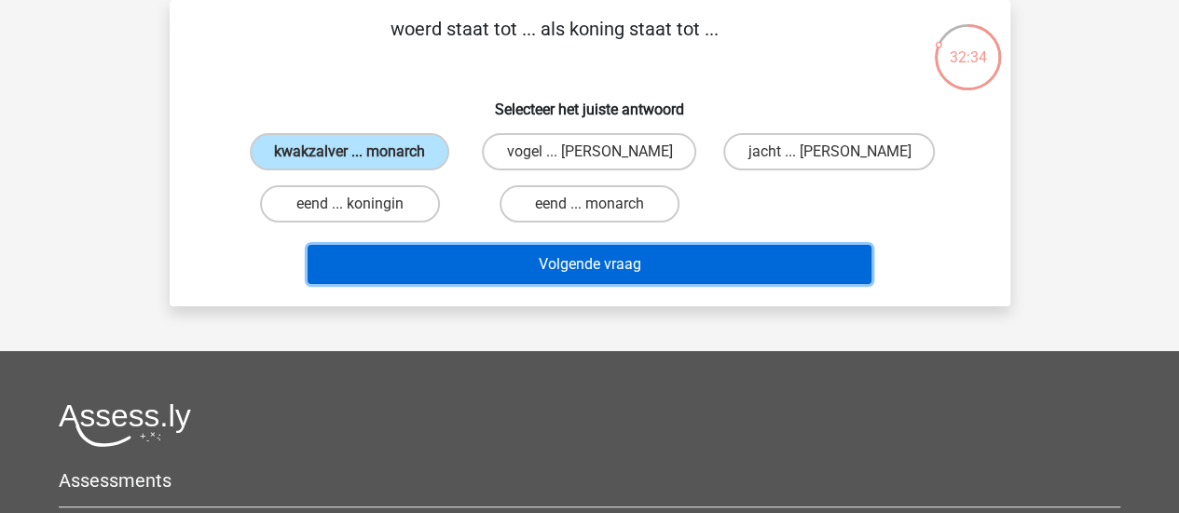
click at [574, 267] on button "Volgende vraag" at bounding box center [589, 264] width 564 height 39
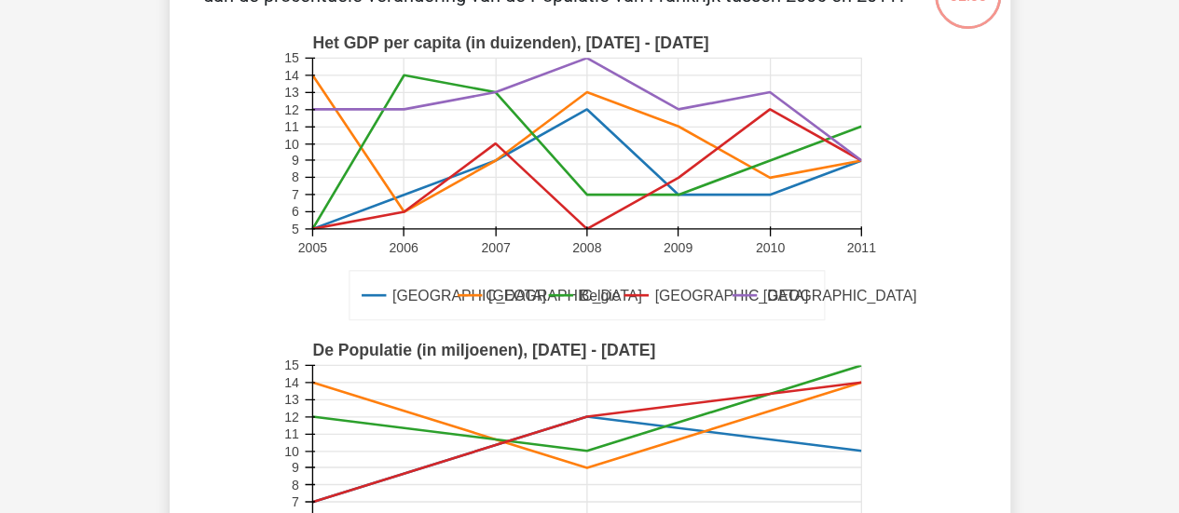
scroll to position [458, 0]
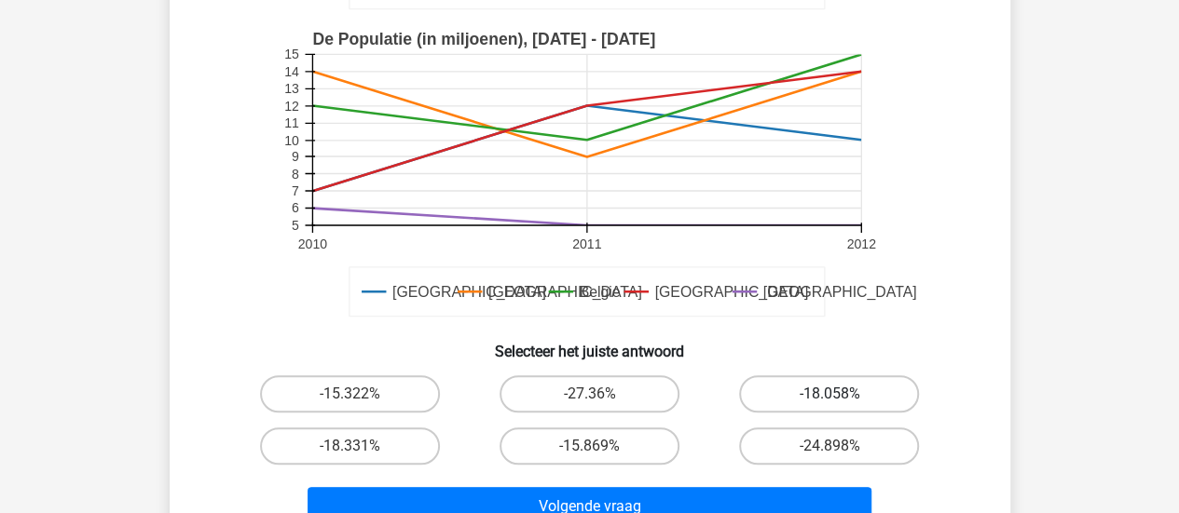
click at [889, 387] on label "-18.058%" at bounding box center [829, 394] width 180 height 37
click at [841, 394] on input "-18.058%" at bounding box center [835, 400] width 12 height 12
radio input "true"
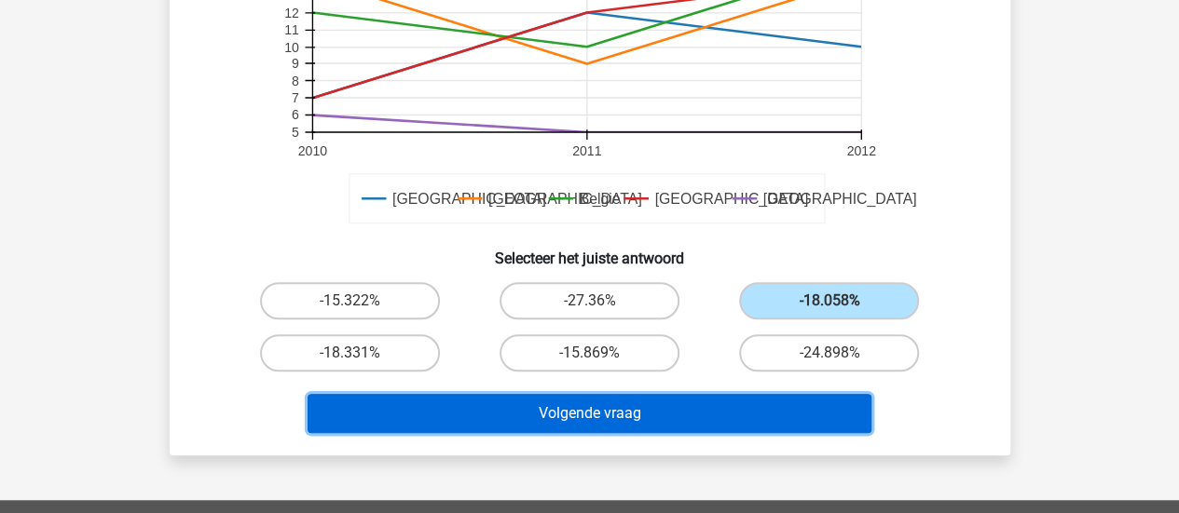
click at [628, 410] on button "Volgende vraag" at bounding box center [589, 413] width 564 height 39
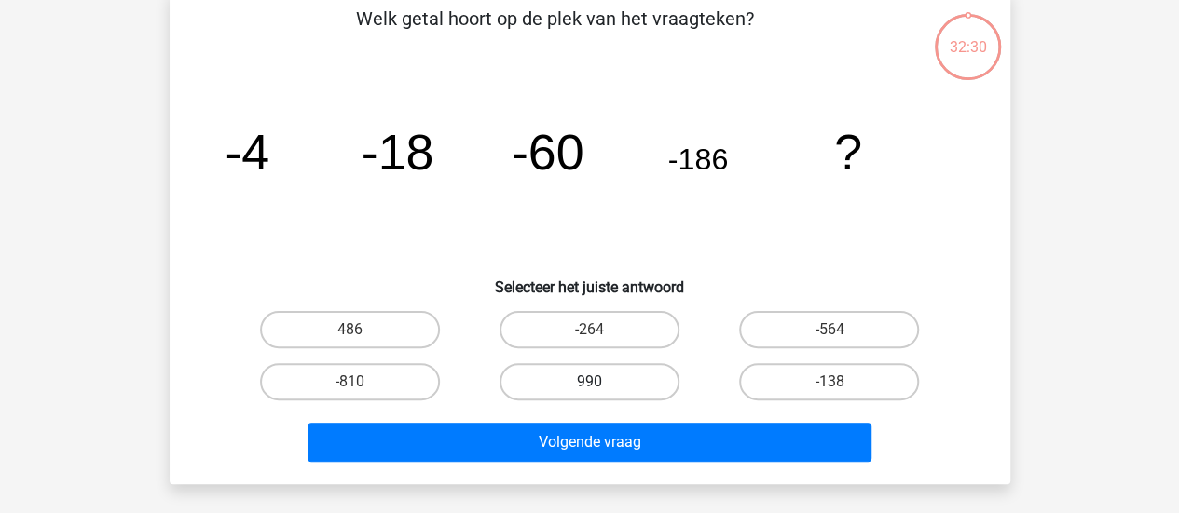
scroll to position [86, 0]
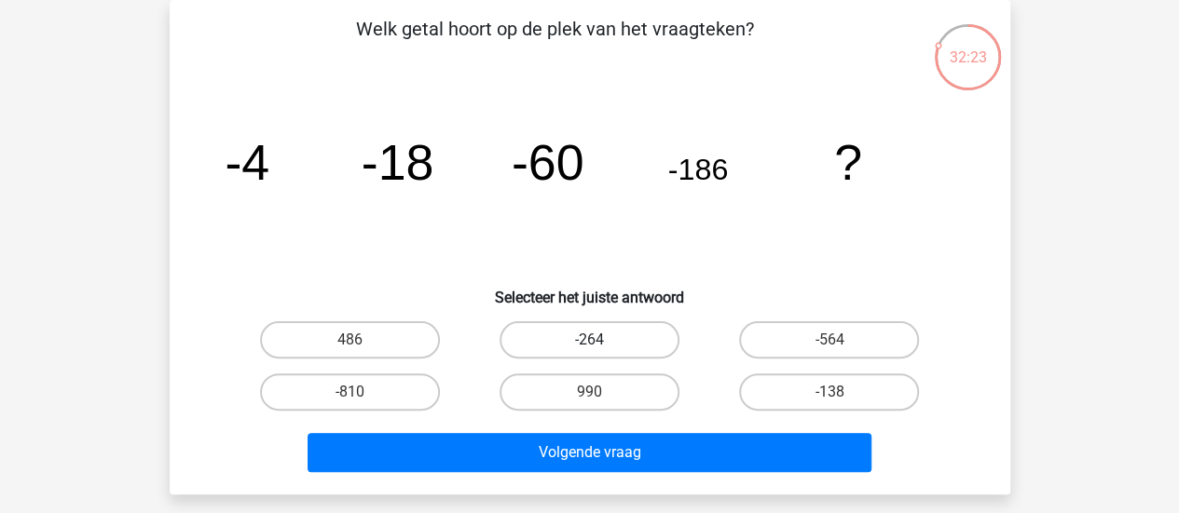
click at [568, 330] on label "-264" at bounding box center [589, 339] width 180 height 37
click at [589, 340] on input "-264" at bounding box center [595, 346] width 12 height 12
radio input "true"
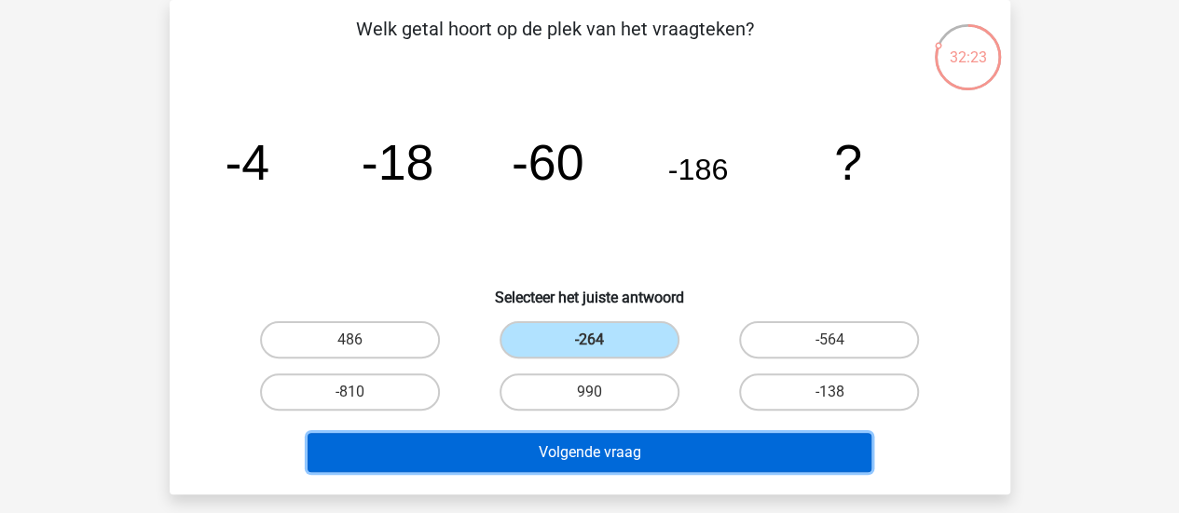
click at [533, 465] on button "Volgende vraag" at bounding box center [589, 452] width 564 height 39
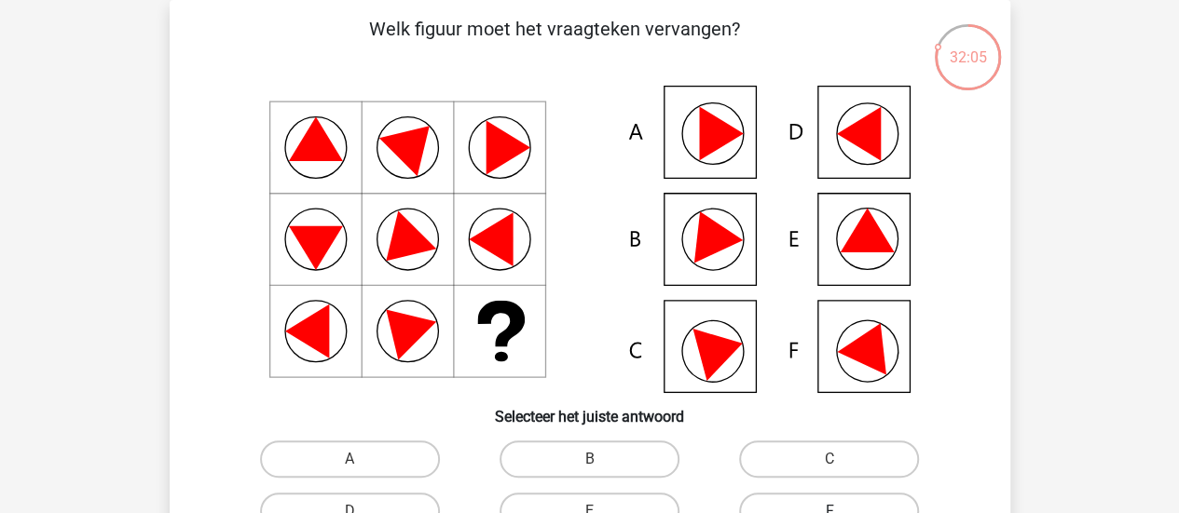
click at [803, 508] on label "F" at bounding box center [829, 511] width 180 height 37
click at [829, 512] on input "F" at bounding box center [835, 518] width 12 height 12
radio input "true"
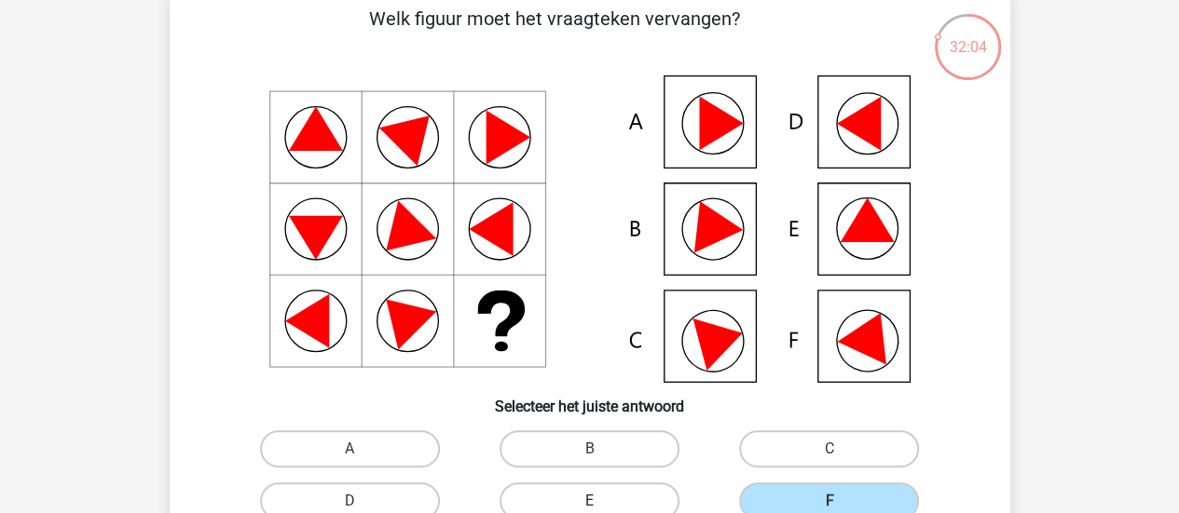
click at [631, 504] on label "E" at bounding box center [589, 501] width 180 height 37
click at [601, 504] on input "E" at bounding box center [595, 507] width 12 height 12
radio input "true"
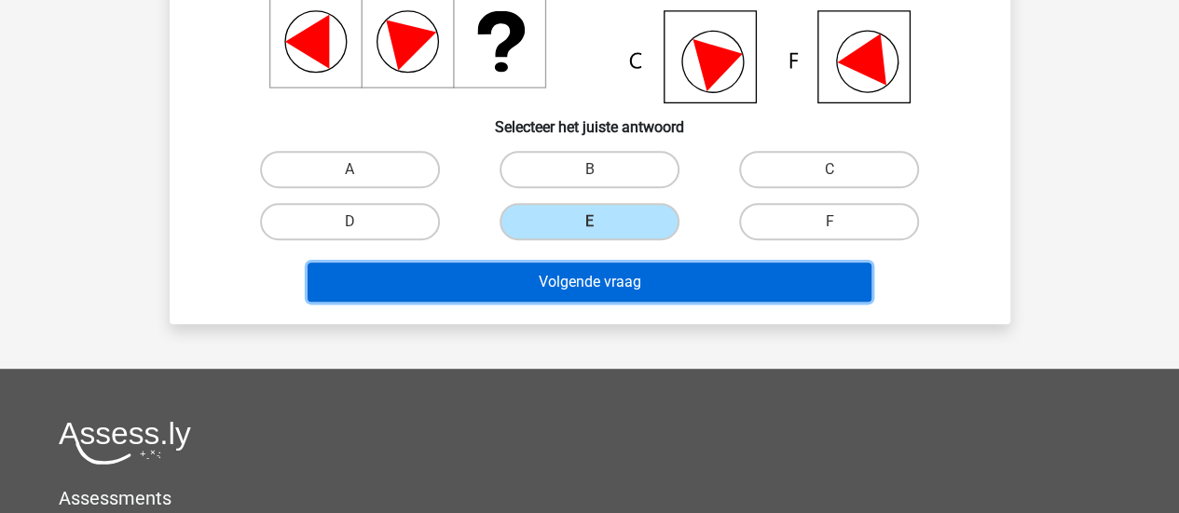
click at [737, 284] on button "Volgende vraag" at bounding box center [589, 282] width 564 height 39
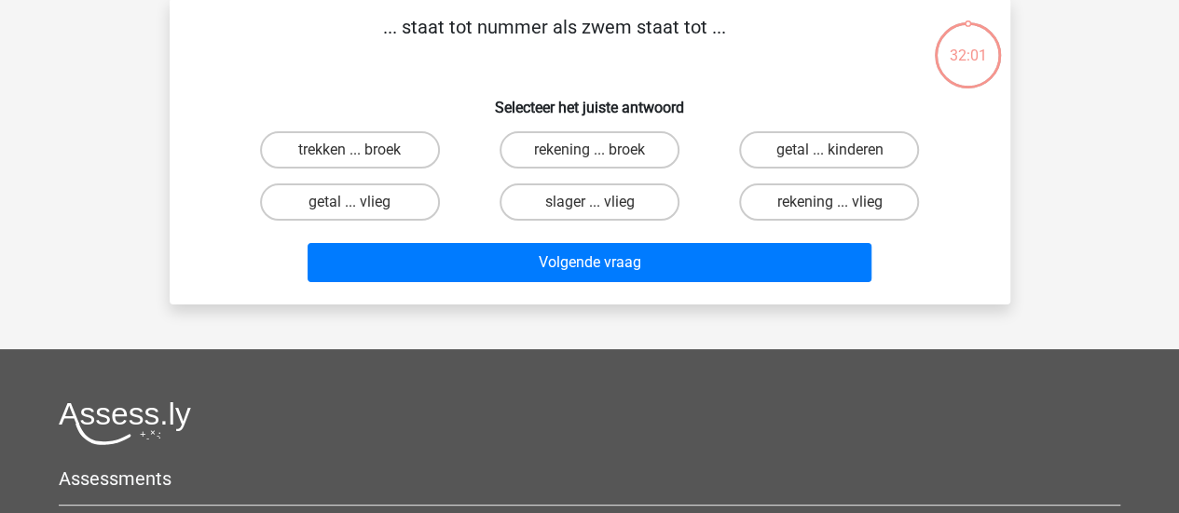
scroll to position [86, 0]
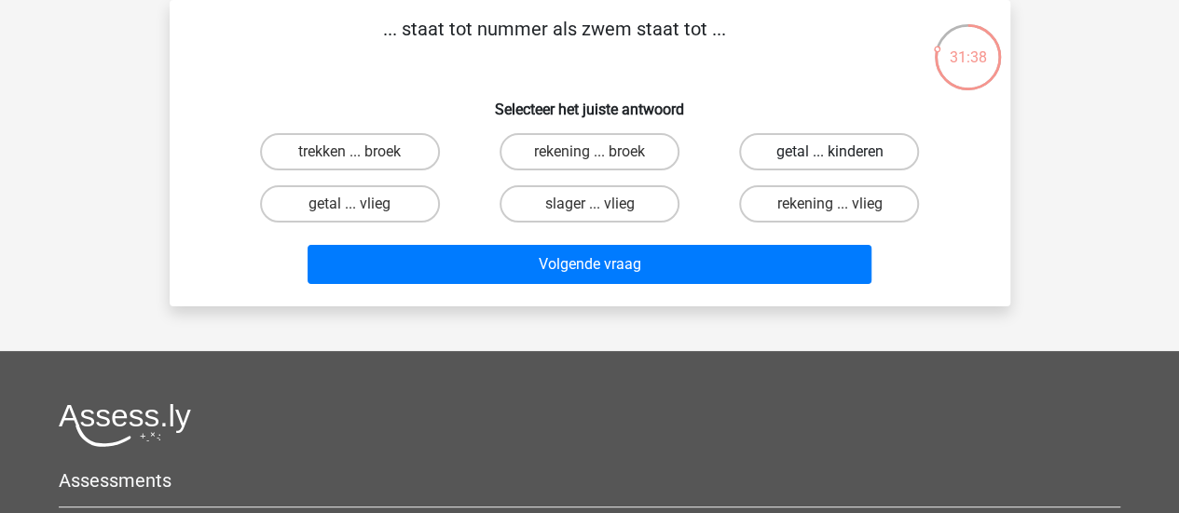
click at [867, 157] on label "getal ... kinderen" at bounding box center [829, 151] width 180 height 37
click at [841, 157] on input "getal ... kinderen" at bounding box center [835, 158] width 12 height 12
radio input "true"
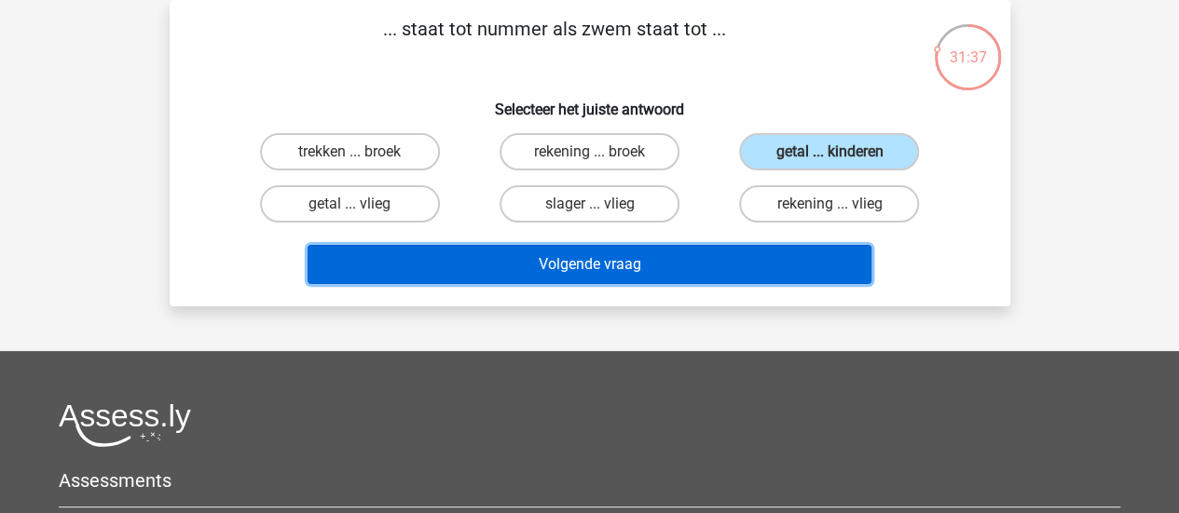
click at [578, 258] on button "Volgende vraag" at bounding box center [589, 264] width 564 height 39
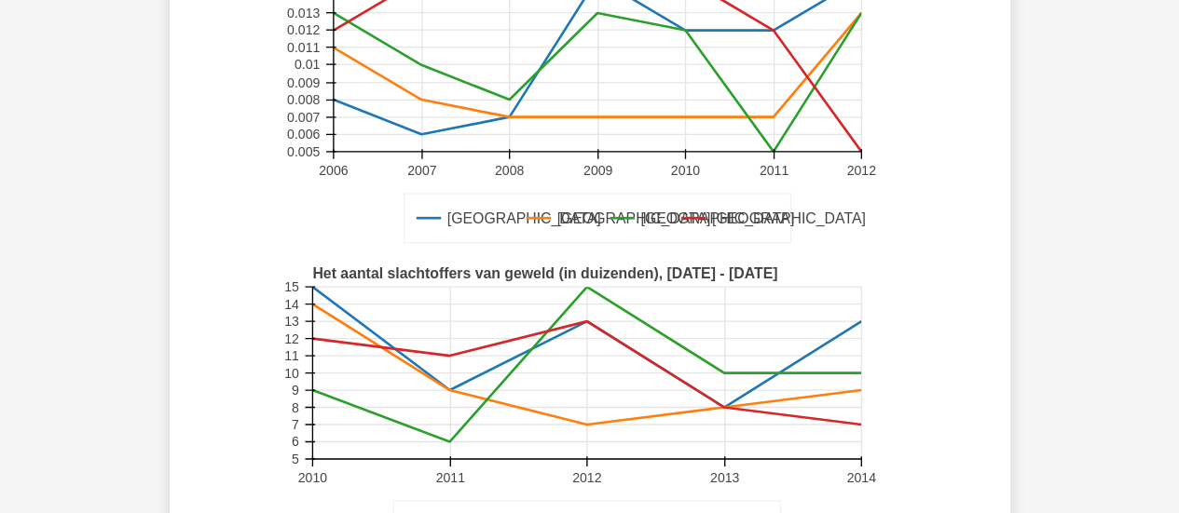
scroll to position [458, 0]
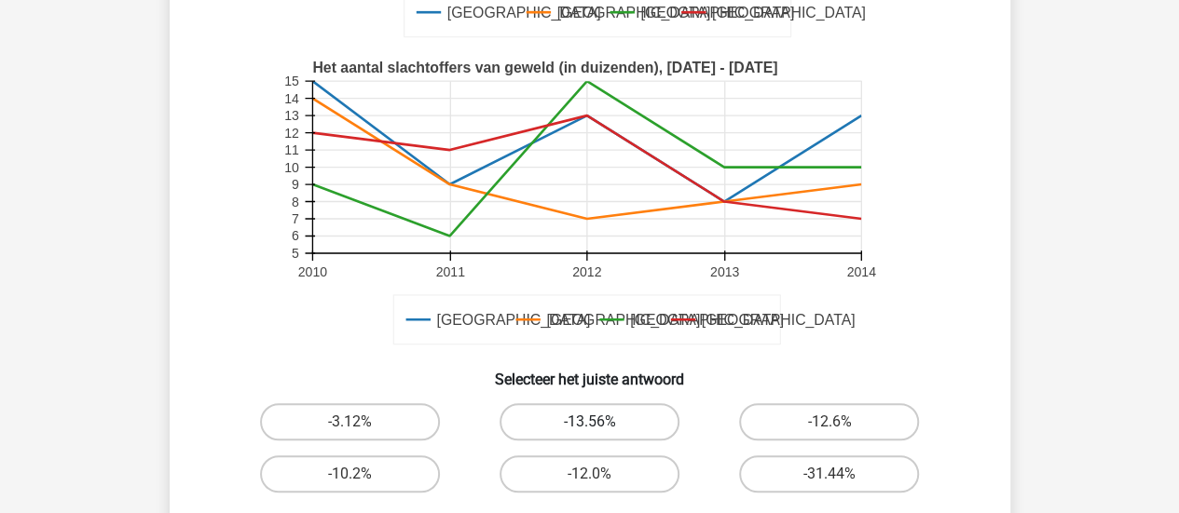
click at [607, 416] on label "-13.56%" at bounding box center [589, 421] width 180 height 37
click at [601, 422] on input "-13.56%" at bounding box center [595, 428] width 12 height 12
radio input "true"
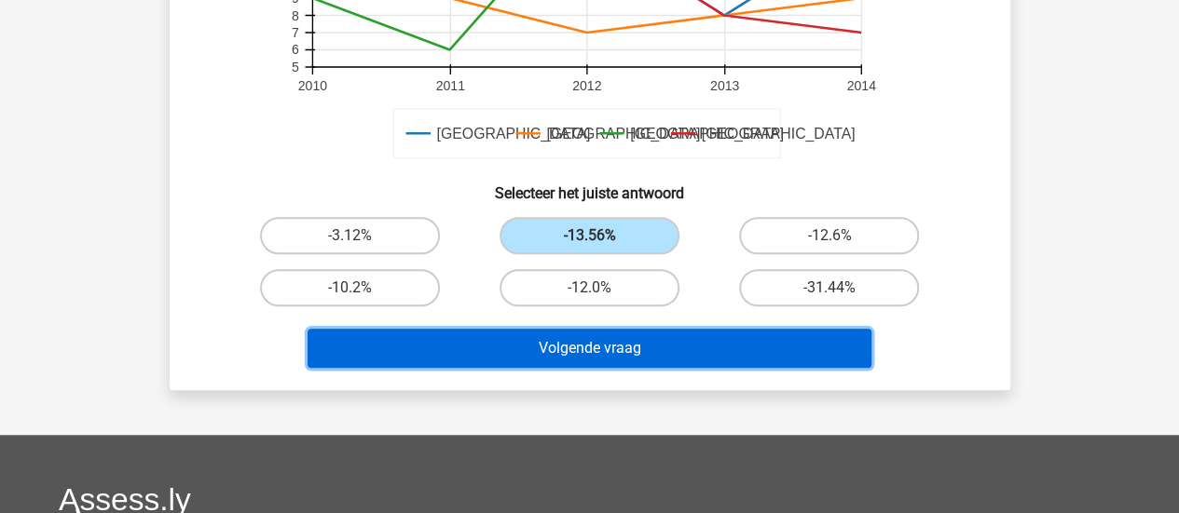
click at [589, 348] on button "Volgende vraag" at bounding box center [589, 348] width 564 height 39
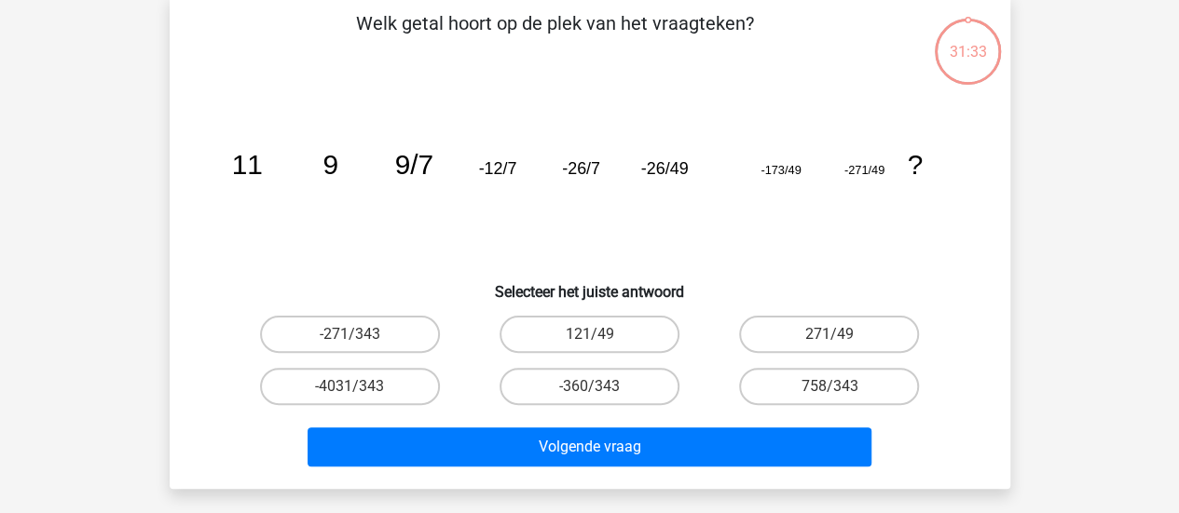
scroll to position [86, 0]
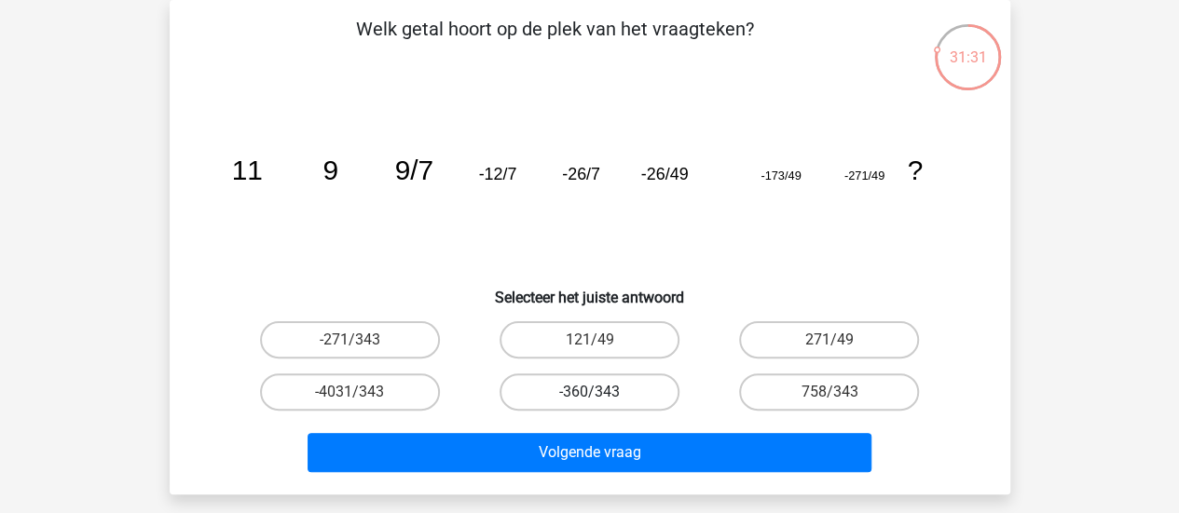
click at [611, 396] on label "-360/343" at bounding box center [589, 392] width 180 height 37
click at [601, 396] on input "-360/343" at bounding box center [595, 398] width 12 height 12
radio input "true"
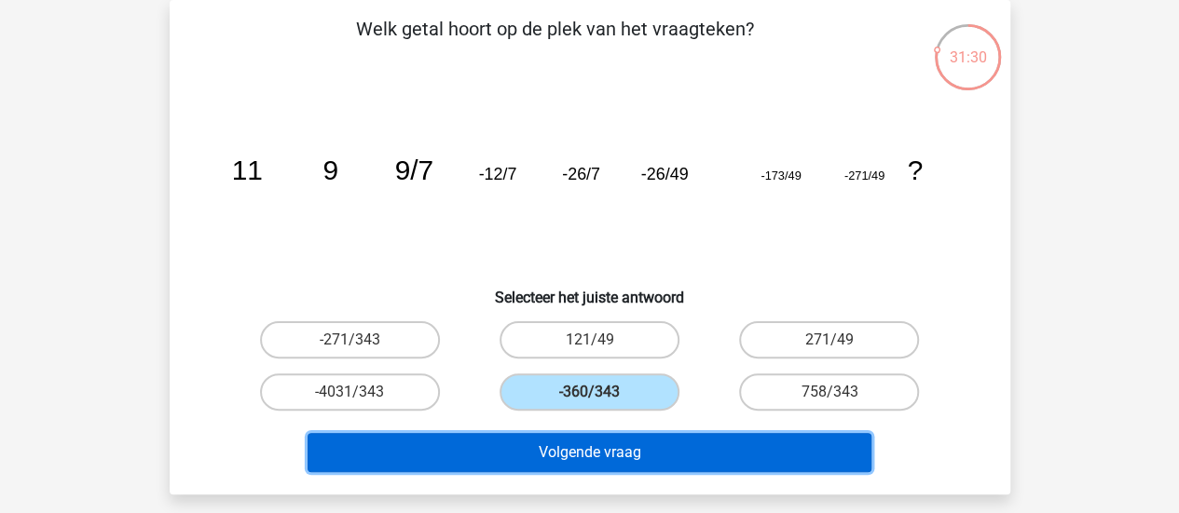
click at [653, 458] on button "Volgende vraag" at bounding box center [589, 452] width 564 height 39
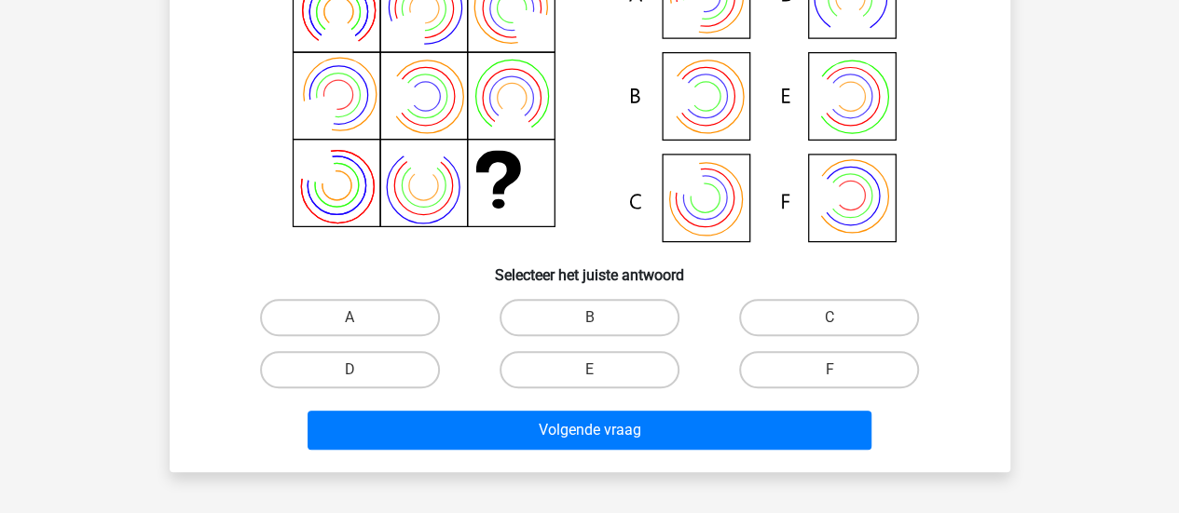
scroll to position [365, 0]
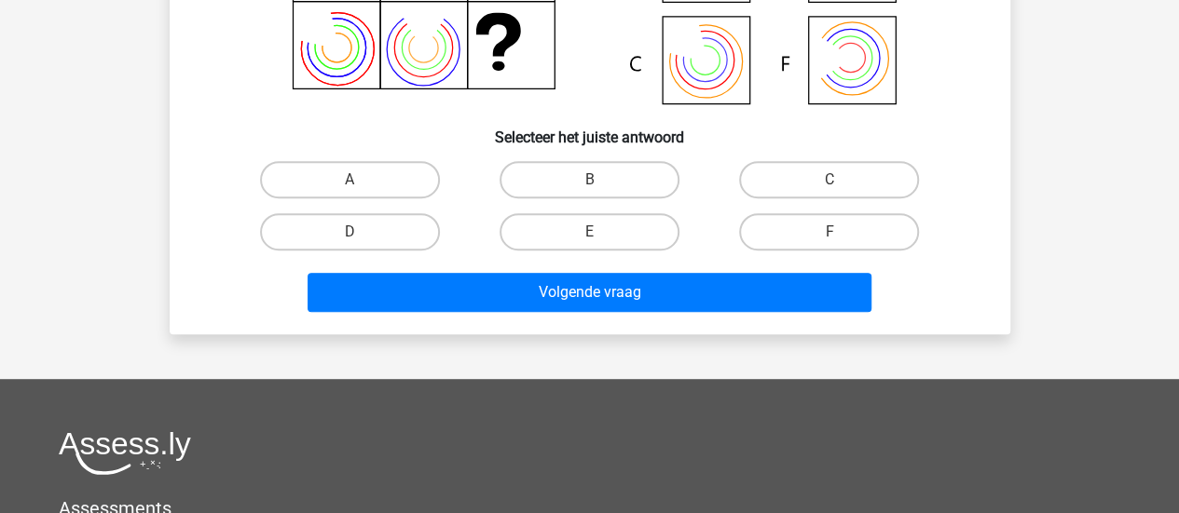
drag, startPoint x: 589, startPoint y: 236, endPoint x: 591, endPoint y: 267, distance: 31.7
click at [589, 236] on input "E" at bounding box center [595, 238] width 12 height 12
radio input "true"
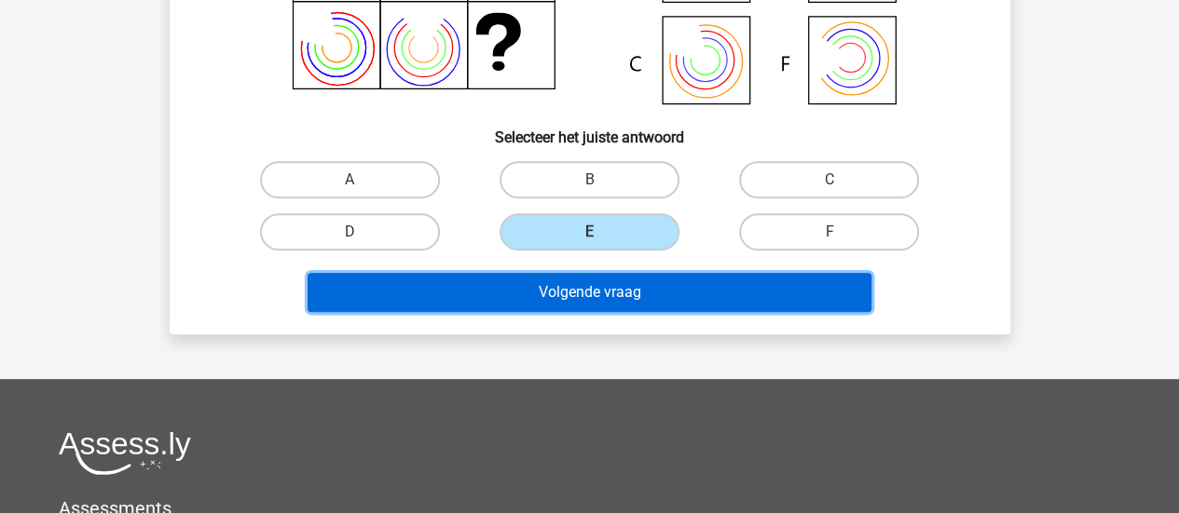
click at [590, 299] on button "Volgende vraag" at bounding box center [589, 292] width 564 height 39
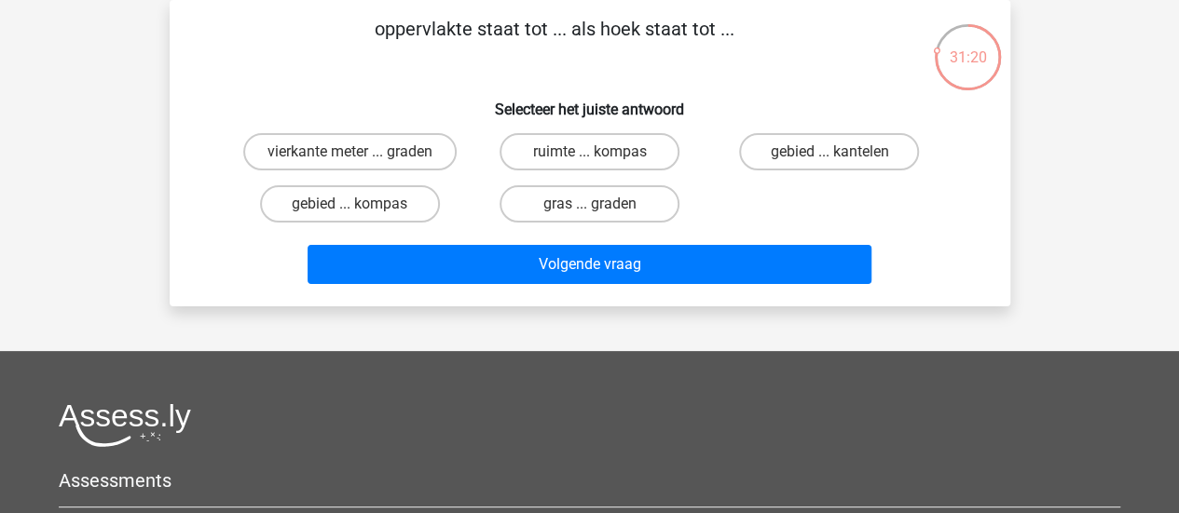
scroll to position [0, 0]
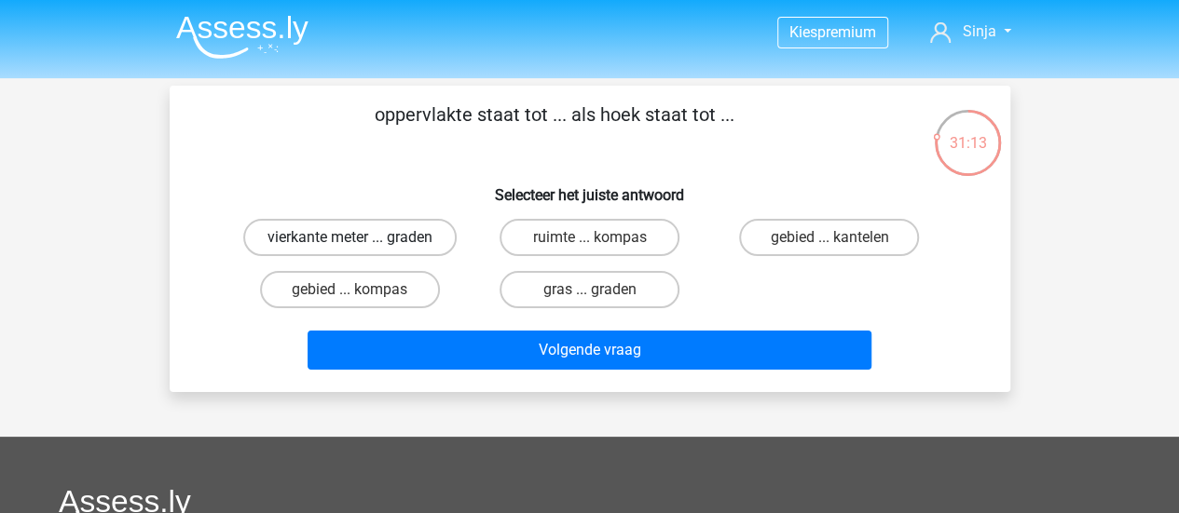
click at [379, 237] on label "vierkante meter ... graden" at bounding box center [349, 237] width 213 height 37
click at [362, 238] on input "vierkante meter ... graden" at bounding box center [355, 244] width 12 height 12
radio input "true"
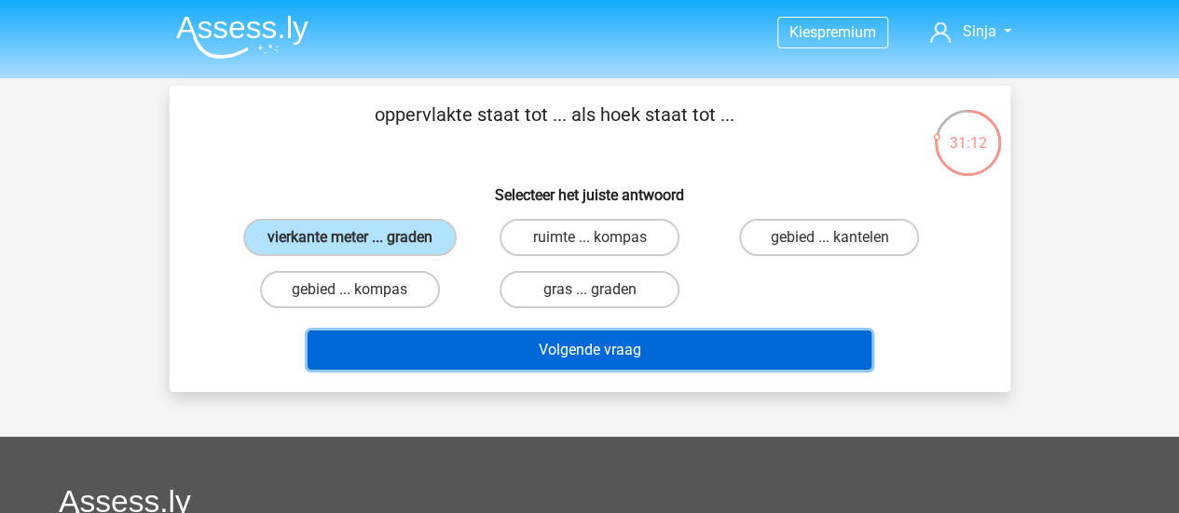
click at [625, 355] on button "Volgende vraag" at bounding box center [589, 350] width 564 height 39
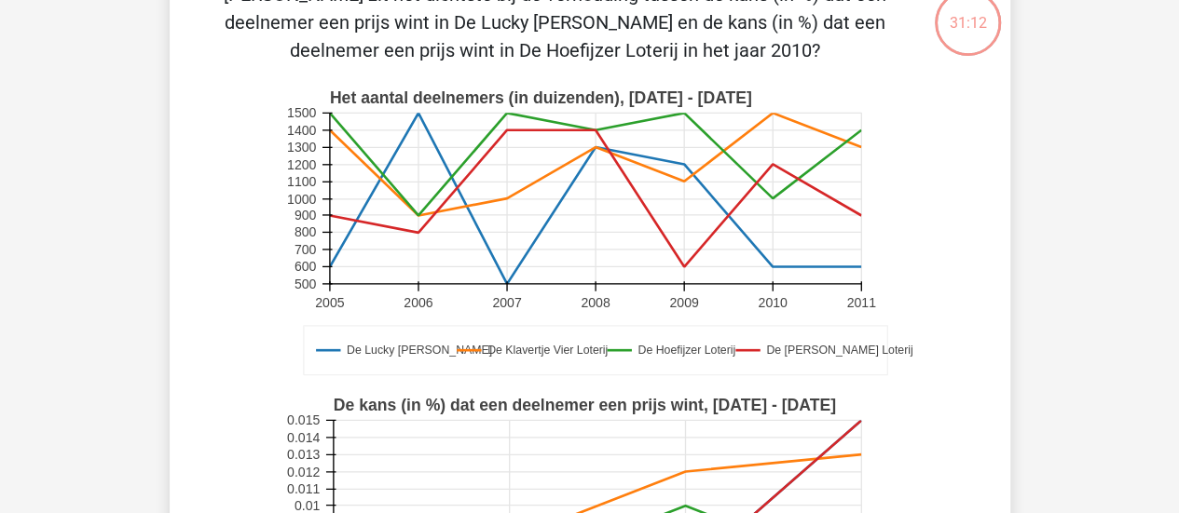
scroll to position [458, 0]
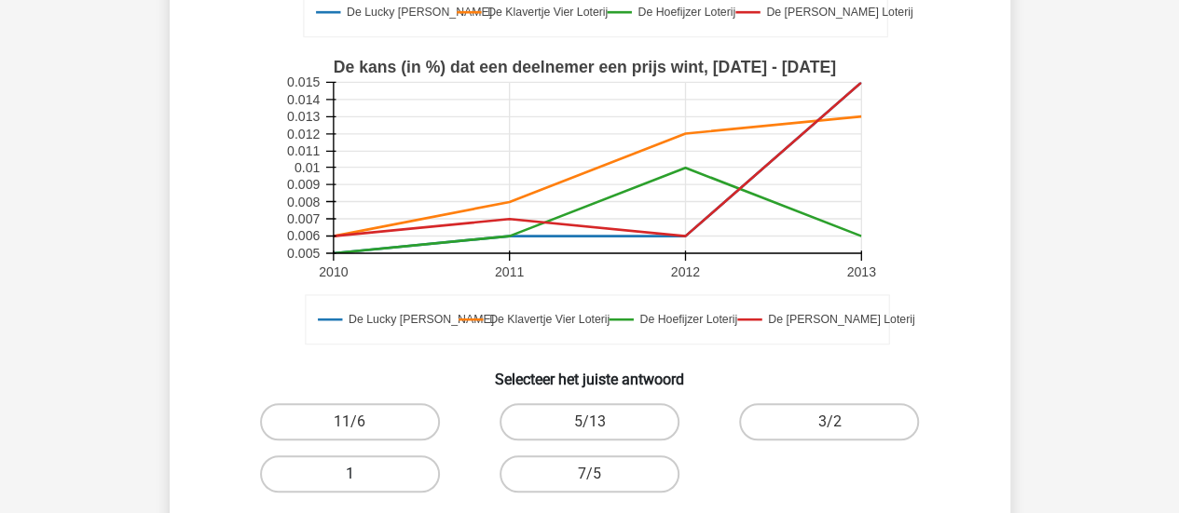
click at [376, 475] on label "1" at bounding box center [350, 474] width 180 height 37
click at [362, 475] on input "1" at bounding box center [355, 480] width 12 height 12
radio input "true"
click at [355, 405] on label "11/6" at bounding box center [350, 421] width 180 height 37
click at [355, 422] on input "11/6" at bounding box center [355, 428] width 12 height 12
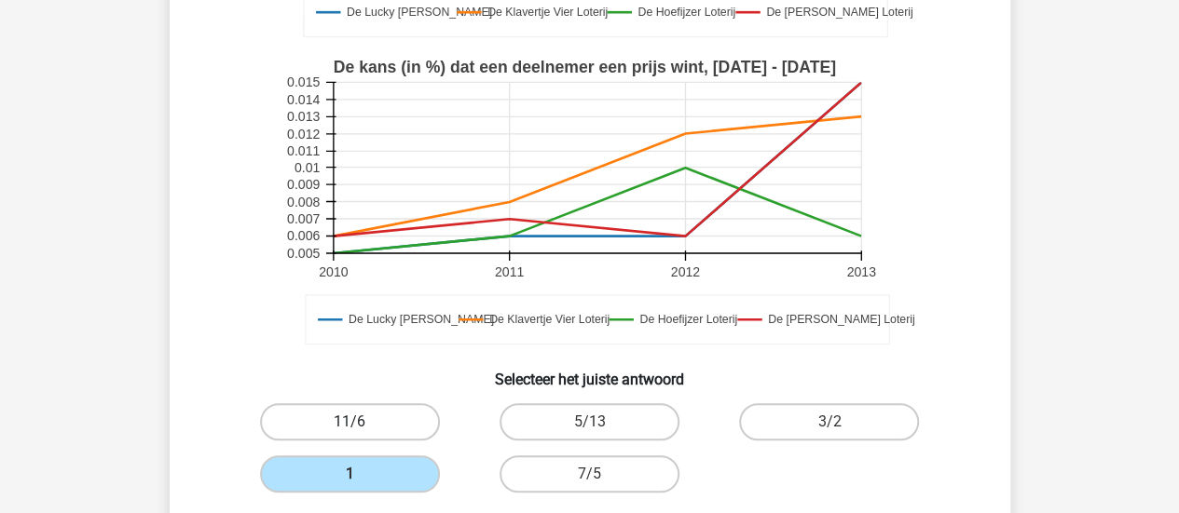
radio input "true"
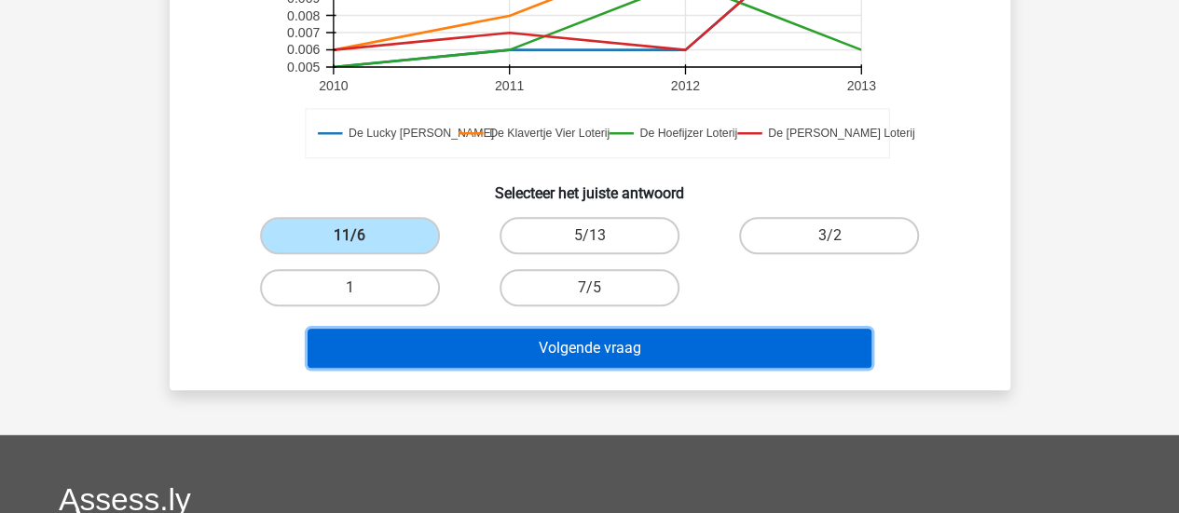
click at [615, 342] on button "Volgende vraag" at bounding box center [589, 348] width 564 height 39
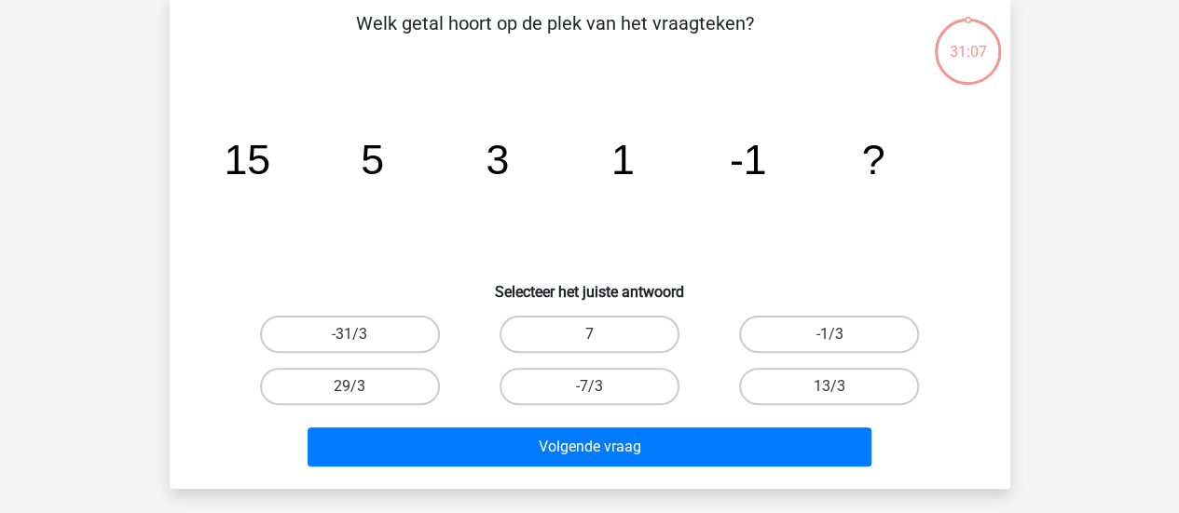
scroll to position [86, 0]
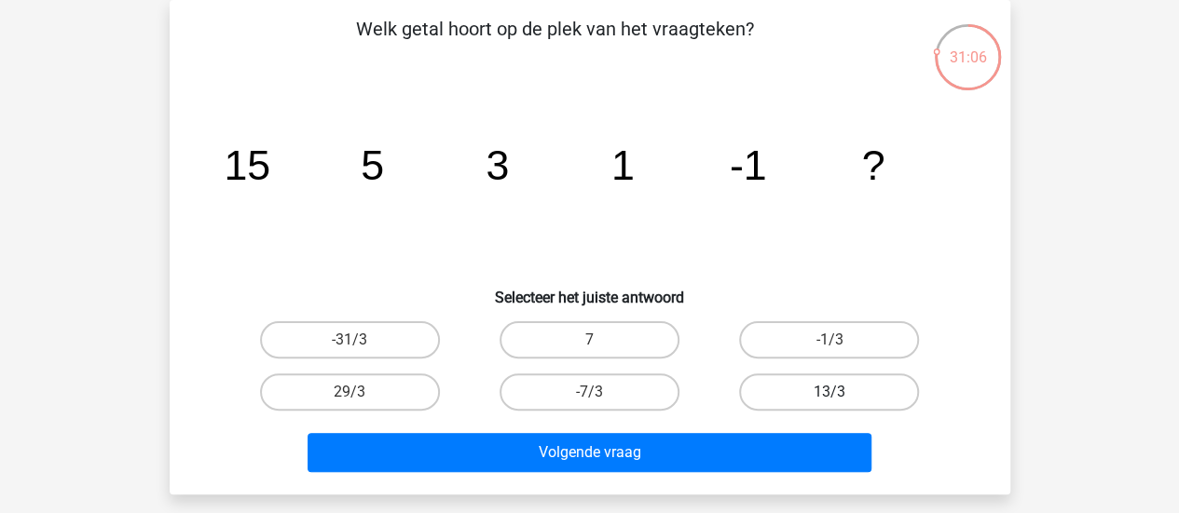
click at [878, 400] on label "13/3" at bounding box center [829, 392] width 180 height 37
click at [841, 400] on input "13/3" at bounding box center [835, 398] width 12 height 12
radio input "true"
drag, startPoint x: 774, startPoint y: 343, endPoint x: 777, endPoint y: 364, distance: 21.6
click at [777, 343] on label "-1/3" at bounding box center [829, 339] width 180 height 37
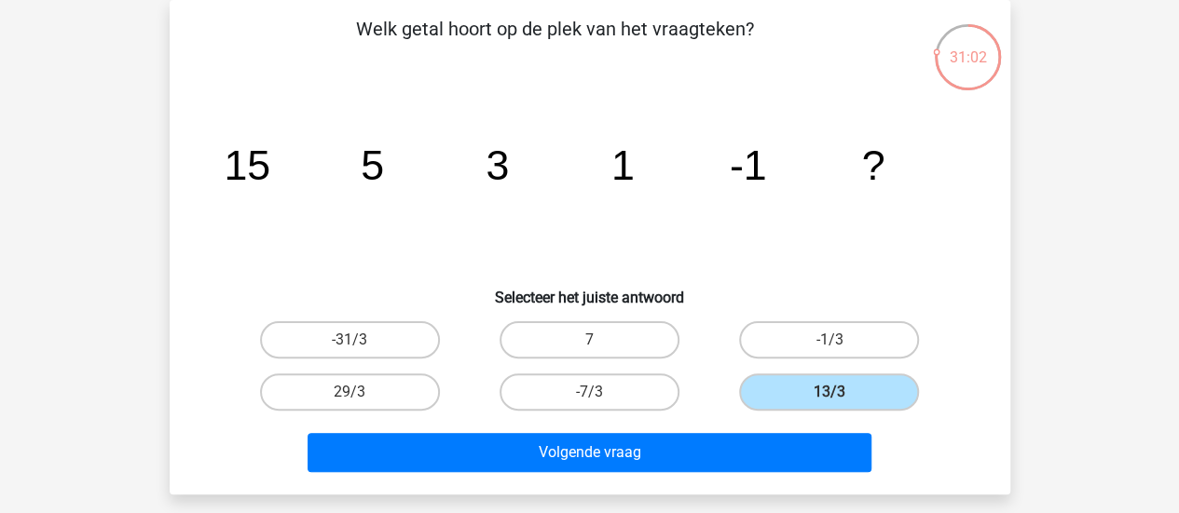
click at [829, 343] on input "-1/3" at bounding box center [835, 346] width 12 height 12
radio input "true"
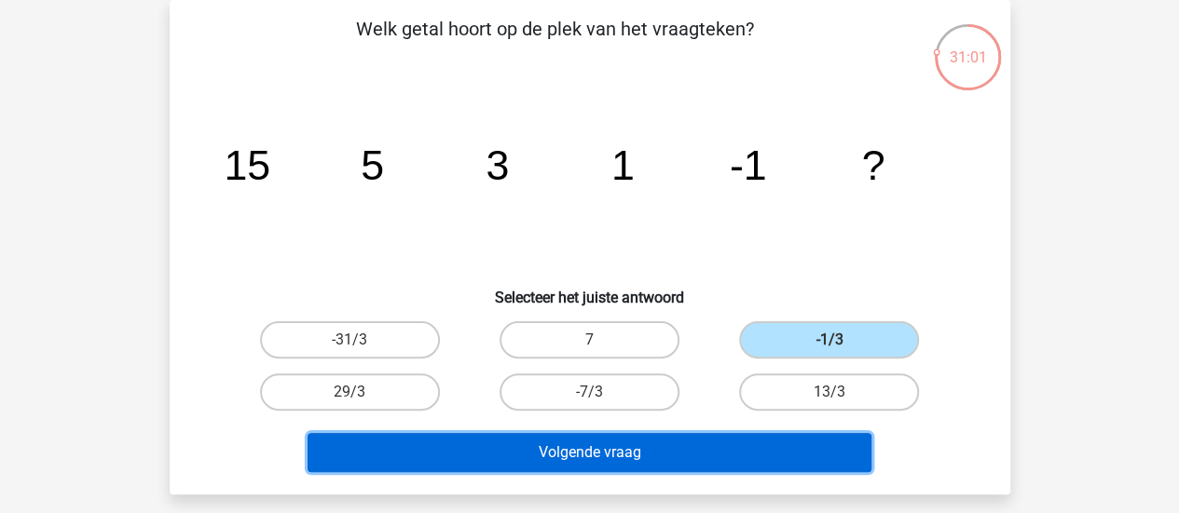
click at [722, 445] on button "Volgende vraag" at bounding box center [589, 452] width 564 height 39
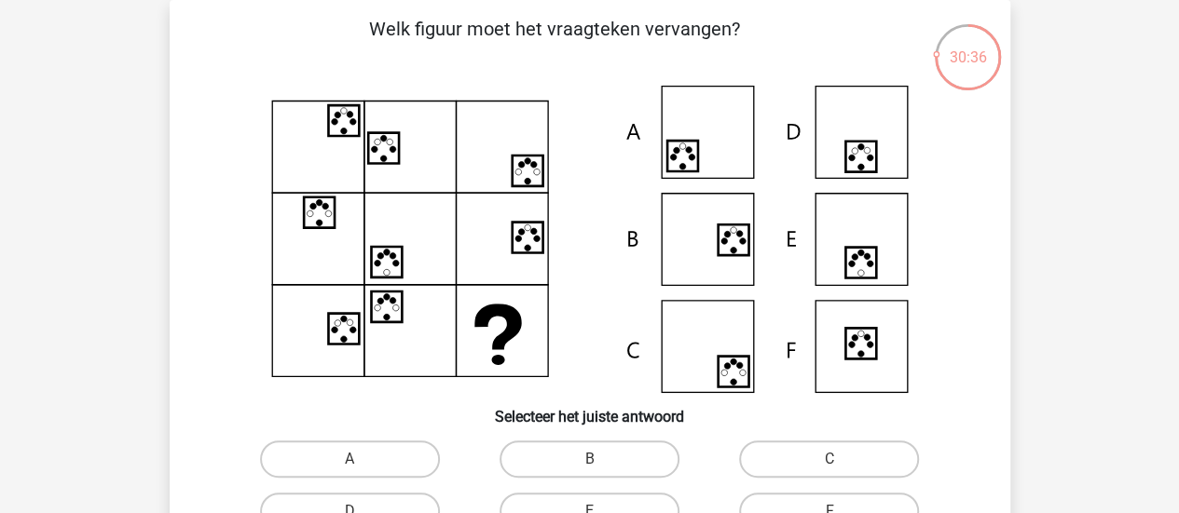
click at [854, 127] on icon at bounding box center [589, 239] width 751 height 307
click at [882, 150] on icon at bounding box center [589, 239] width 751 height 307
click at [360, 504] on label "D" at bounding box center [350, 511] width 180 height 37
click at [360, 512] on input "D" at bounding box center [355, 518] width 12 height 12
radio input "true"
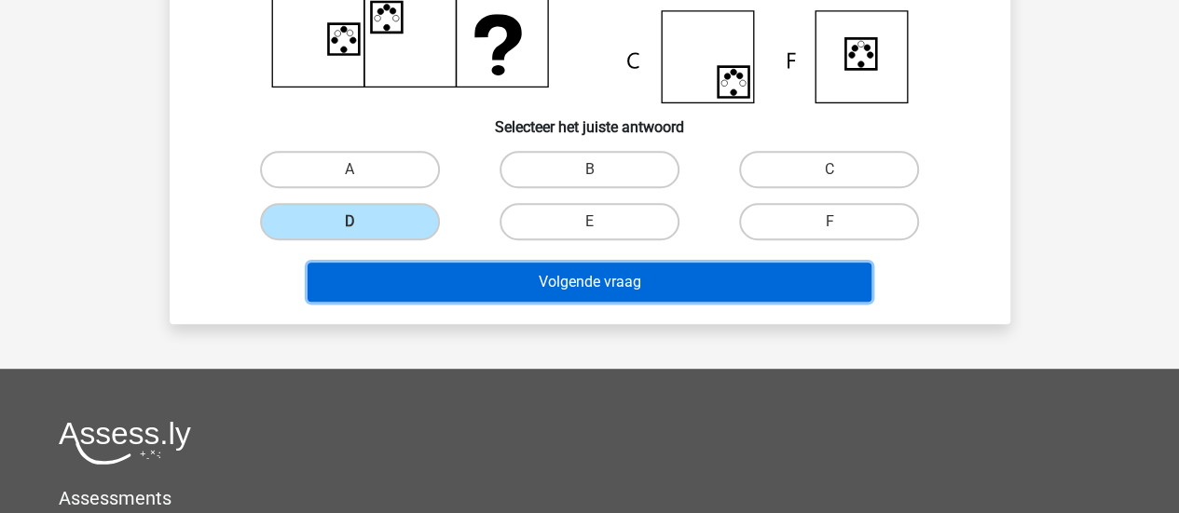
click at [772, 271] on button "Volgende vraag" at bounding box center [589, 282] width 564 height 39
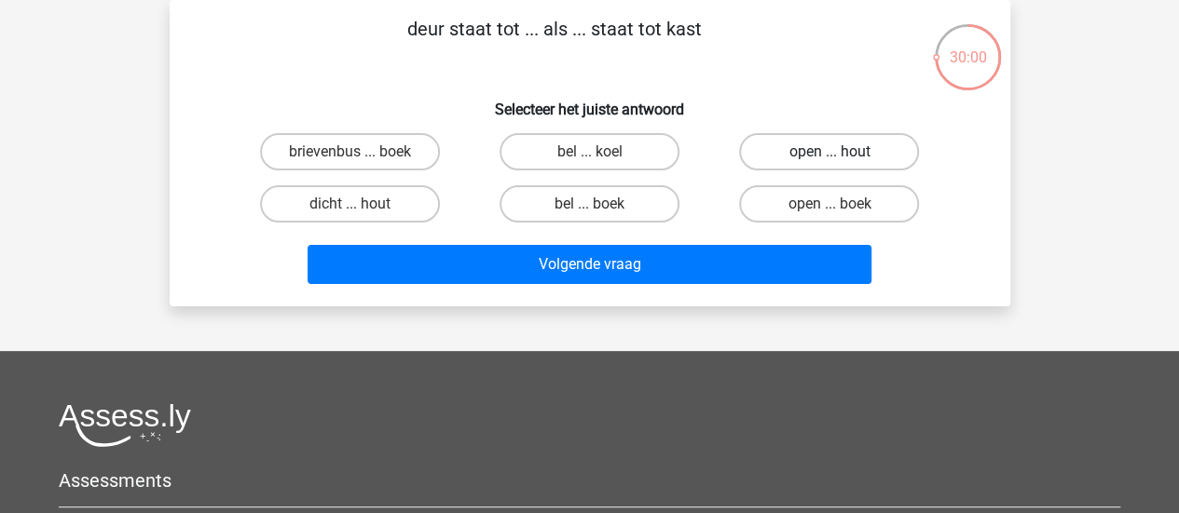
click at [864, 150] on label "open ... hout" at bounding box center [829, 151] width 180 height 37
click at [841, 152] on input "open ... hout" at bounding box center [835, 158] width 12 height 12
radio input "true"
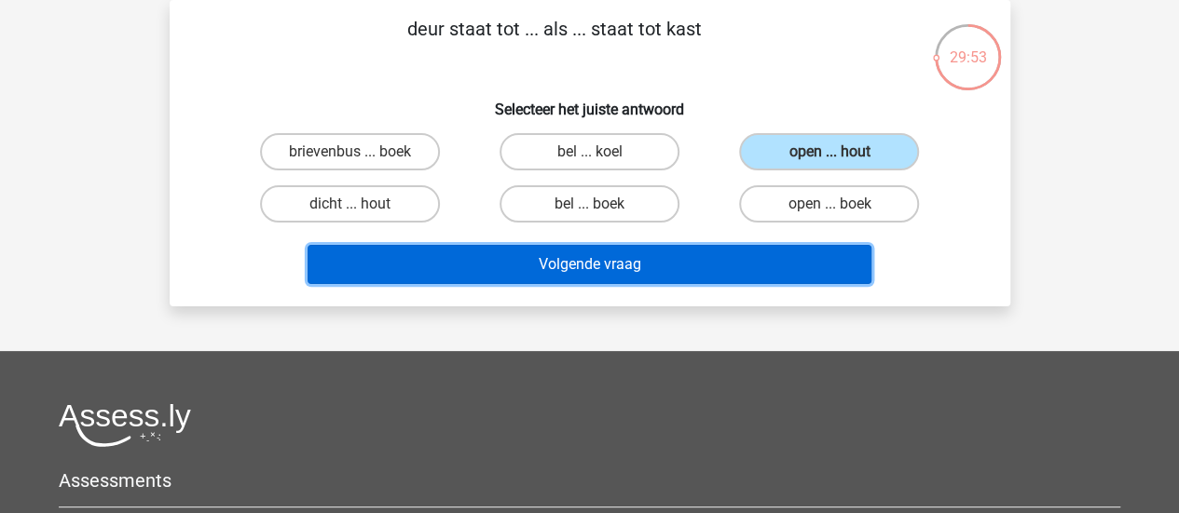
click at [554, 273] on button "Volgende vraag" at bounding box center [589, 264] width 564 height 39
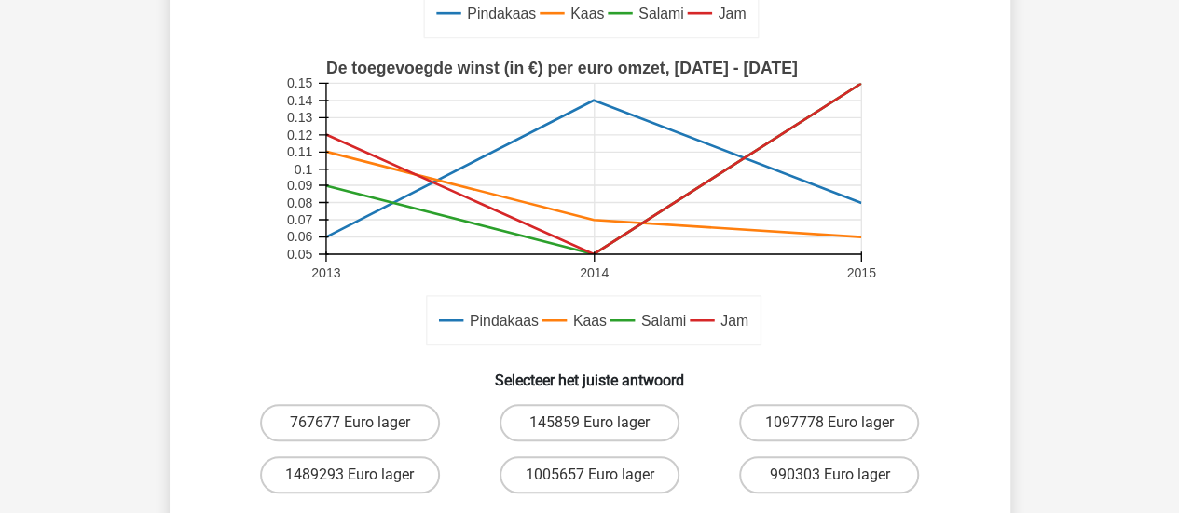
scroll to position [458, 0]
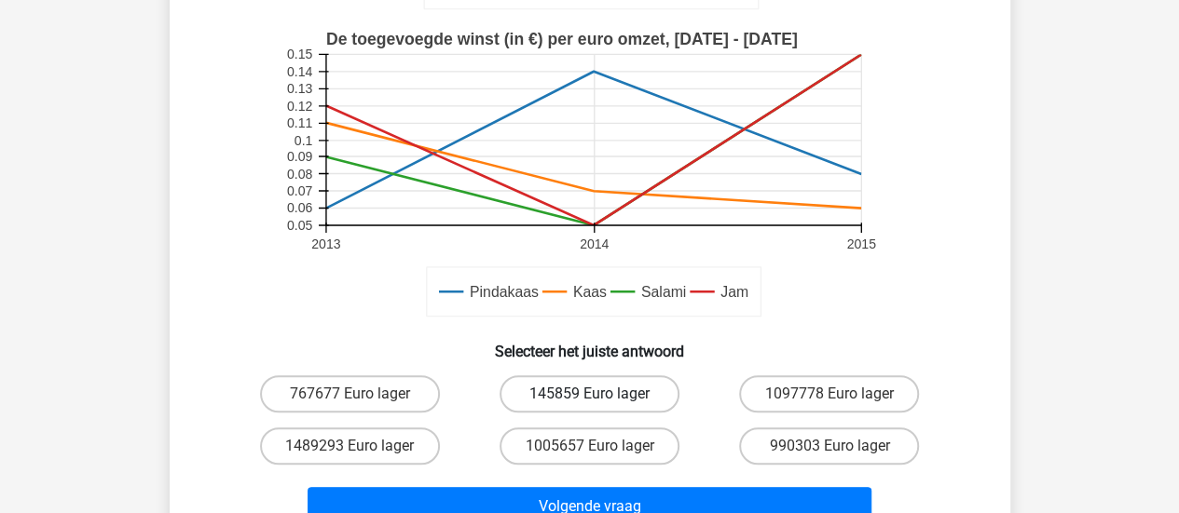
click at [570, 396] on label "145859 Euro lager" at bounding box center [589, 394] width 180 height 37
click at [589, 396] on input "145859 Euro lager" at bounding box center [595, 400] width 12 height 12
radio input "true"
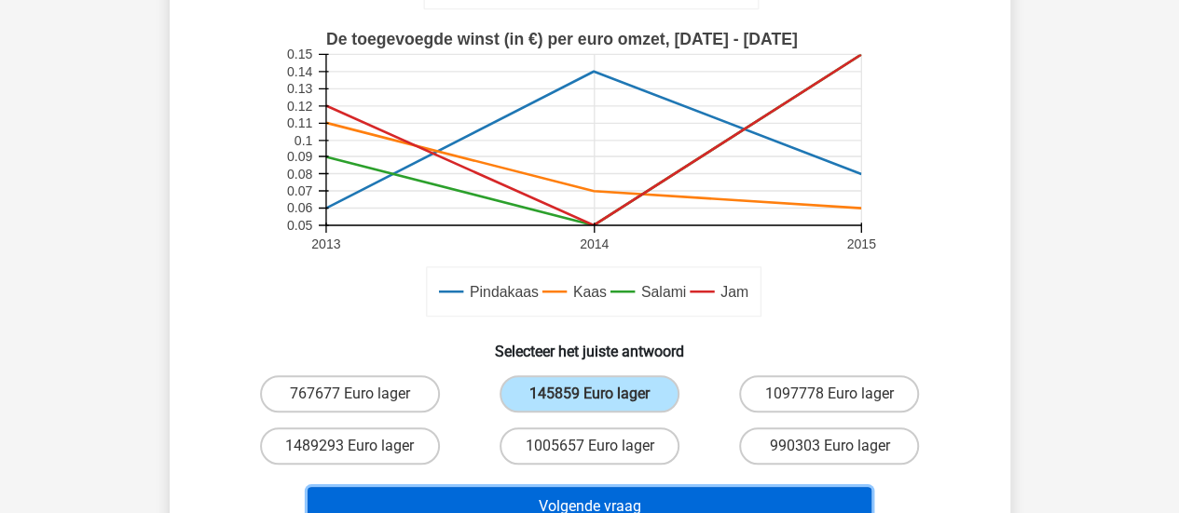
click at [611, 498] on button "Volgende vraag" at bounding box center [589, 506] width 564 height 39
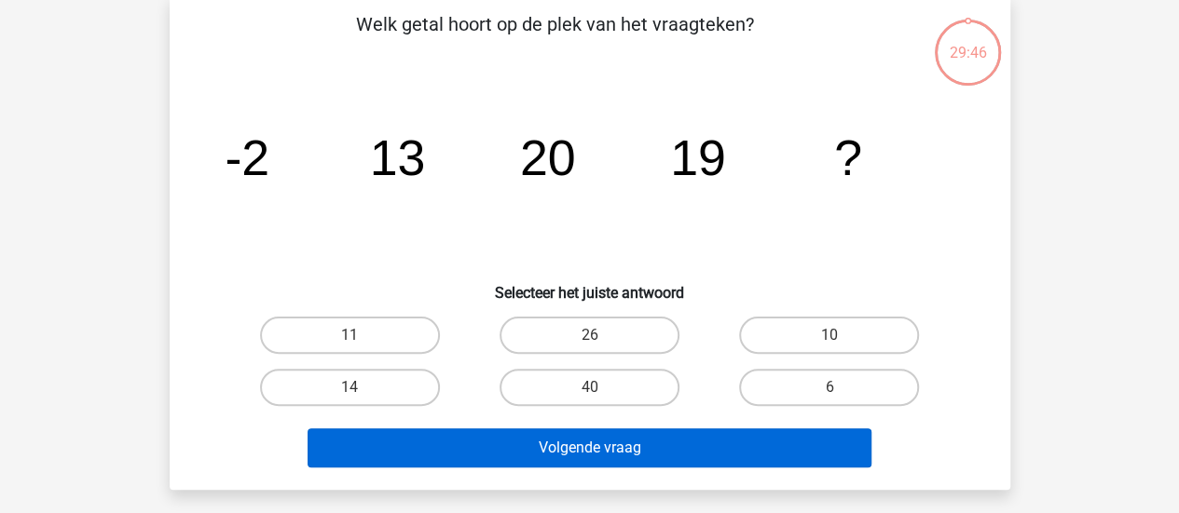
scroll to position [86, 0]
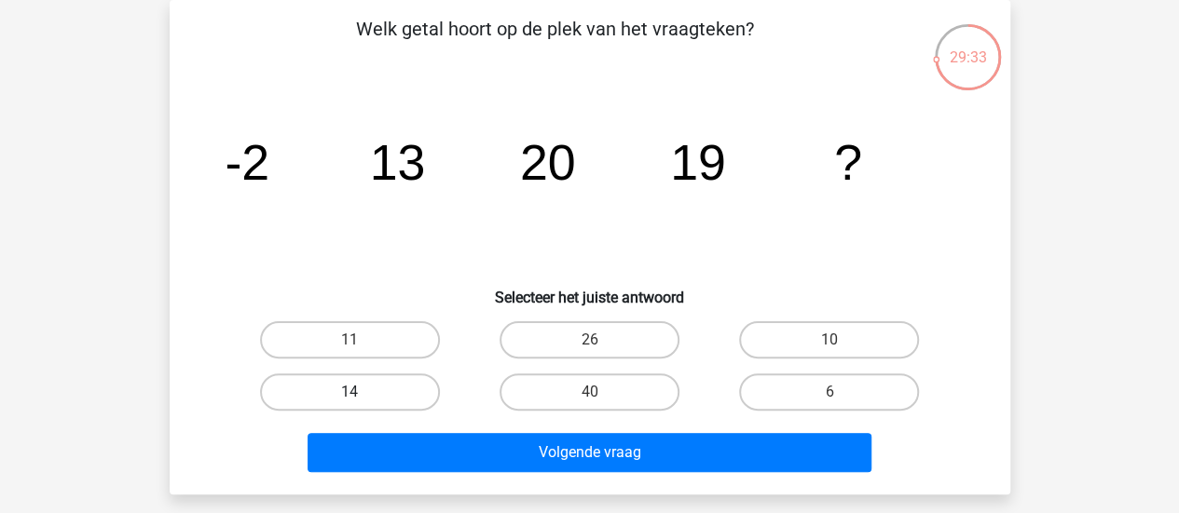
click at [342, 398] on label "14" at bounding box center [350, 392] width 180 height 37
click at [349, 398] on input "14" at bounding box center [355, 398] width 12 height 12
radio input "true"
click at [840, 328] on label "10" at bounding box center [829, 339] width 180 height 37
click at [840, 340] on input "10" at bounding box center [835, 346] width 12 height 12
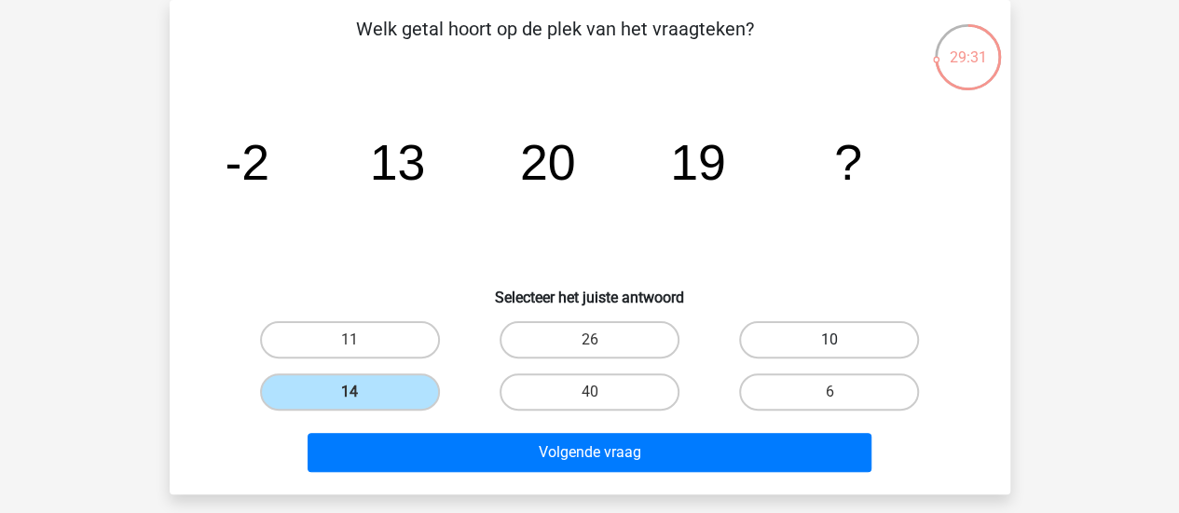
radio input "true"
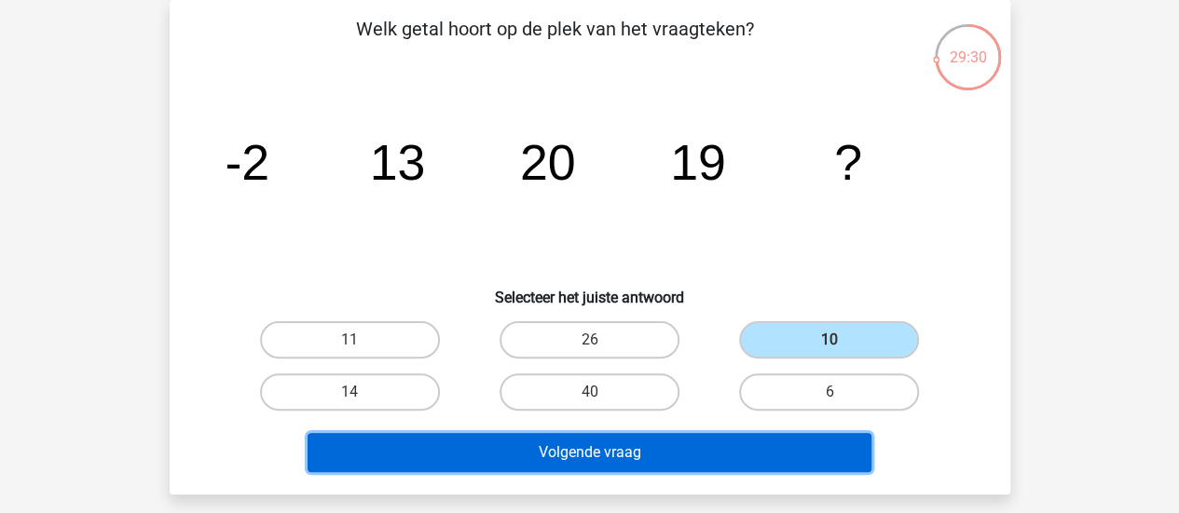
click at [675, 454] on button "Volgende vraag" at bounding box center [589, 452] width 564 height 39
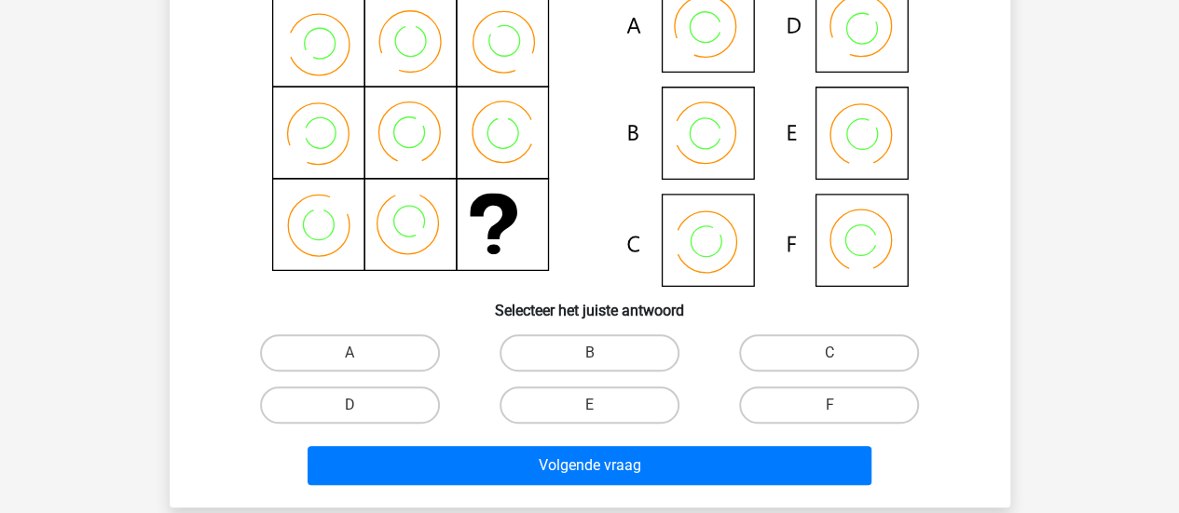
scroll to position [272, 0]
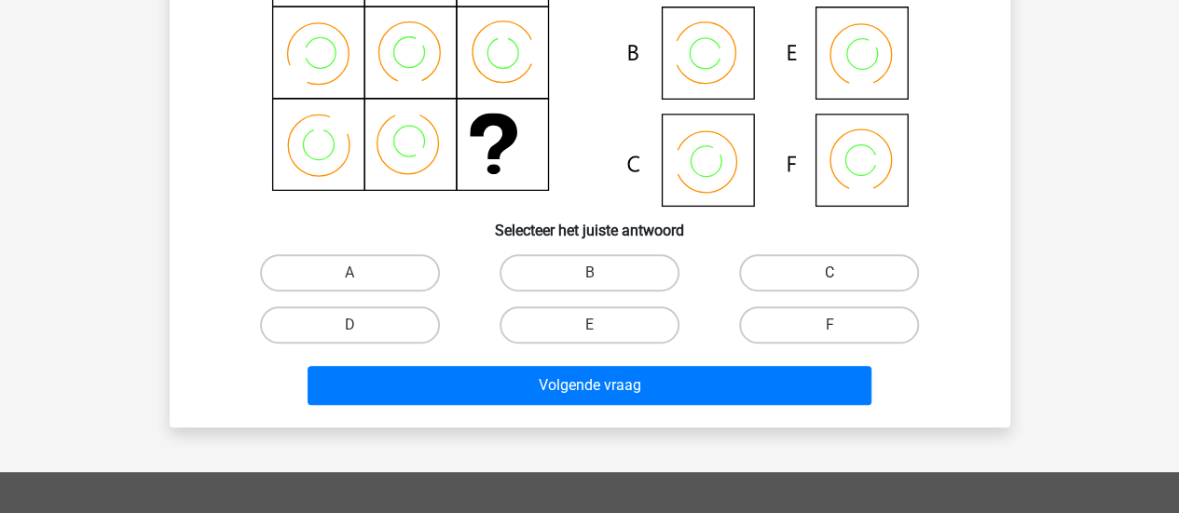
click at [823, 269] on label "C" at bounding box center [829, 272] width 180 height 37
click at [829, 273] on input "C" at bounding box center [835, 279] width 12 height 12
radio input "true"
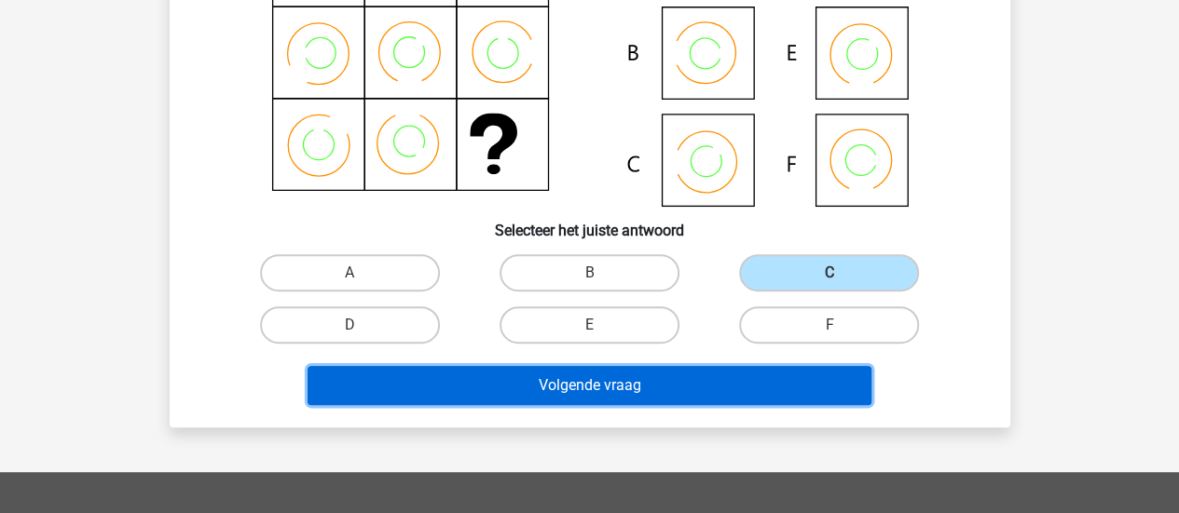
click at [669, 386] on button "Volgende vraag" at bounding box center [589, 385] width 564 height 39
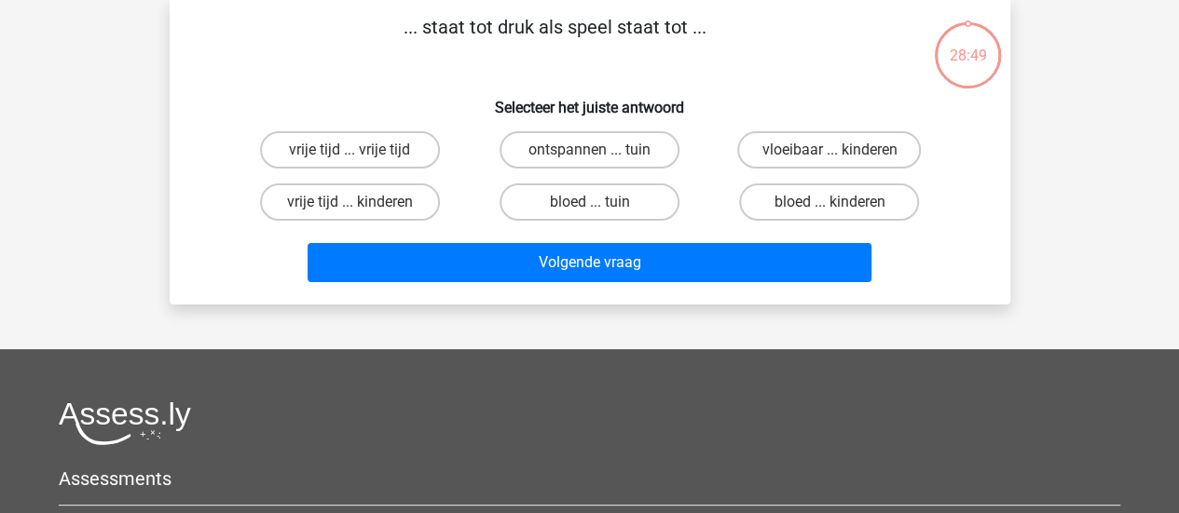
scroll to position [86, 0]
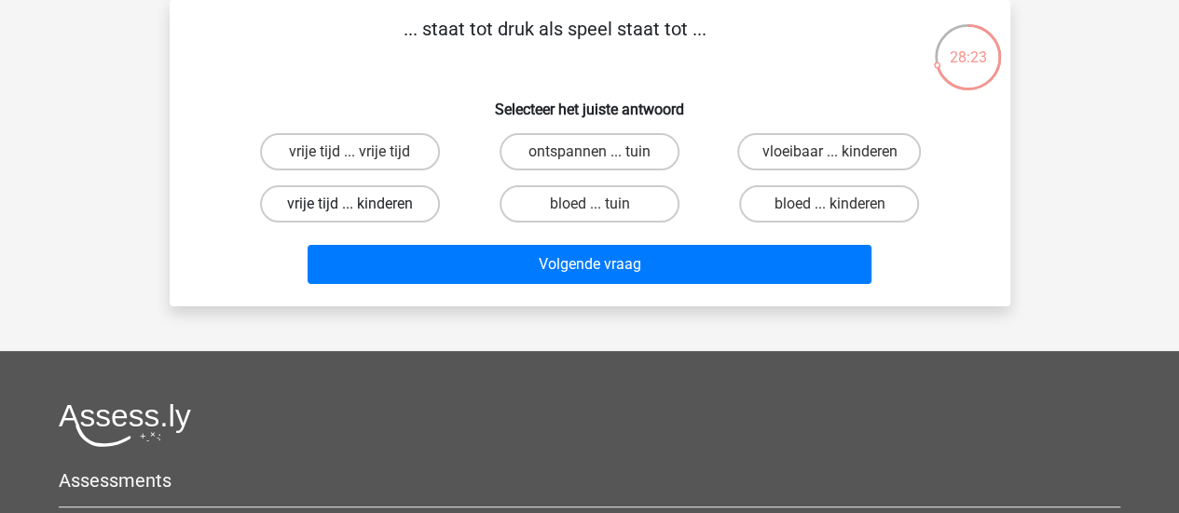
click at [400, 209] on label "vrije tijd ... kinderen" at bounding box center [350, 203] width 180 height 37
click at [362, 209] on input "vrije tijd ... kinderen" at bounding box center [355, 210] width 12 height 12
radio input "true"
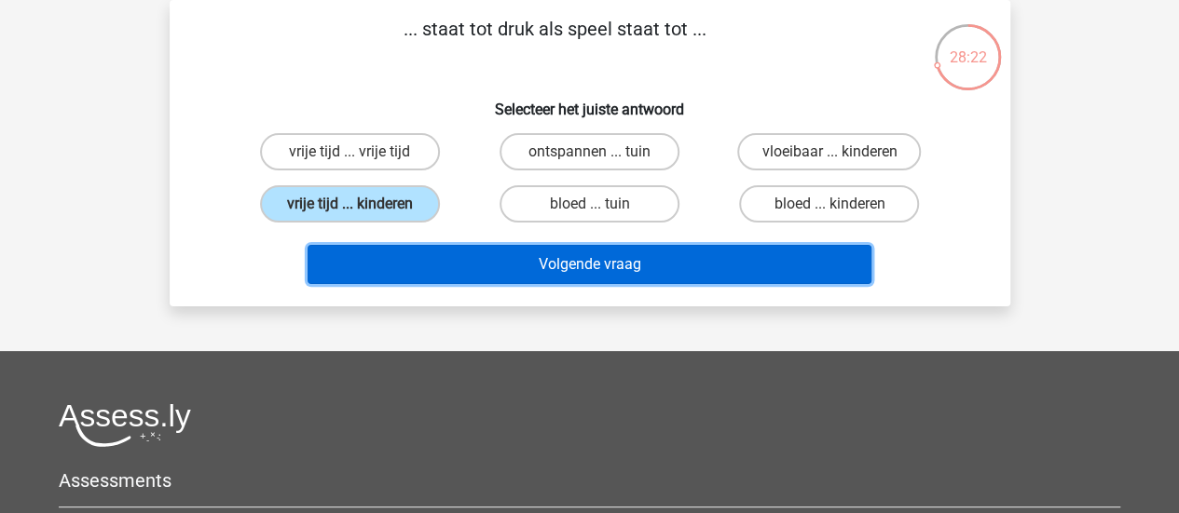
click at [608, 262] on button "Volgende vraag" at bounding box center [589, 264] width 564 height 39
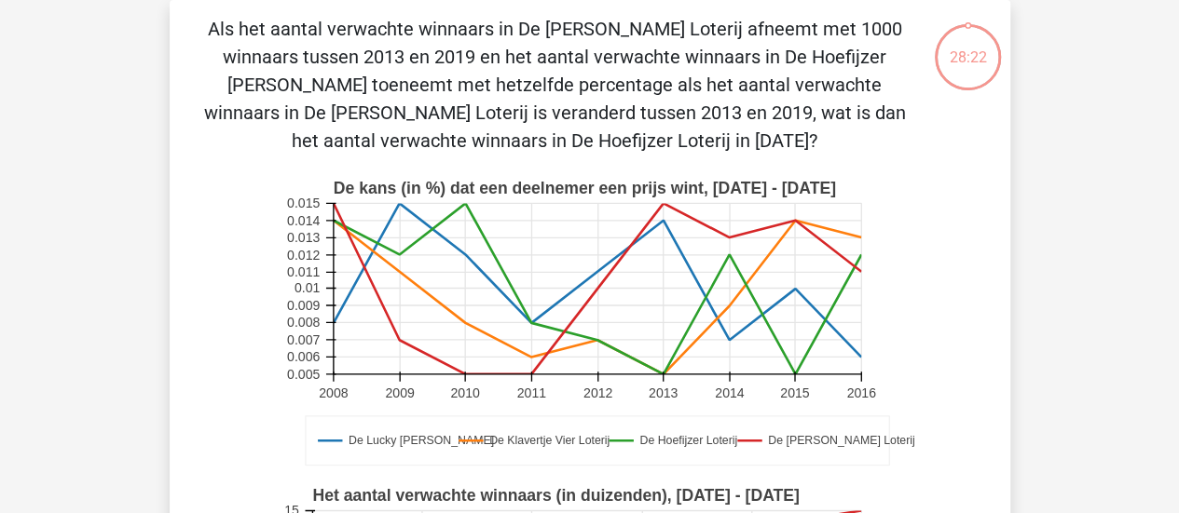
scroll to position [552, 0]
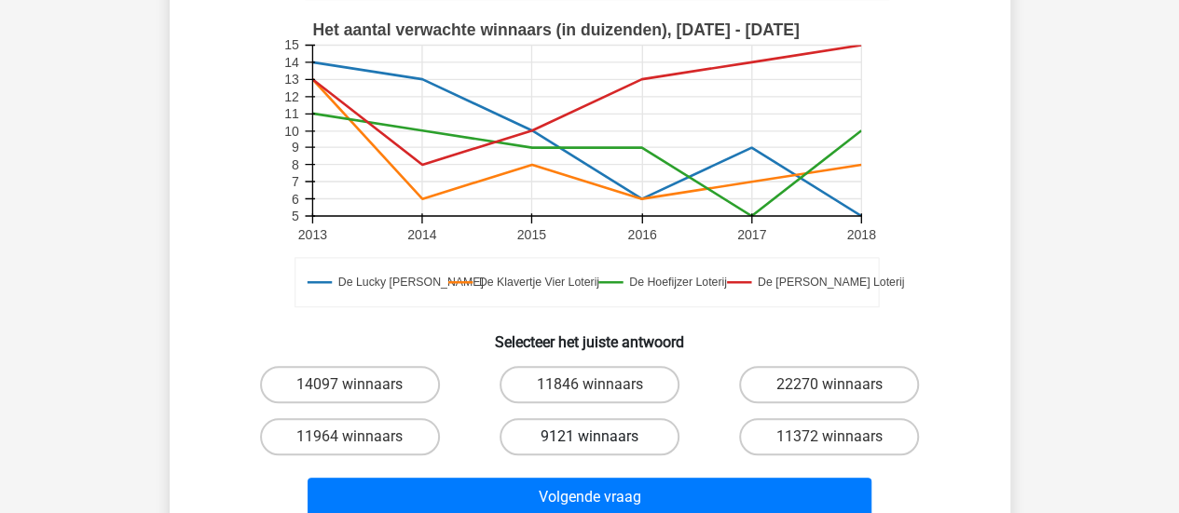
click at [582, 426] on label "9121 winnaars" at bounding box center [589, 436] width 180 height 37
click at [589, 437] on input "9121 winnaars" at bounding box center [595, 443] width 12 height 12
radio input "true"
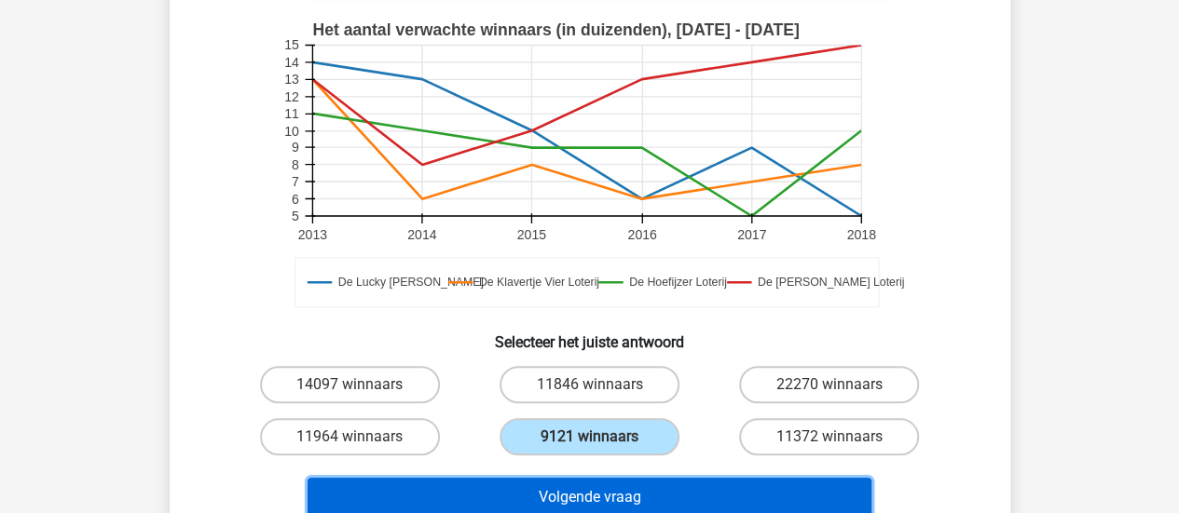
click at [600, 504] on button "Volgende vraag" at bounding box center [589, 497] width 564 height 39
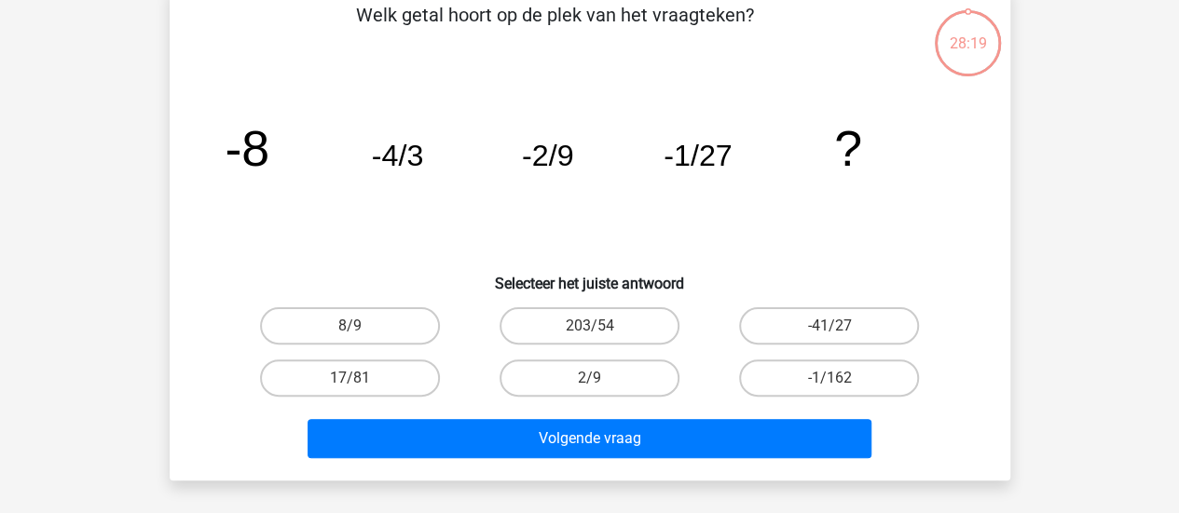
scroll to position [86, 0]
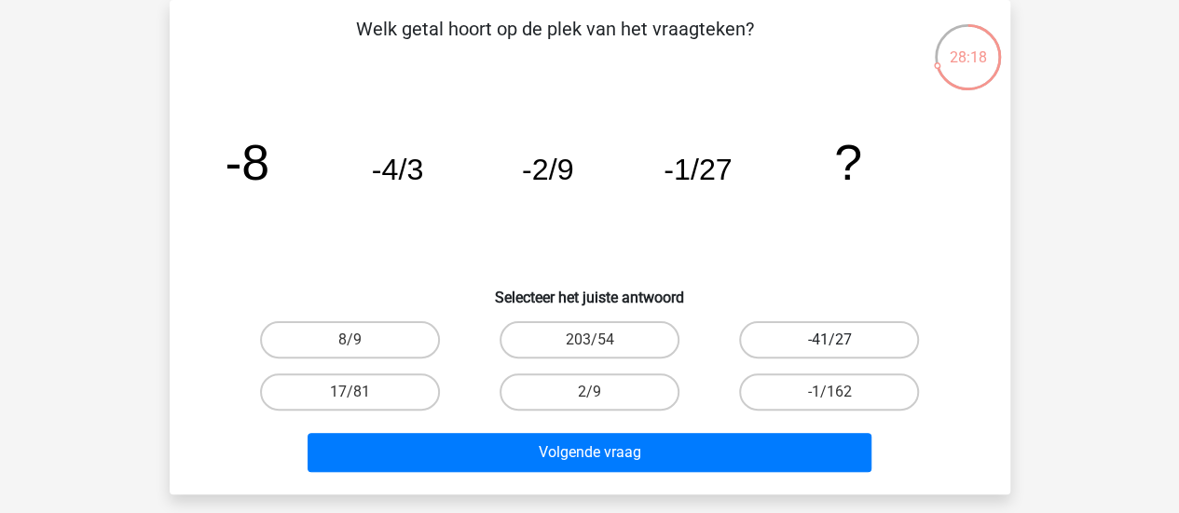
click at [870, 346] on label "-41/27" at bounding box center [829, 339] width 180 height 37
click at [841, 346] on input "-41/27" at bounding box center [835, 346] width 12 height 12
radio input "true"
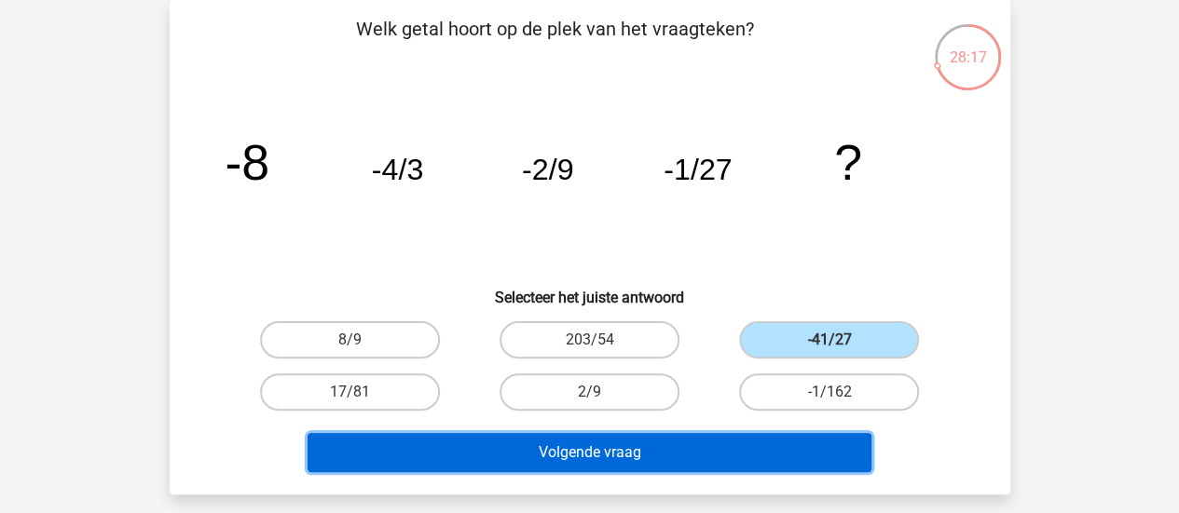
click at [632, 442] on button "Volgende vraag" at bounding box center [589, 452] width 564 height 39
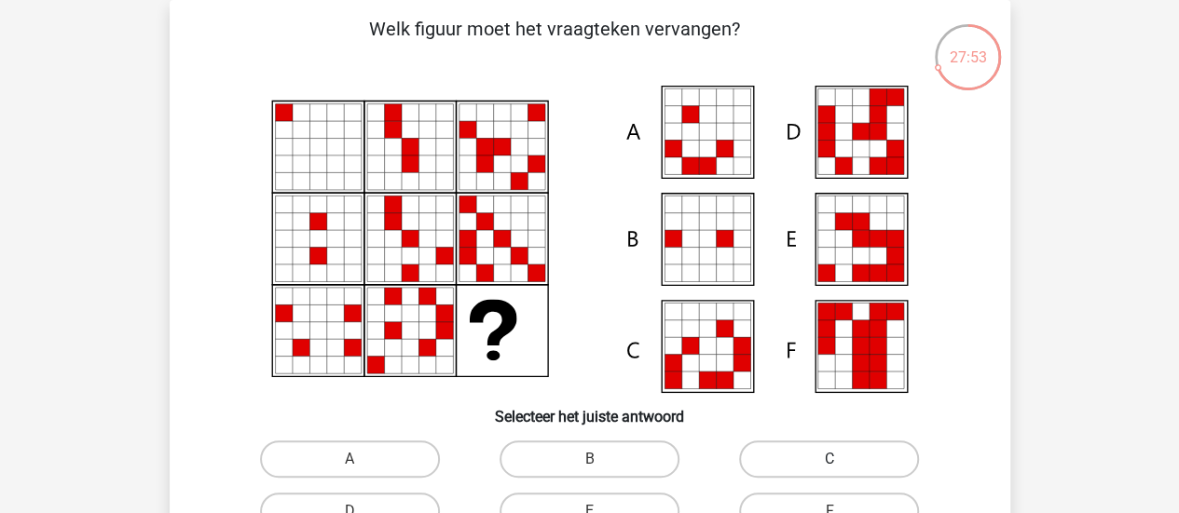
click at [835, 456] on label "C" at bounding box center [829, 459] width 180 height 37
click at [835, 459] on input "C" at bounding box center [835, 465] width 12 height 12
radio input "true"
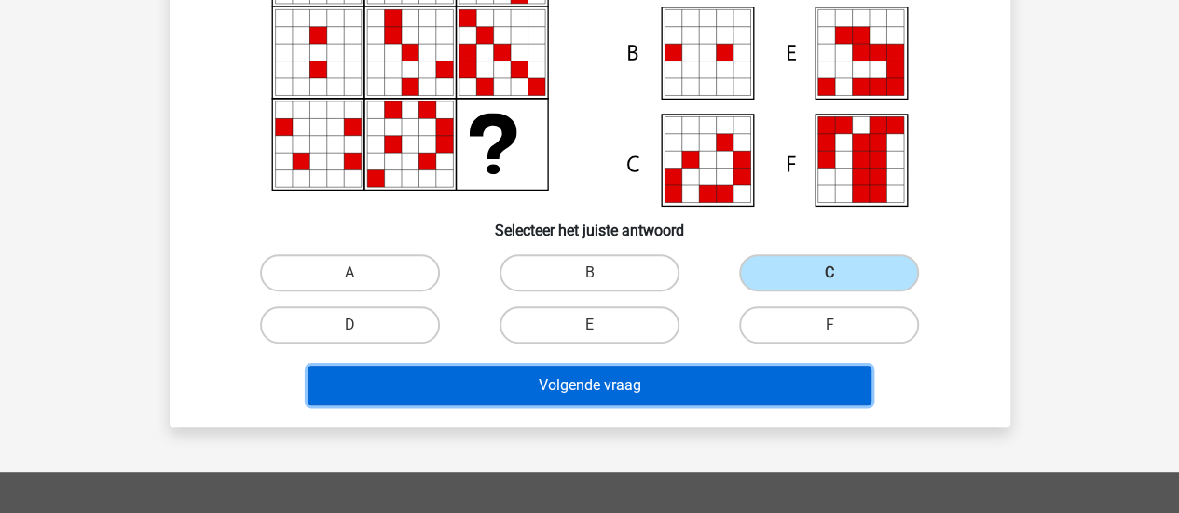
click at [712, 390] on button "Volgende vraag" at bounding box center [589, 385] width 564 height 39
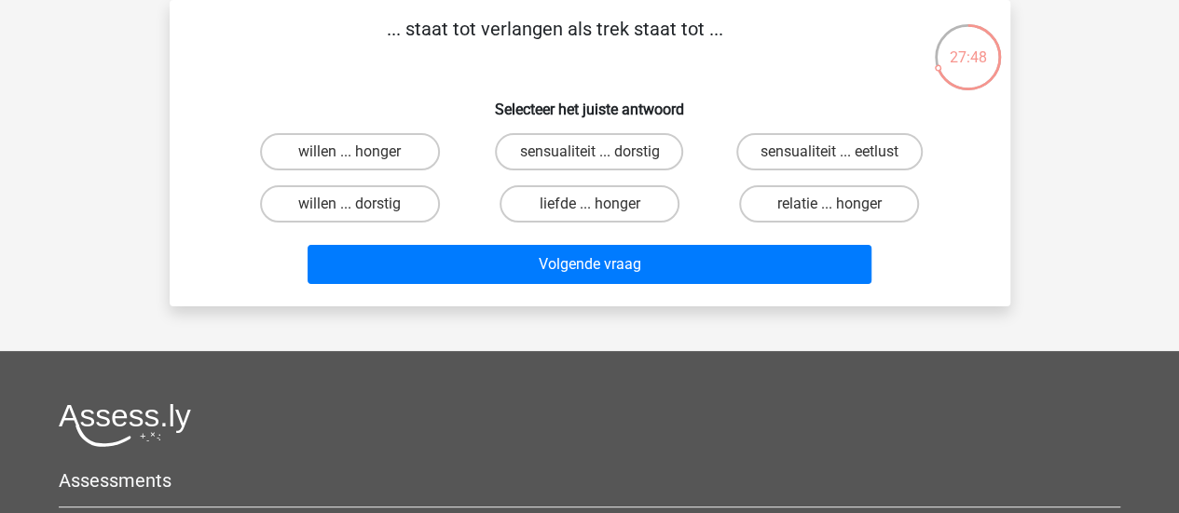
scroll to position [0, 0]
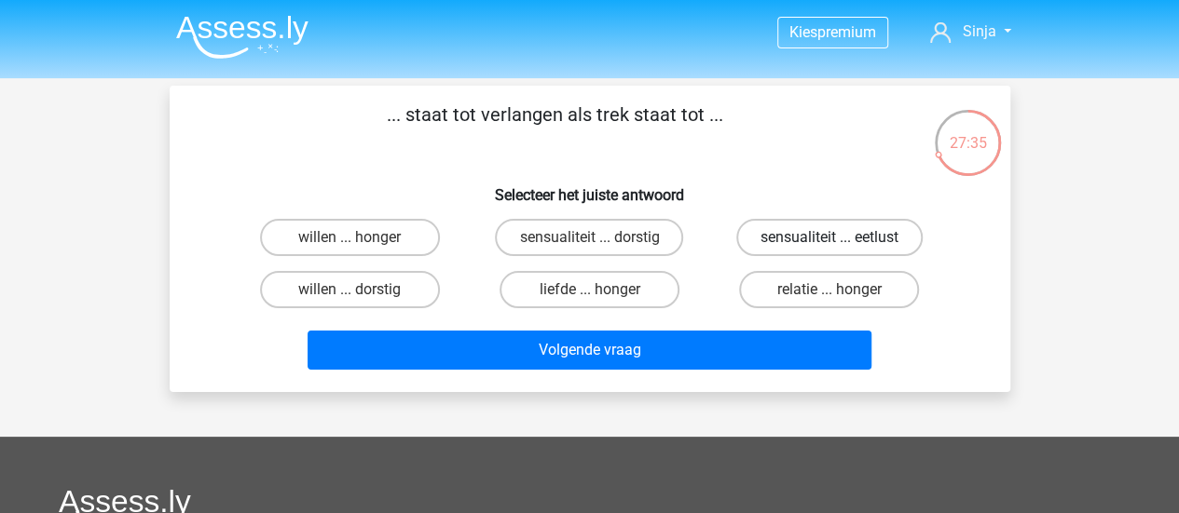
click at [871, 234] on label "sensualiteit ... eetlust" at bounding box center [829, 237] width 186 height 37
click at [841, 238] on input "sensualiteit ... eetlust" at bounding box center [835, 244] width 12 height 12
radio input "true"
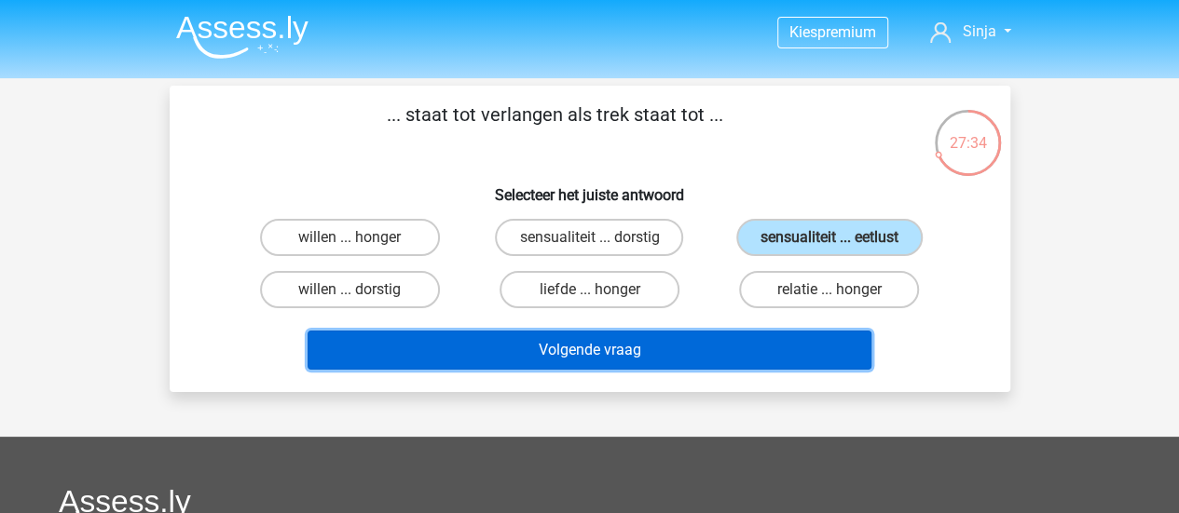
click at [696, 348] on button "Volgende vraag" at bounding box center [589, 350] width 564 height 39
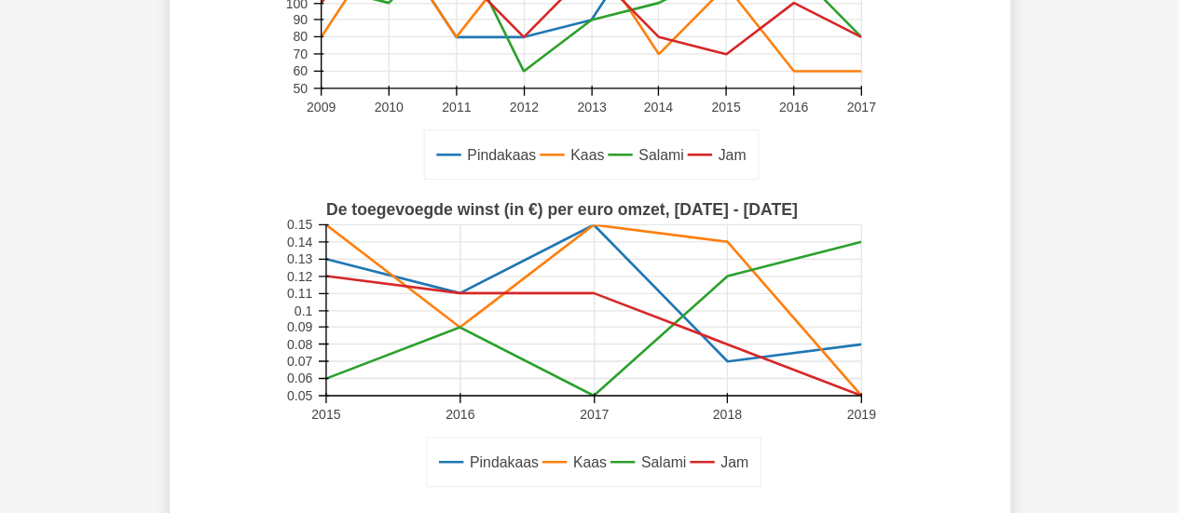
scroll to position [645, 0]
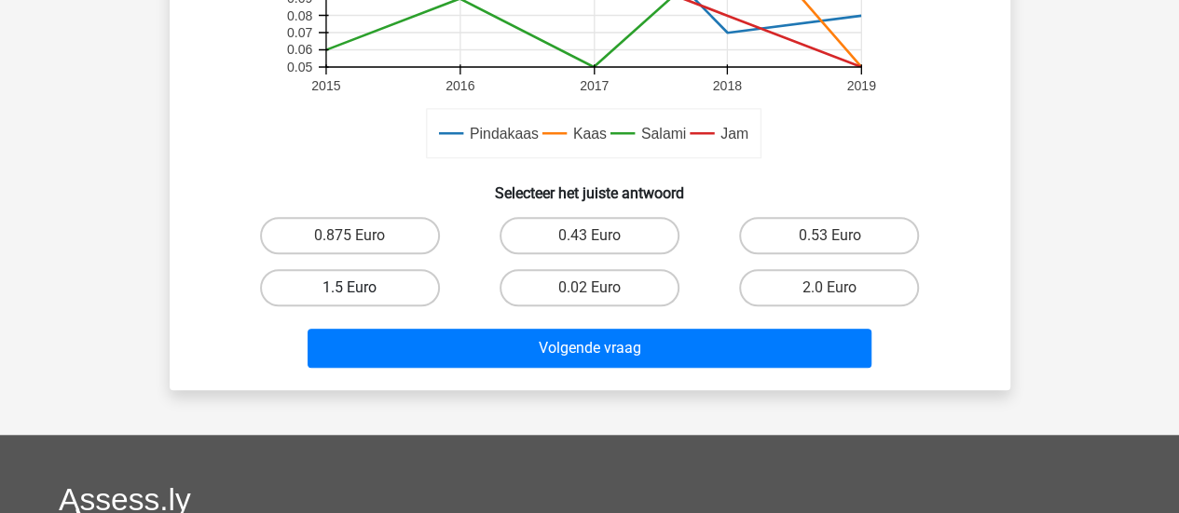
click at [395, 295] on label "1.5 Euro" at bounding box center [350, 287] width 180 height 37
click at [362, 295] on input "1.5 Euro" at bounding box center [355, 294] width 12 height 12
radio input "true"
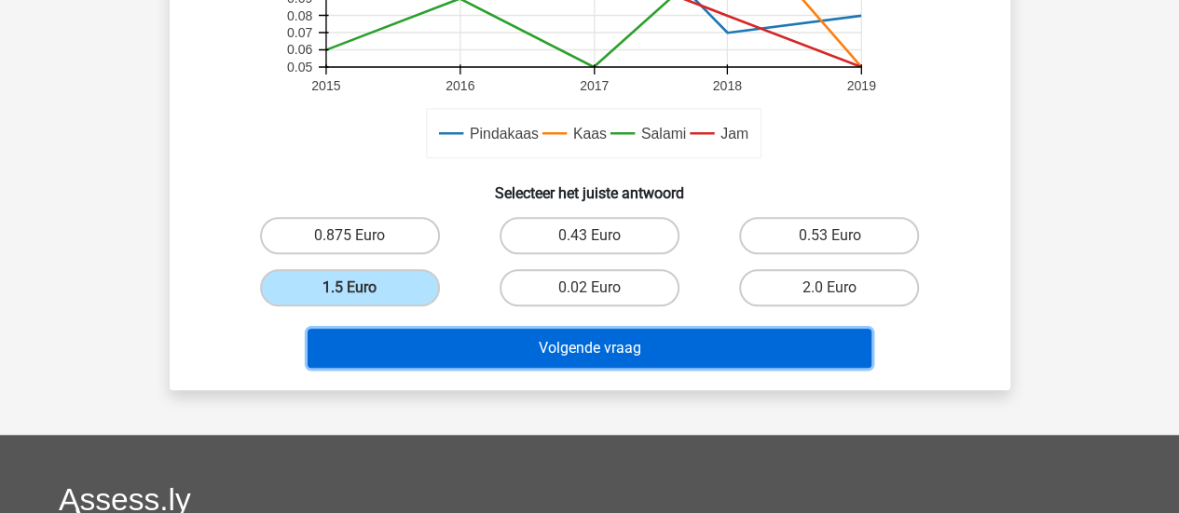
click at [436, 346] on button "Volgende vraag" at bounding box center [589, 348] width 564 height 39
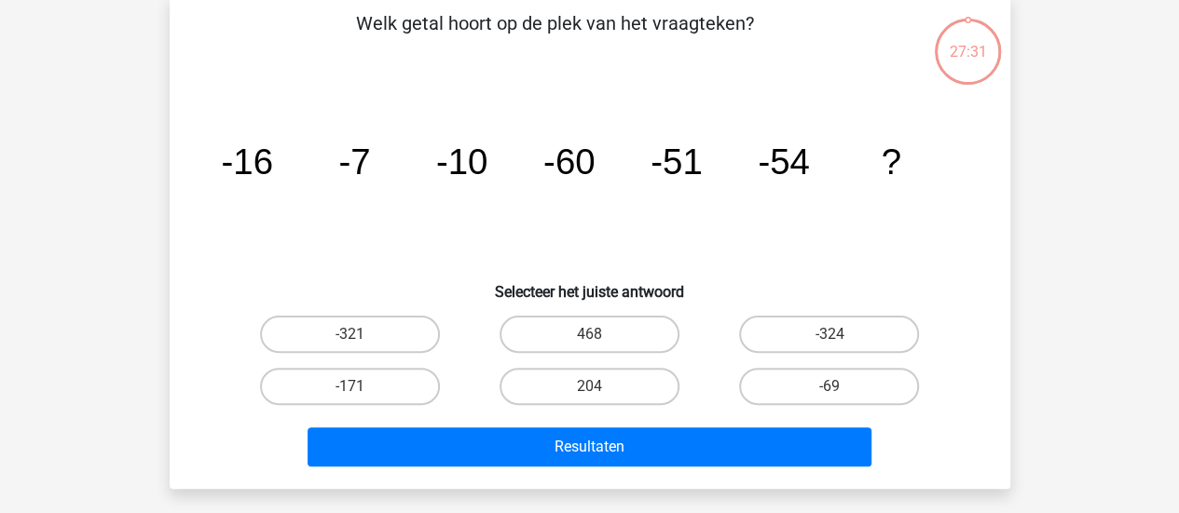
scroll to position [86, 0]
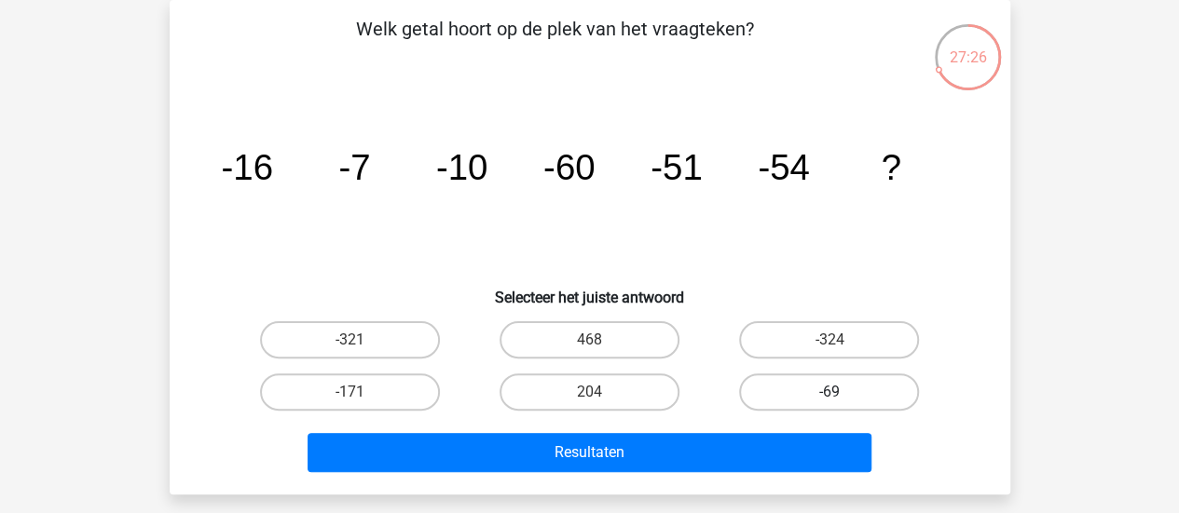
click at [826, 390] on label "-69" at bounding box center [829, 392] width 180 height 37
click at [829, 392] on input "-69" at bounding box center [835, 398] width 12 height 12
radio input "true"
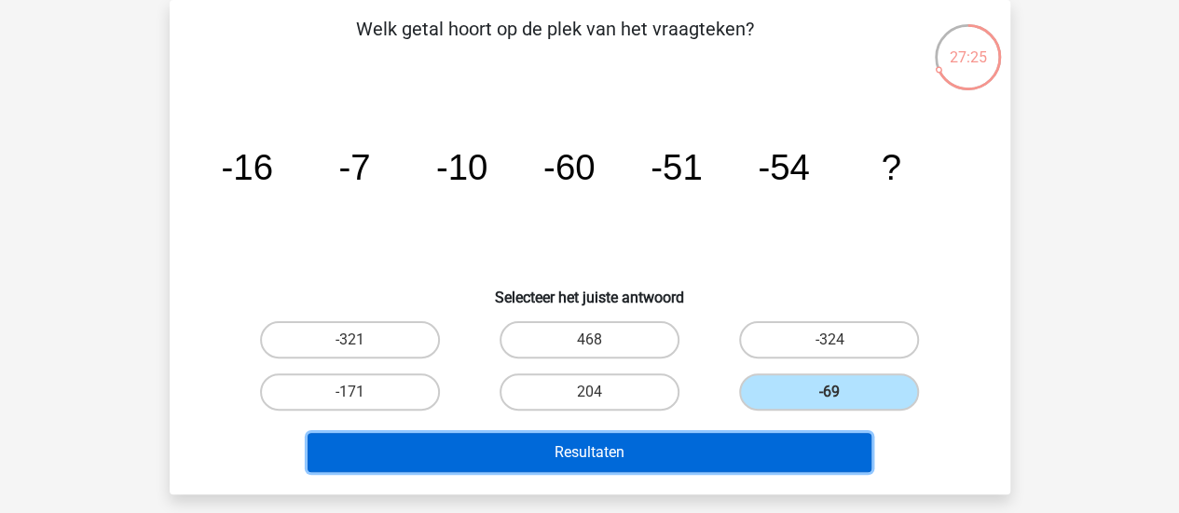
click at [676, 452] on button "Resultaten" at bounding box center [589, 452] width 564 height 39
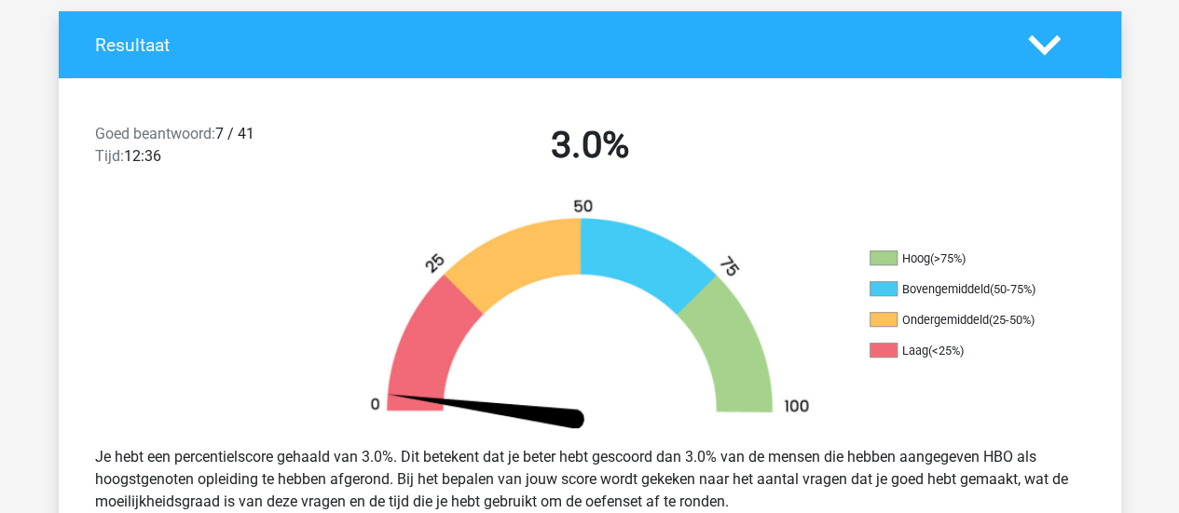
scroll to position [386, 0]
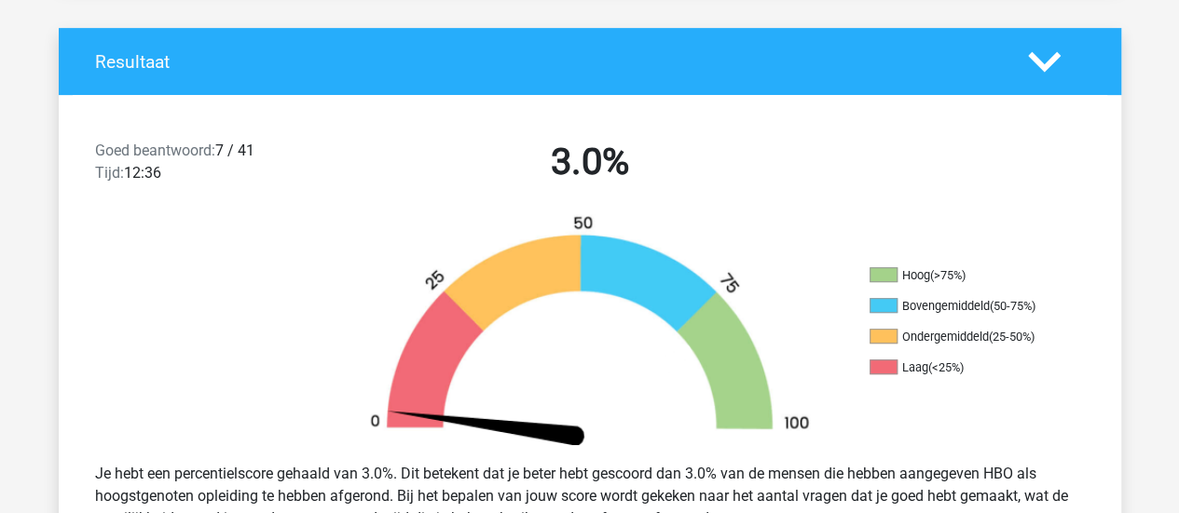
click at [1046, 53] on icon at bounding box center [1044, 62] width 33 height 33
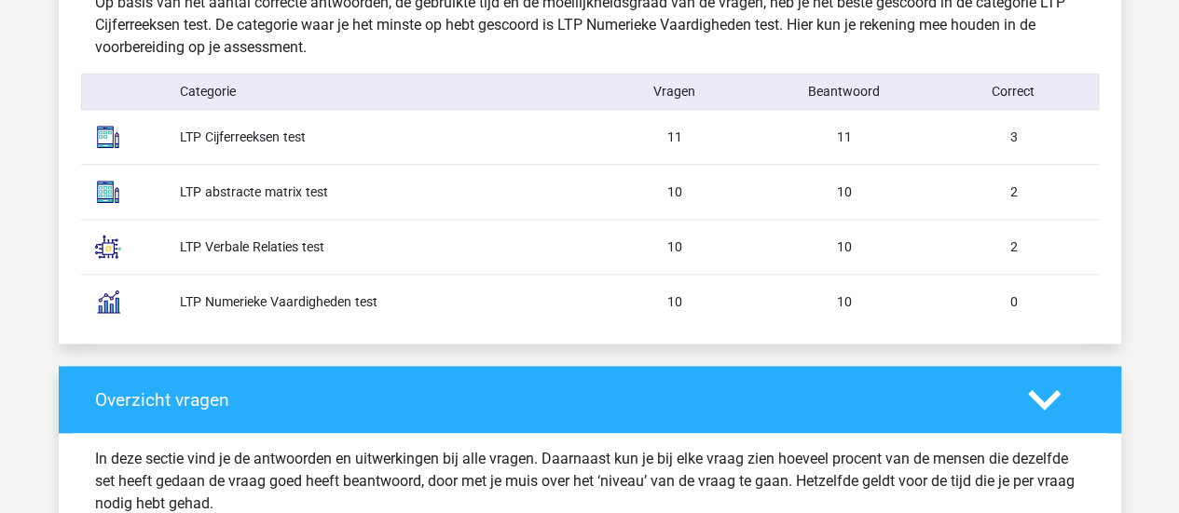
scroll to position [1224, 0]
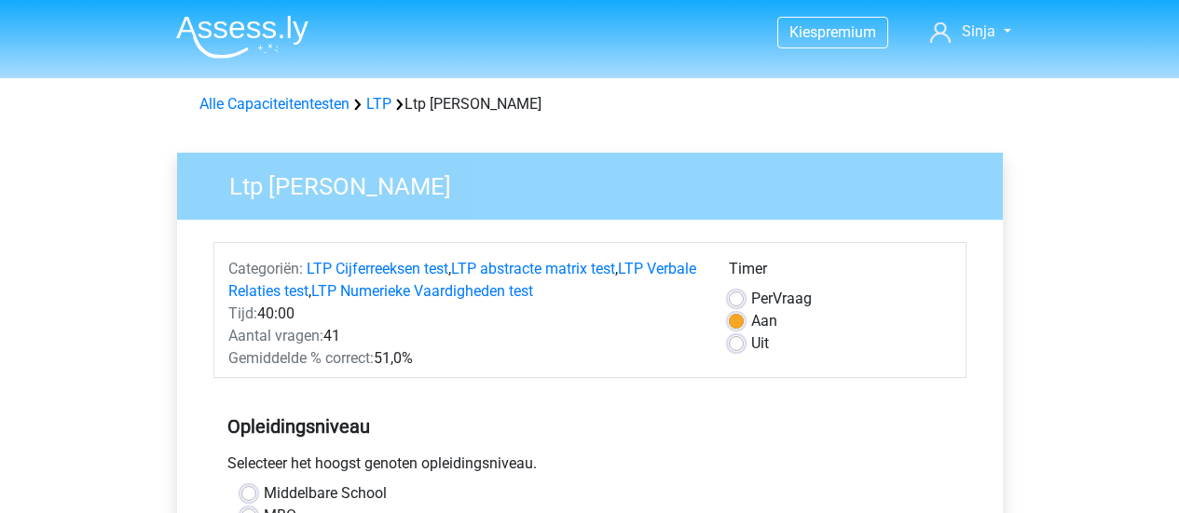
scroll to position [466, 0]
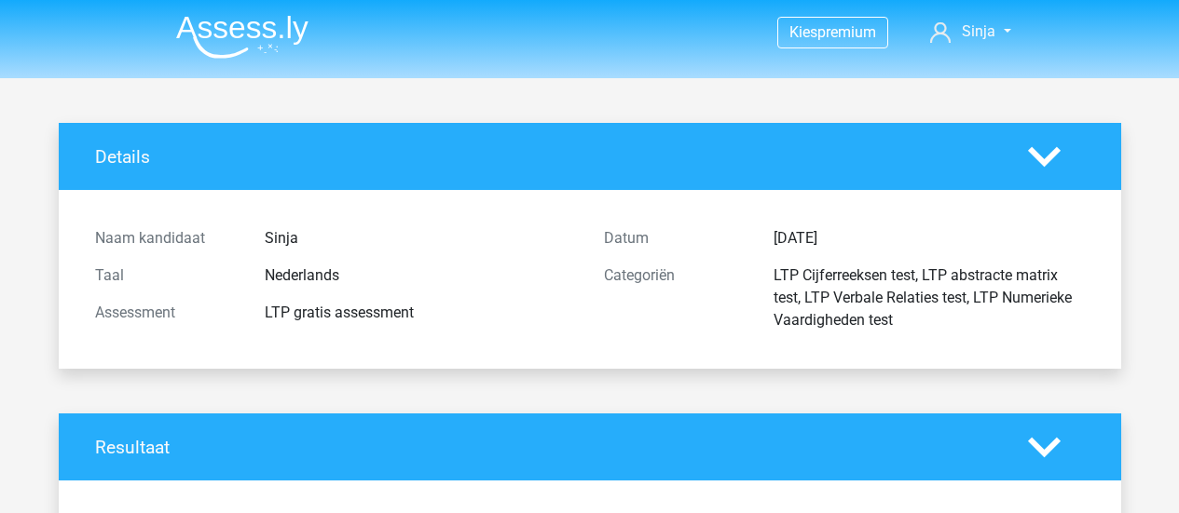
scroll to position [3448, 0]
